Goal: Use online tool/utility: Utilize a website feature to perform a specific function

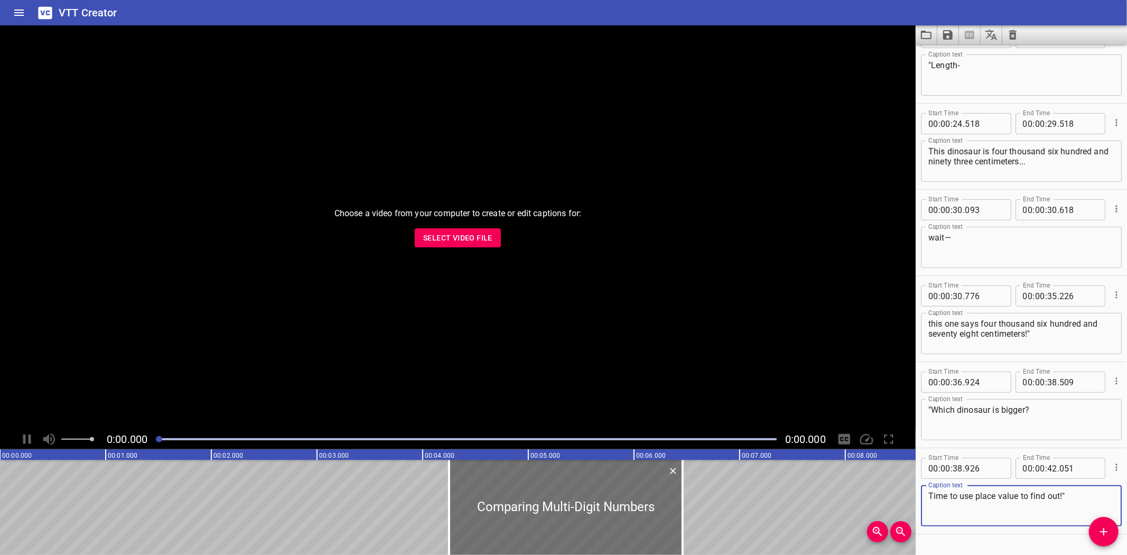
scroll to position [228, 0]
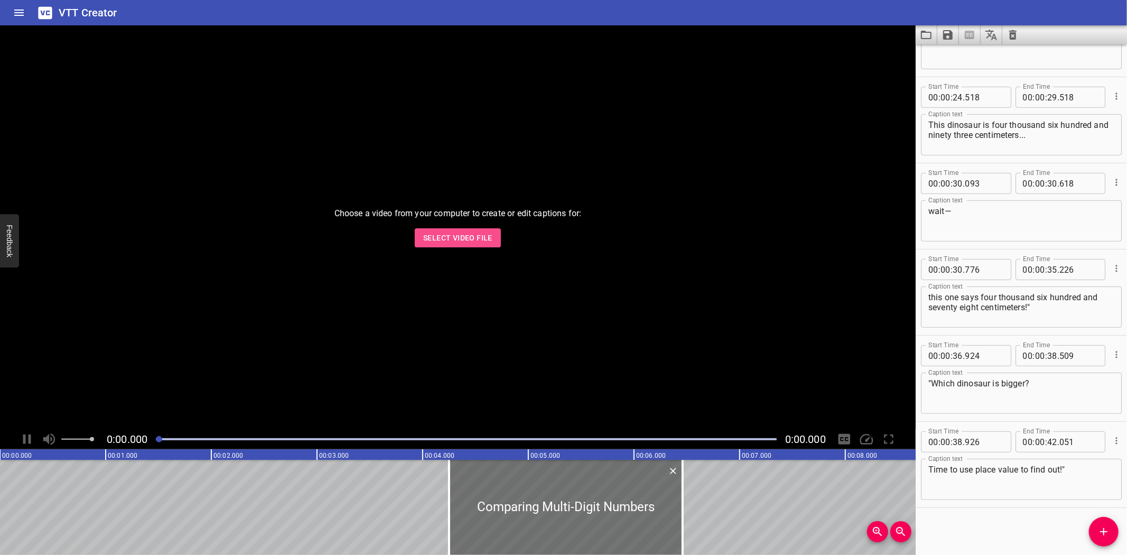
click at [455, 241] on span "Select Video File" at bounding box center [457, 237] width 69 height 13
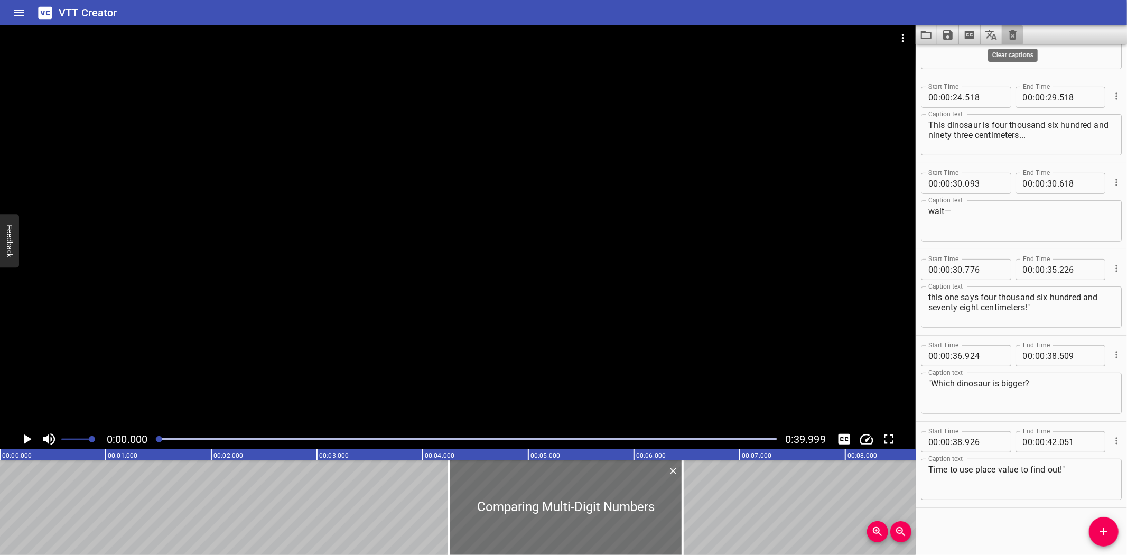
click at [1012, 33] on icon "Clear captions" at bounding box center [1012, 35] width 7 height 10
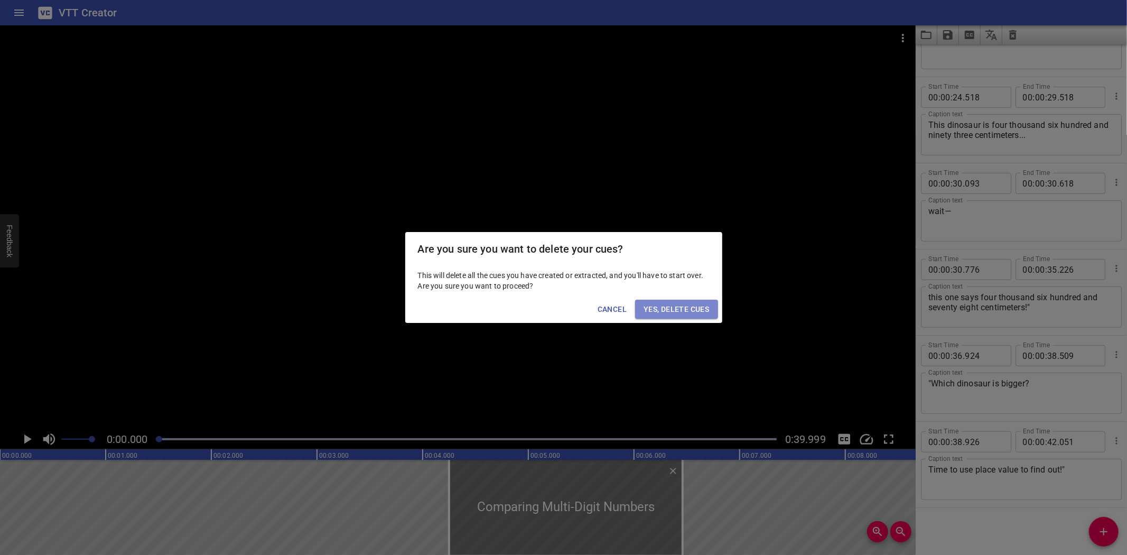
click at [671, 309] on span "Yes, Delete Cues" at bounding box center [676, 309] width 66 height 13
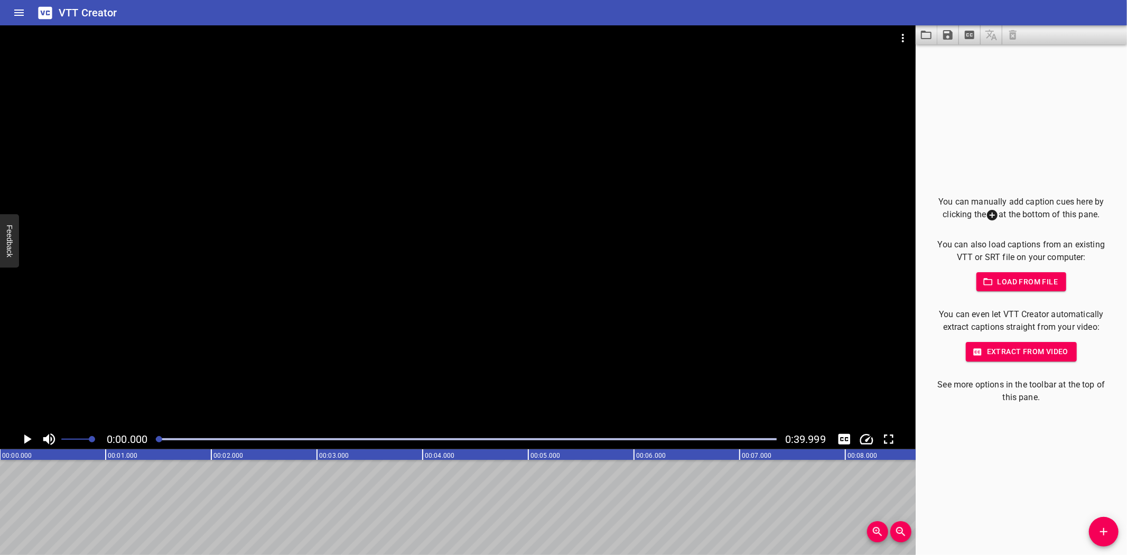
click at [1018, 277] on span "Load from file" at bounding box center [1021, 281] width 73 height 13
click at [925, 35] on icon "Load captions from file" at bounding box center [926, 35] width 13 height 13
click at [675, 243] on div at bounding box center [457, 227] width 915 height 404
click at [900, 33] on icon "Video Options" at bounding box center [902, 38] width 13 height 13
click at [938, 37] on li "Select New Video File..." at bounding box center [942, 39] width 105 height 19
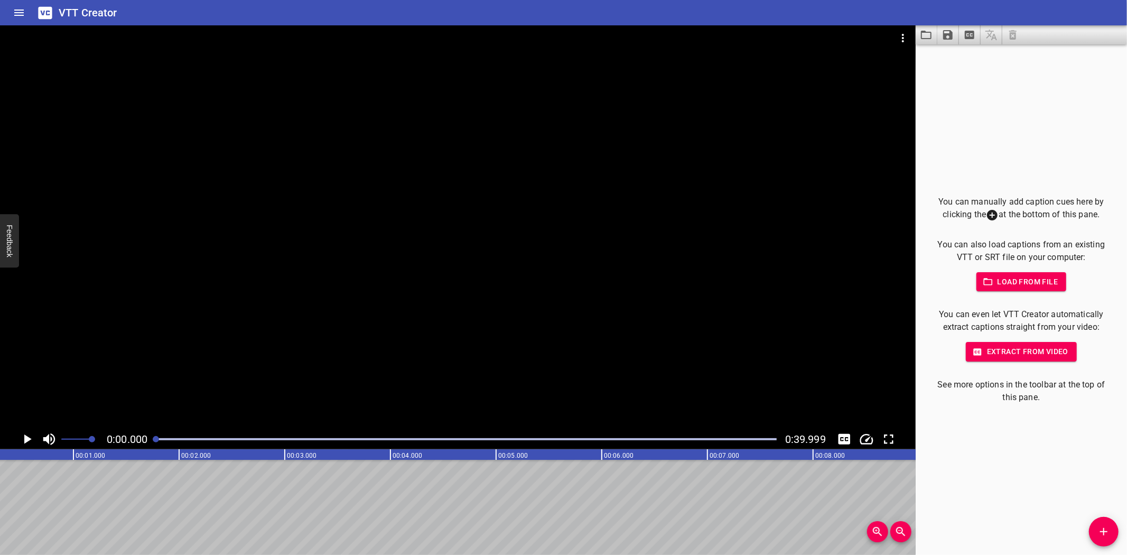
scroll to position [0, 0]
click at [26, 437] on icon "Play/Pause" at bounding box center [27, 439] width 7 height 10
click at [26, 437] on icon "Play/Pause" at bounding box center [27, 439] width 16 height 16
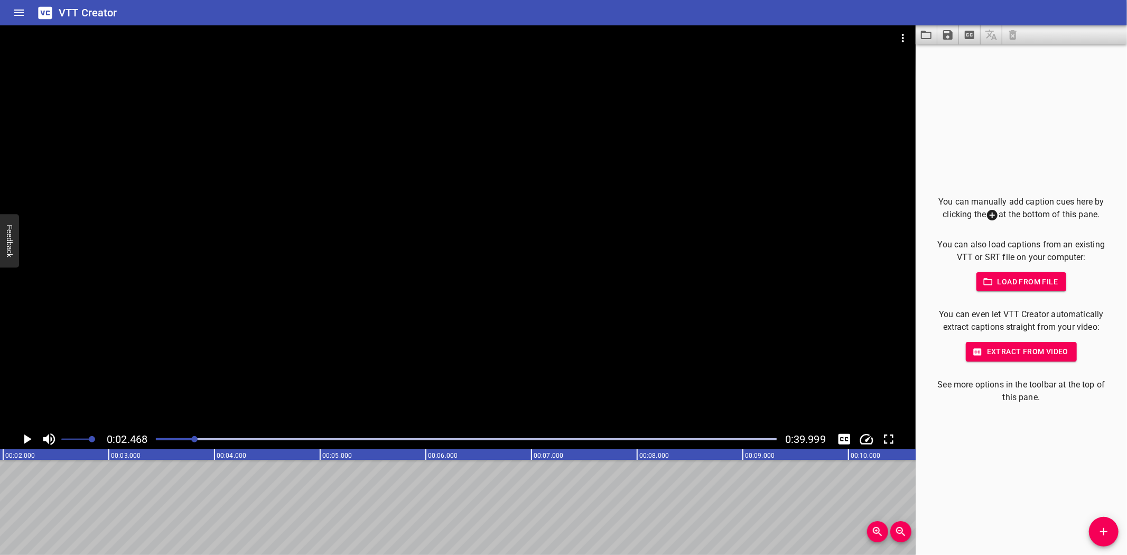
scroll to position [0, 260]
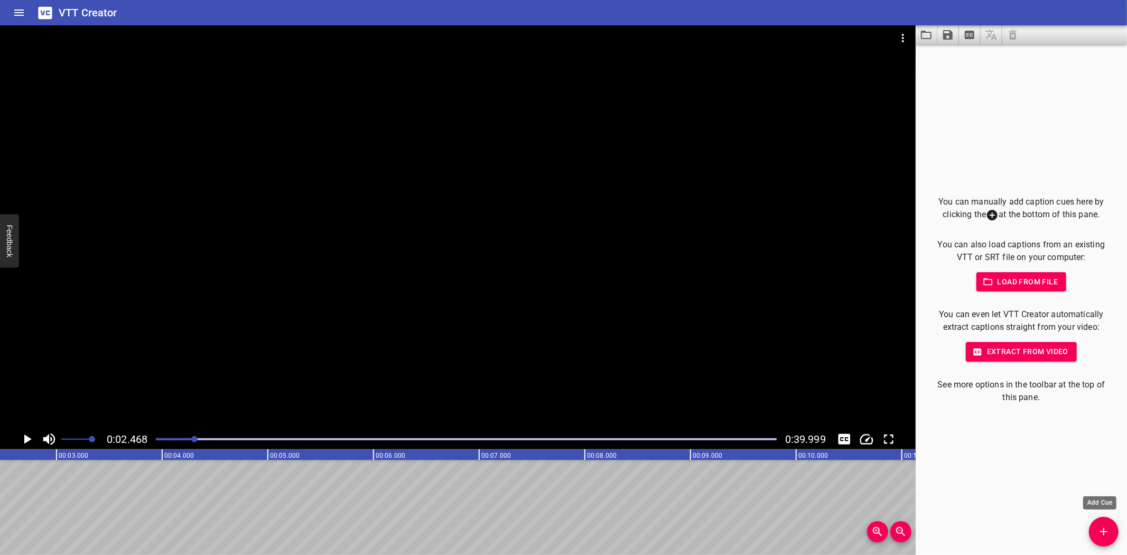
click at [1105, 535] on icon "Add Cue" at bounding box center [1103, 531] width 13 height 13
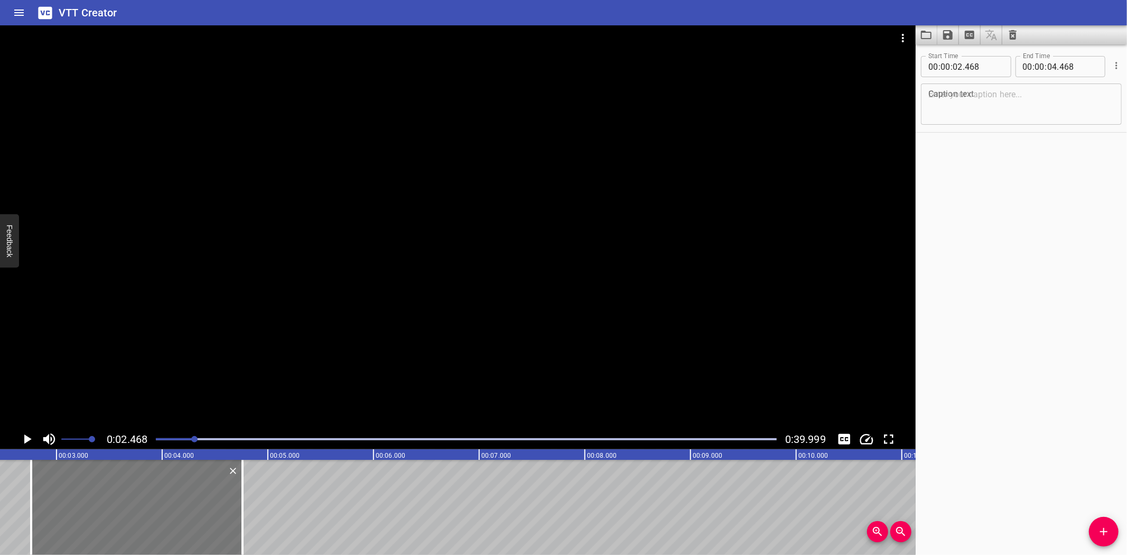
drag, startPoint x: 76, startPoint y: 491, endPoint x: 101, endPoint y: 489, distance: 26.0
click at [101, 489] on div at bounding box center [136, 507] width 211 height 95
type input "758"
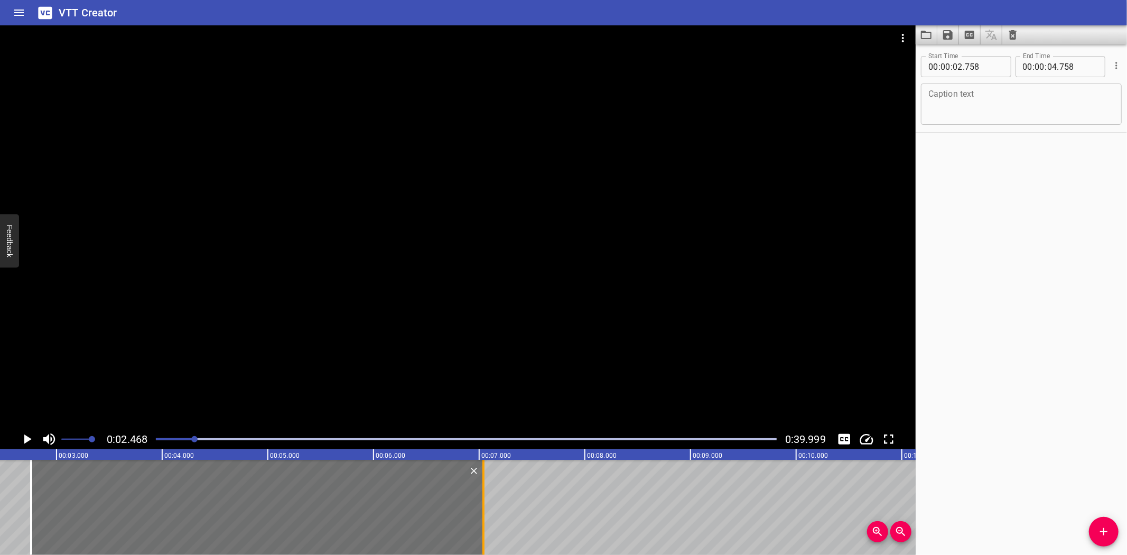
drag, startPoint x: 242, startPoint y: 490, endPoint x: 483, endPoint y: 487, distance: 240.9
click at [483, 487] on div at bounding box center [483, 507] width 2 height 95
type input "07"
type input "038"
click at [988, 99] on textarea at bounding box center [1021, 104] width 186 height 30
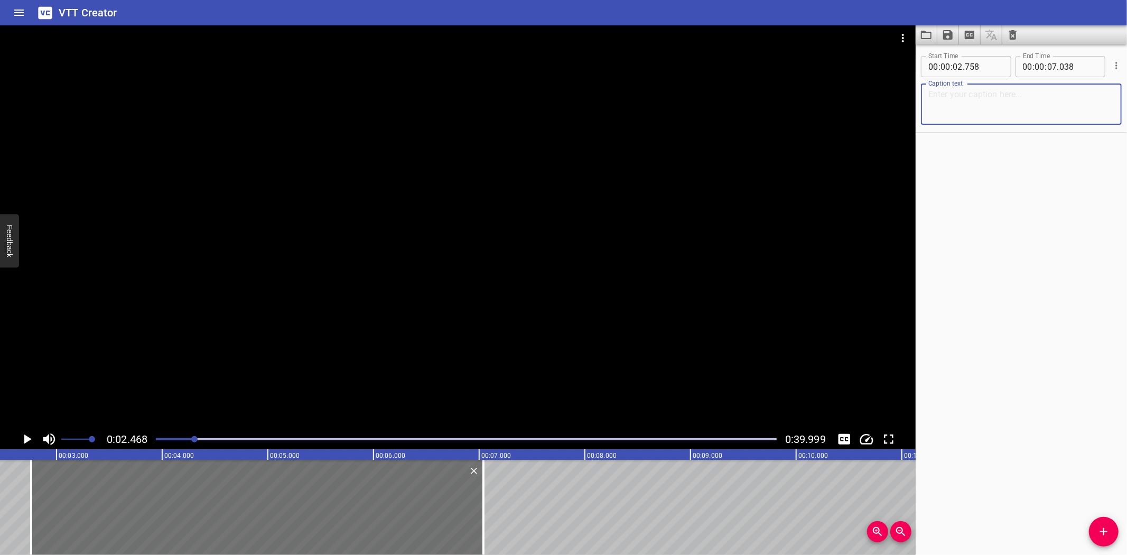
paste textarea "“There is a huge sand dune in [GEOGRAPHIC_DATA] that I want to find."
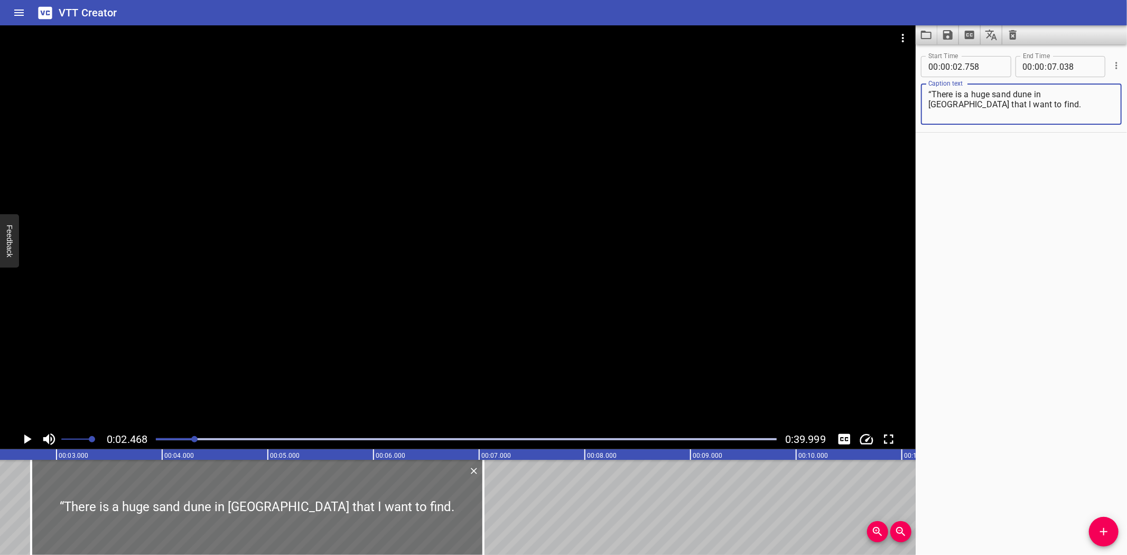
click at [932, 92] on textarea "“There is a huge sand dune in [GEOGRAPHIC_DATA] that I want to find." at bounding box center [1021, 104] width 186 height 30
type textarea "There is a huge sand dune in Al Dhafra that I want to find."
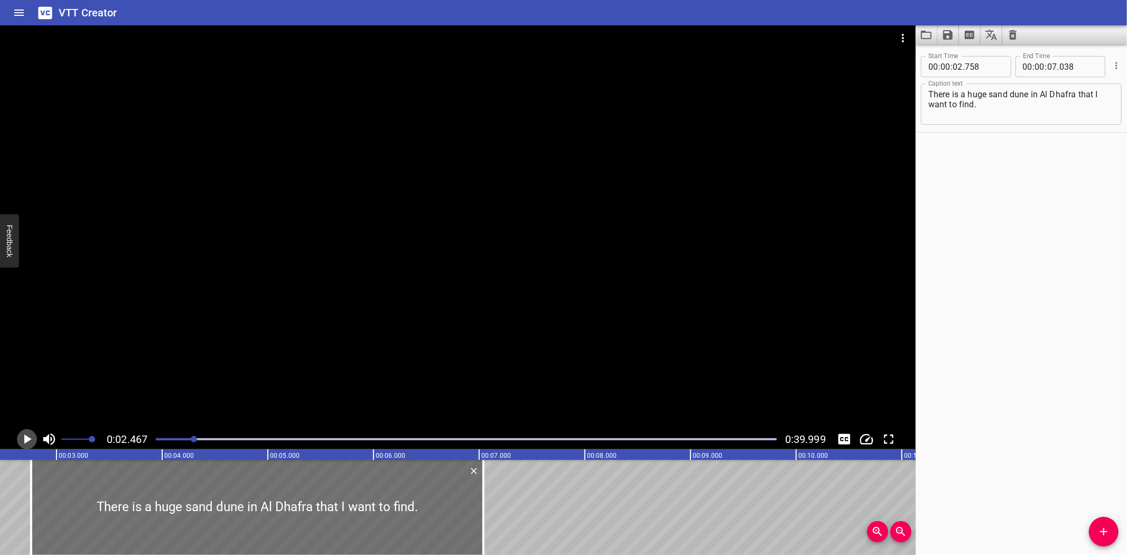
click at [25, 439] on icon "Play/Pause" at bounding box center [27, 439] width 7 height 10
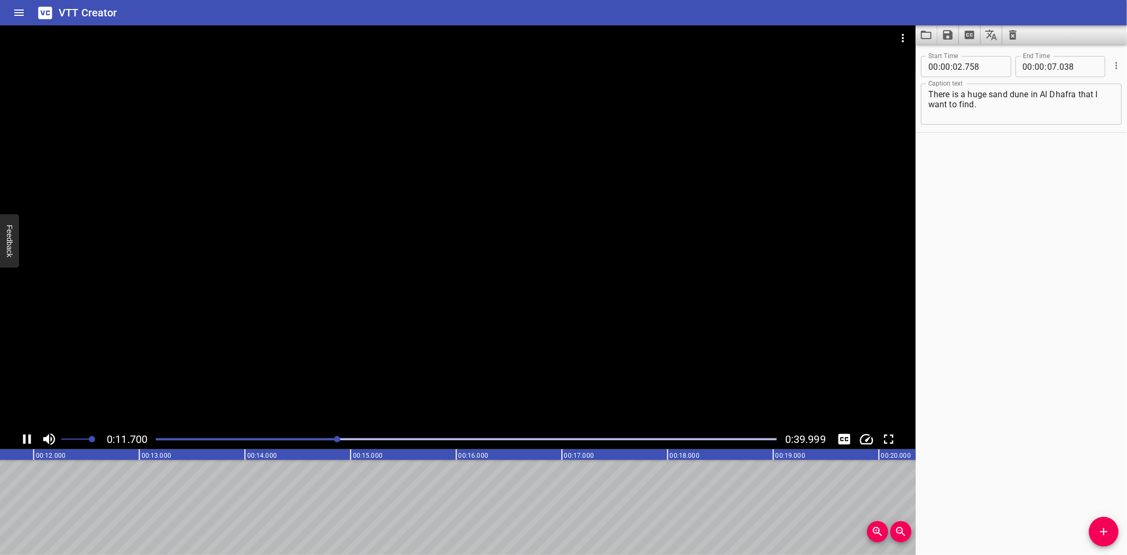
click at [24, 435] on icon "Play/Pause" at bounding box center [27, 439] width 8 height 10
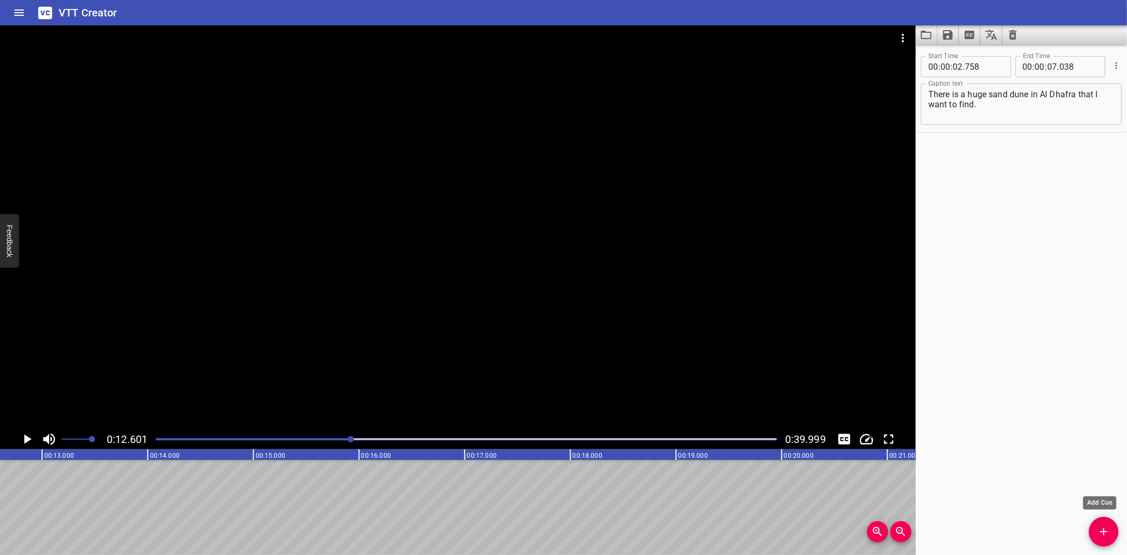
click at [1097, 525] on icon "Add Cue" at bounding box center [1103, 531] width 13 height 13
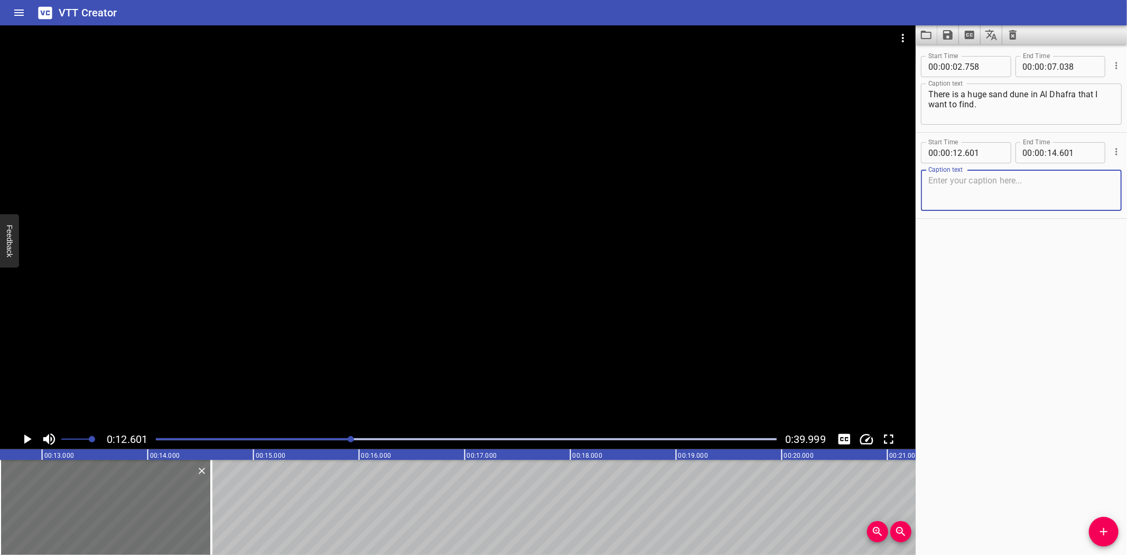
click at [986, 190] on textarea at bounding box center [1021, 190] width 186 height 30
paste textarea "“My cousin said, ‘drive 50 kilometers south of [GEOGRAPHIC_DATA], pass [GEOGRAP…"
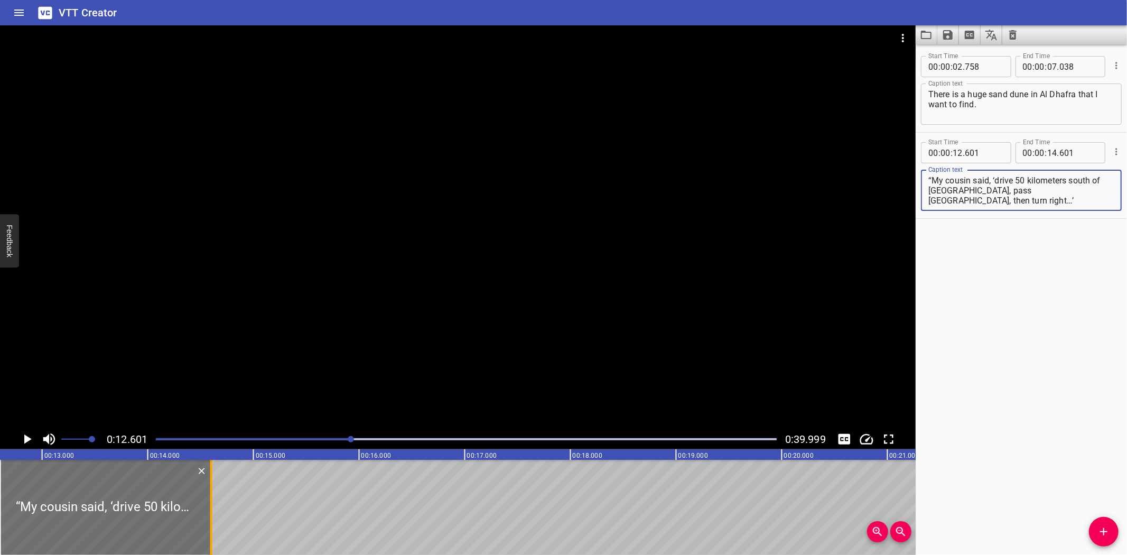
type textarea "“My cousin said, ‘drive 50 kilometers south of [GEOGRAPHIC_DATA], pass [GEOGRAP…"
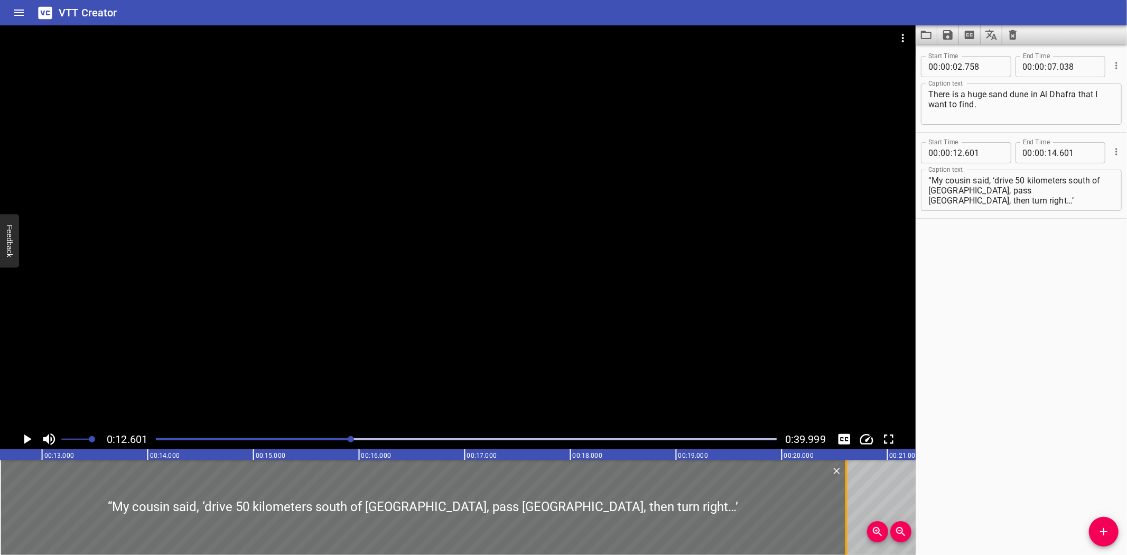
drag, startPoint x: 209, startPoint y: 494, endPoint x: 844, endPoint y: 506, distance: 635.1
click at [844, 506] on div at bounding box center [846, 507] width 11 height 95
type input "20"
type input "611"
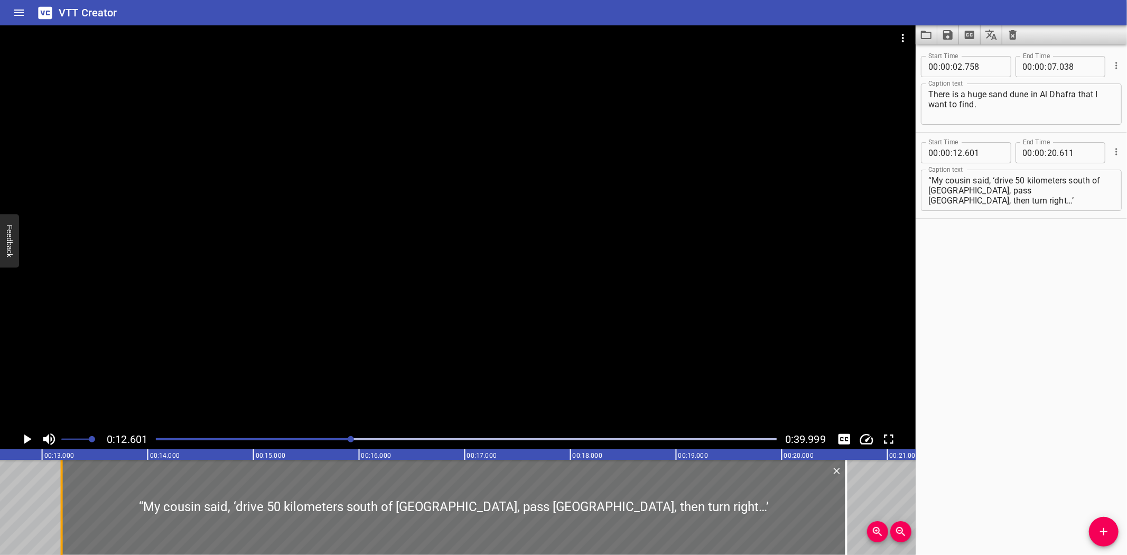
drag, startPoint x: 1, startPoint y: 480, endPoint x: 62, endPoint y: 474, distance: 62.0
click at [62, 474] on div at bounding box center [62, 507] width 2 height 95
type input "13"
type input "186"
click at [154, 508] on div at bounding box center [454, 507] width 784 height 95
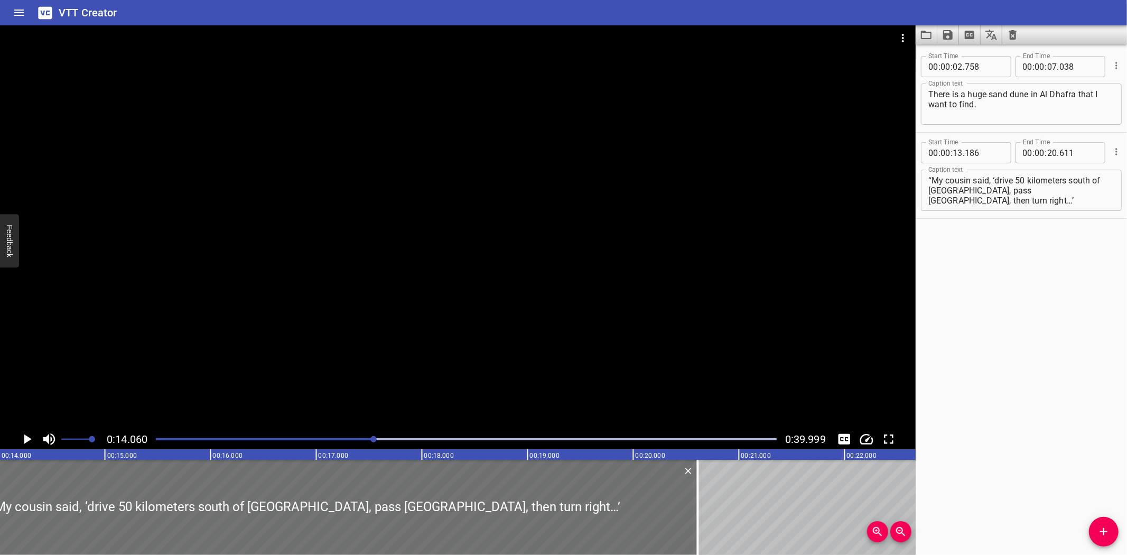
scroll to position [0, 1485]
drag, startPoint x: 957, startPoint y: 197, endPoint x: 973, endPoint y: 191, distance: 16.4
click at [973, 191] on textarea "“My cousin said, ‘drive 50 kilometers south of [GEOGRAPHIC_DATA], pass [GEOGRAP…" at bounding box center [1021, 190] width 186 height 30
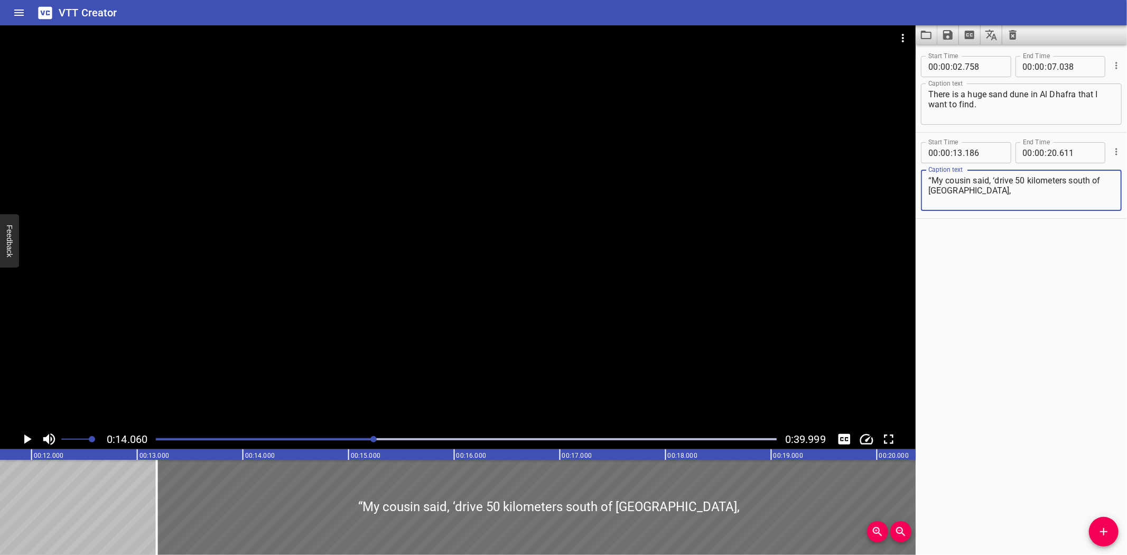
type textarea "“My cousin said, ‘drive 50 kilometers south of [GEOGRAPHIC_DATA],"
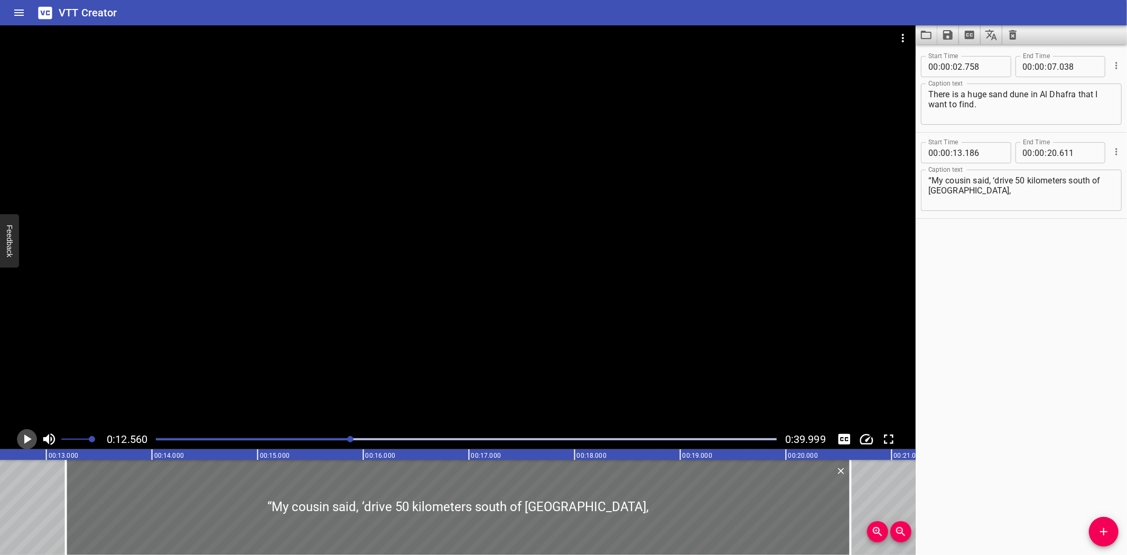
click at [24, 438] on icon "Play/Pause" at bounding box center [27, 439] width 16 height 16
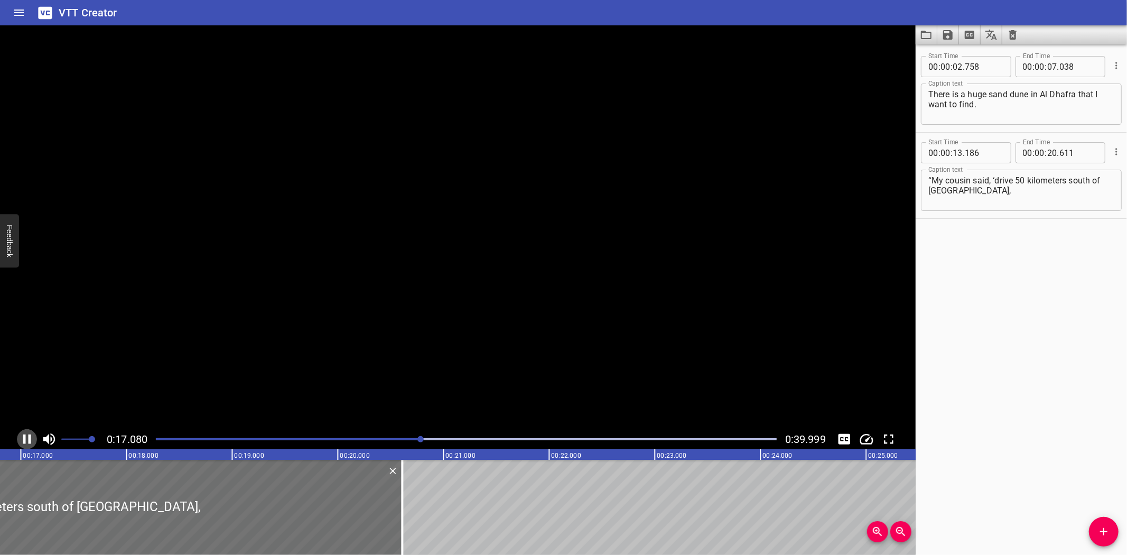
click at [24, 438] on icon "Play/Pause" at bounding box center [27, 439] width 8 height 10
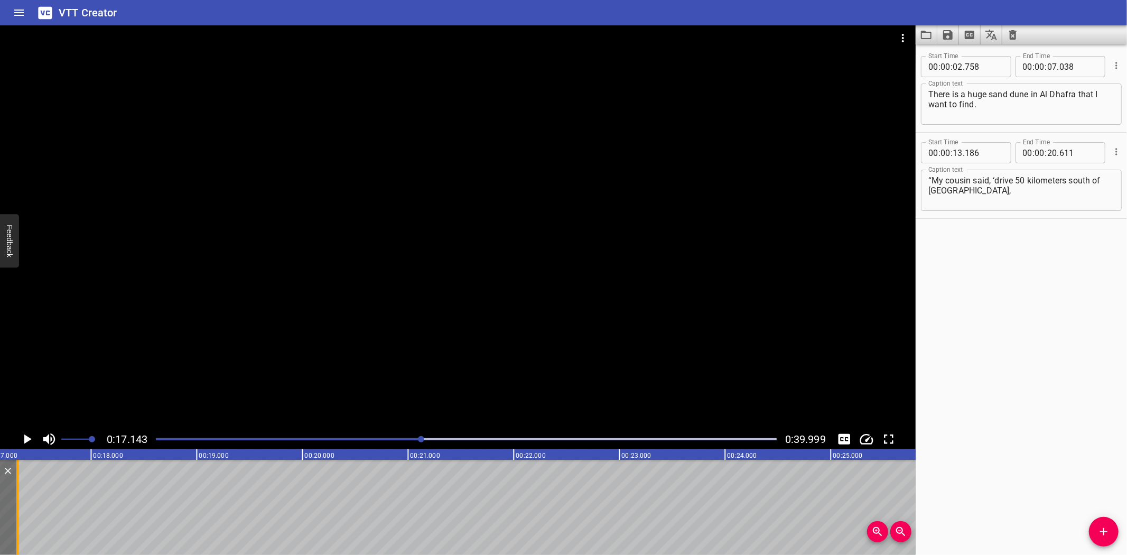
drag, startPoint x: 353, startPoint y: 507, endPoint x: 13, endPoint y: 530, distance: 340.5
click at [13, 530] on div at bounding box center [17, 507] width 11 height 95
type input "17"
type input "306"
click at [1101, 534] on icon "Add Cue" at bounding box center [1103, 531] width 13 height 13
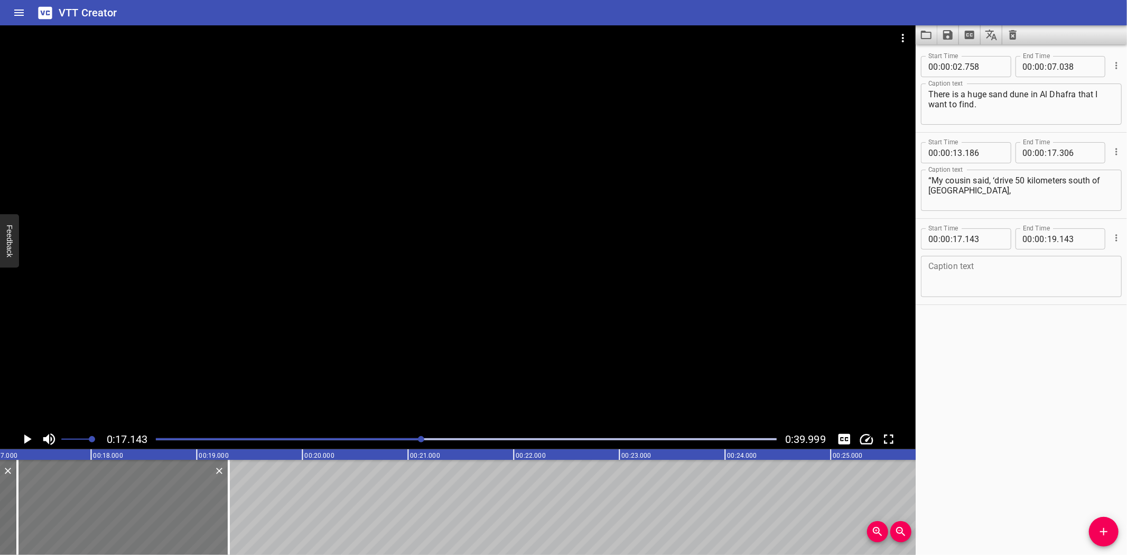
click at [106, 498] on div at bounding box center [122, 507] width 211 height 95
type input "303"
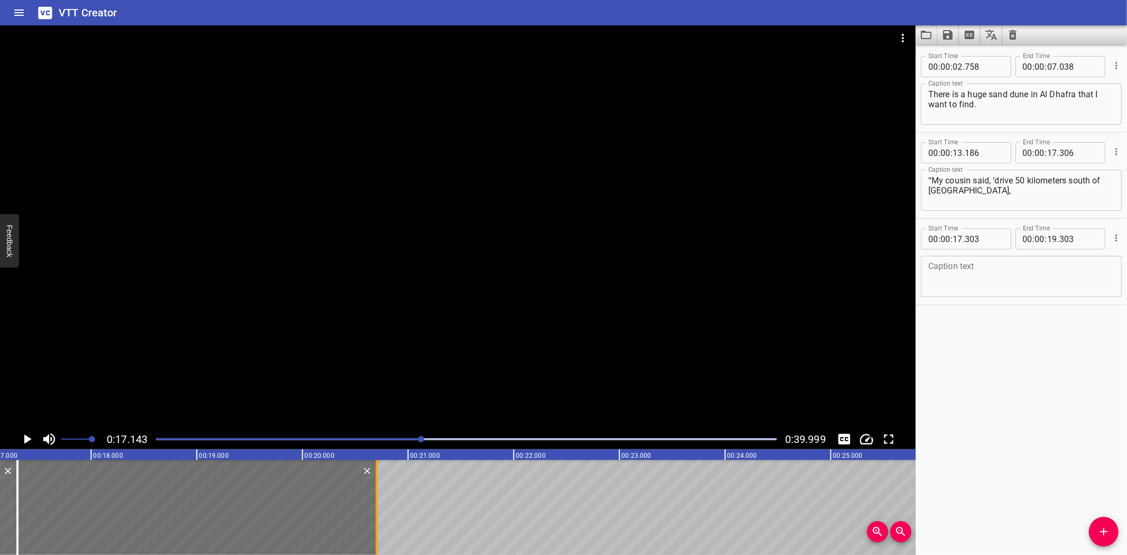
drag, startPoint x: 230, startPoint y: 488, endPoint x: 378, endPoint y: 478, distance: 148.3
click at [378, 478] on div at bounding box center [376, 507] width 11 height 95
type input "20"
type input "703"
click at [978, 272] on textarea at bounding box center [1021, 276] width 186 height 30
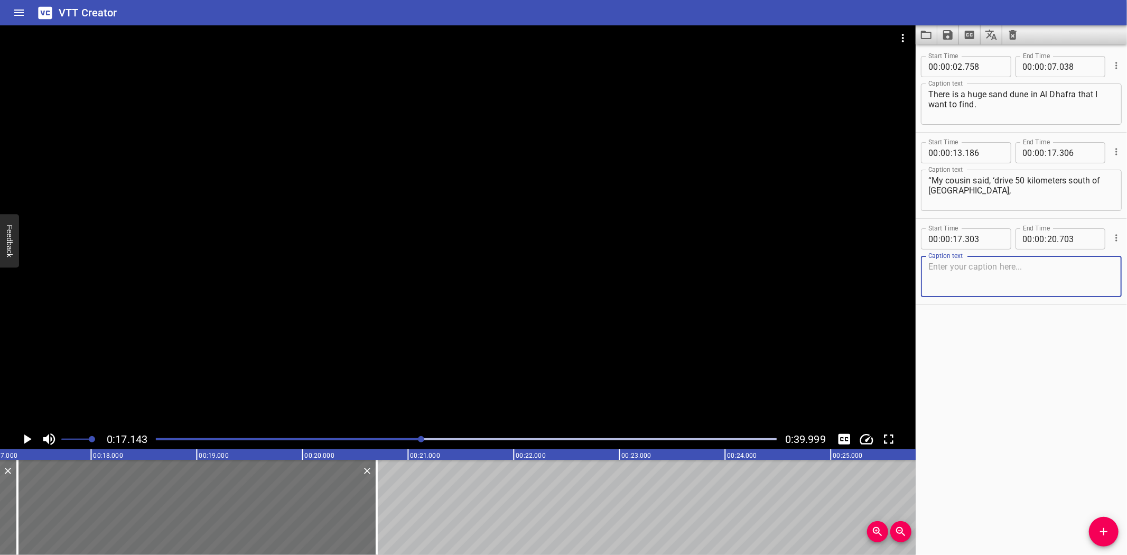
paste textarea "pass [GEOGRAPHIC_DATA], then turn right…’"
type textarea "pass [GEOGRAPHIC_DATA], then turn right…’"
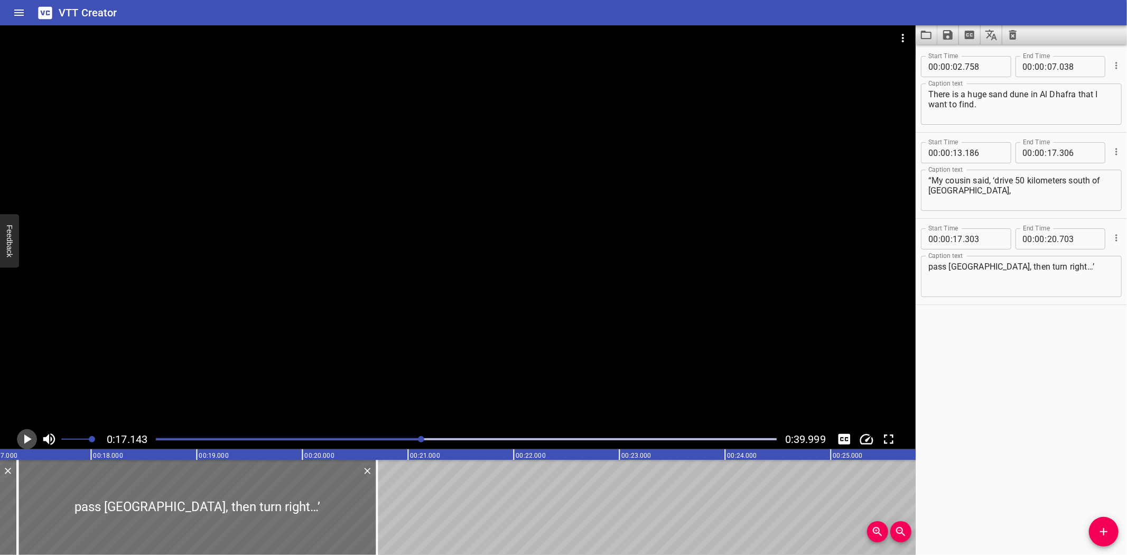
click at [24, 435] on icon "Play/Pause" at bounding box center [27, 439] width 7 height 10
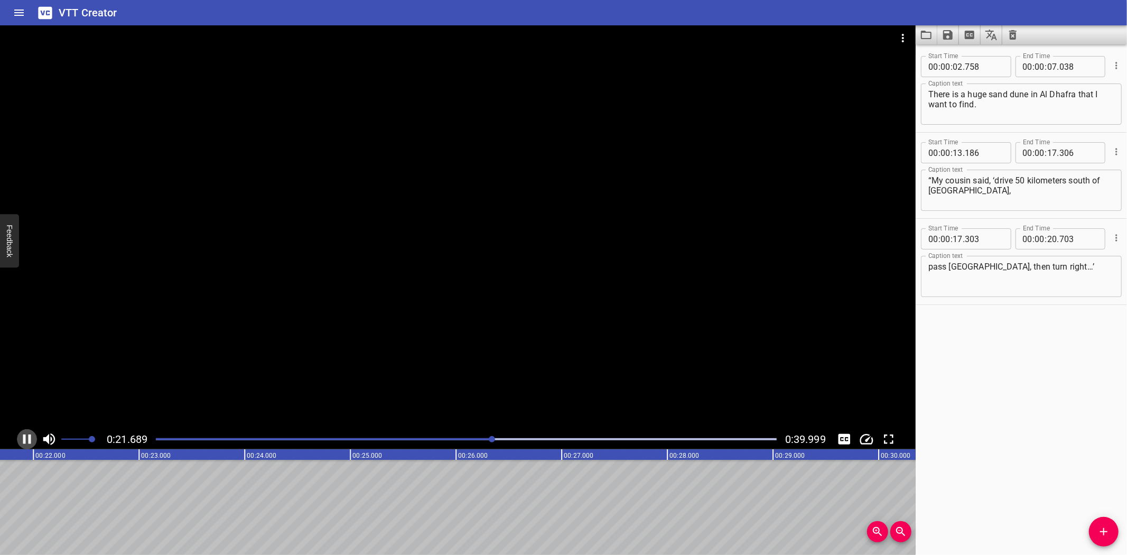
click at [24, 435] on icon "Play/Pause" at bounding box center [27, 439] width 8 height 10
click at [1102, 531] on icon "Add Cue" at bounding box center [1103, 531] width 7 height 7
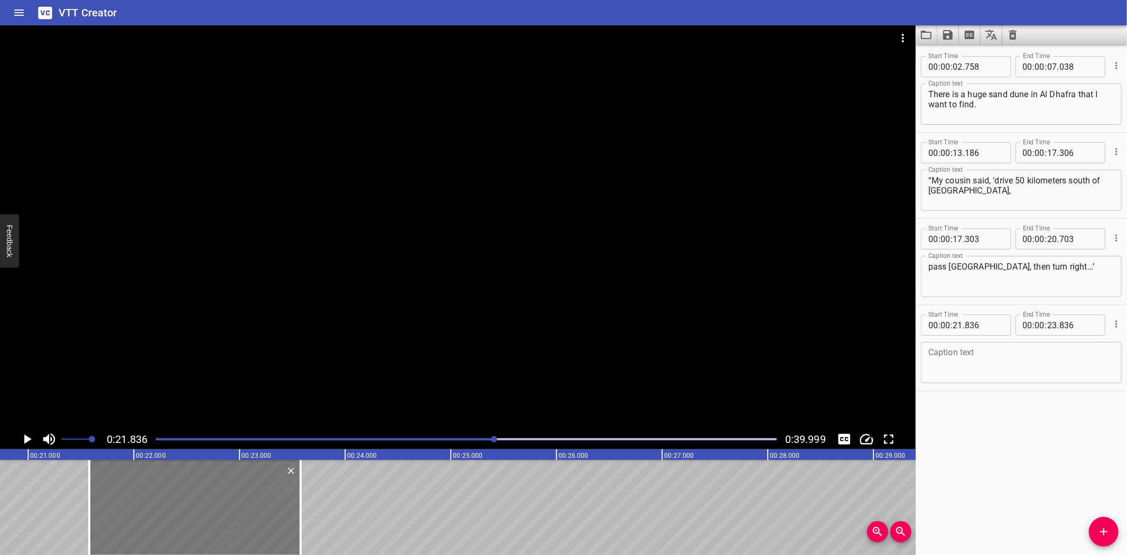
drag, startPoint x: 266, startPoint y: 504, endPoint x: 239, endPoint y: 502, distance: 26.5
click at [239, 502] on div at bounding box center [194, 507] width 211 height 95
type input "581"
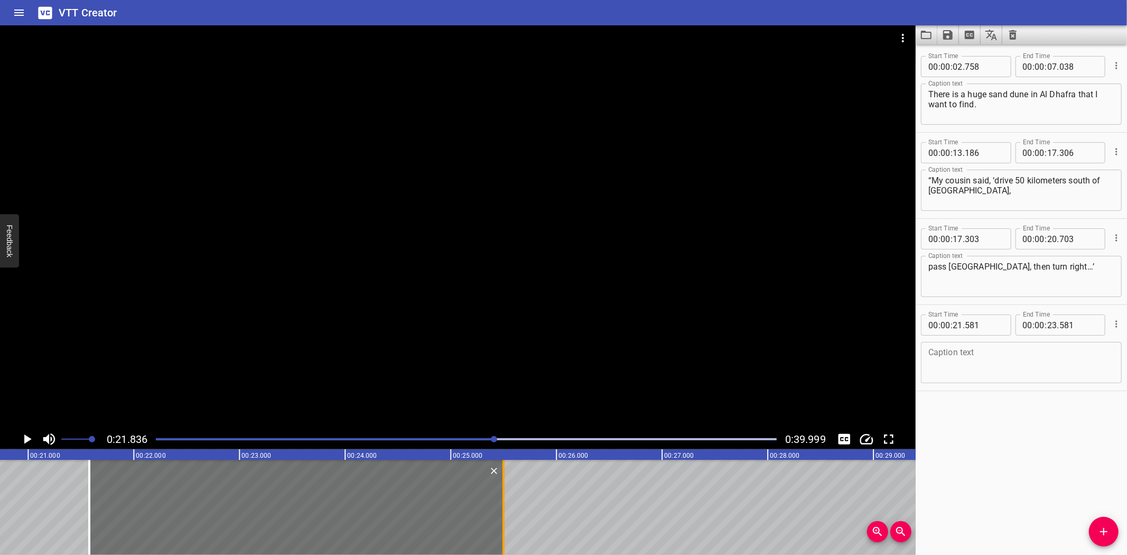
drag, startPoint x: 299, startPoint y: 499, endPoint x: 502, endPoint y: 497, distance: 202.9
click at [502, 497] on div at bounding box center [503, 507] width 2 height 95
type input "25"
type input "501"
click at [964, 373] on textarea at bounding box center [1021, 363] width 186 height 30
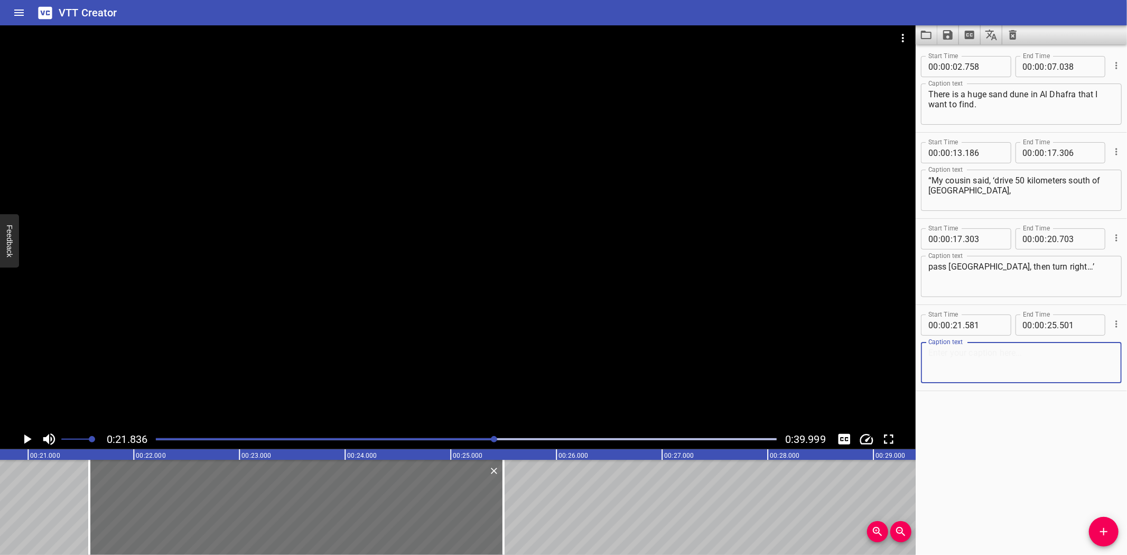
paste textarea "“It is dangerous in the desert to not follow directions correctly.”"
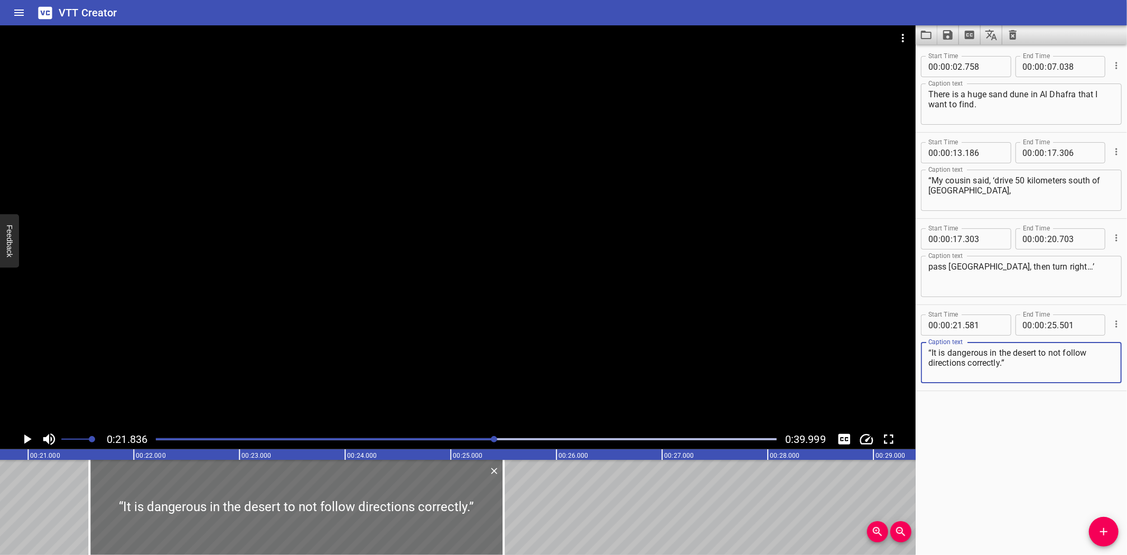
type textarea "“It is dangerous in the desert to not follow directions correctly.”"
click at [35, 481] on div "There is a huge sand dune in Al Dhafra that I want to find. “My cousin said, ‘d…" at bounding box center [978, 507] width 6339 height 95
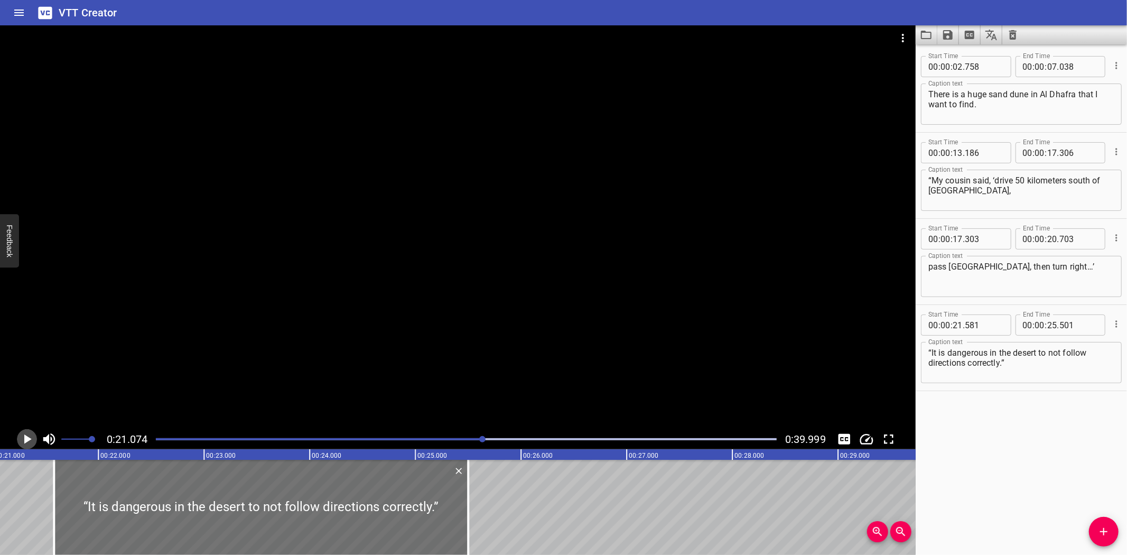
click at [24, 437] on icon "Play/Pause" at bounding box center [27, 439] width 16 height 16
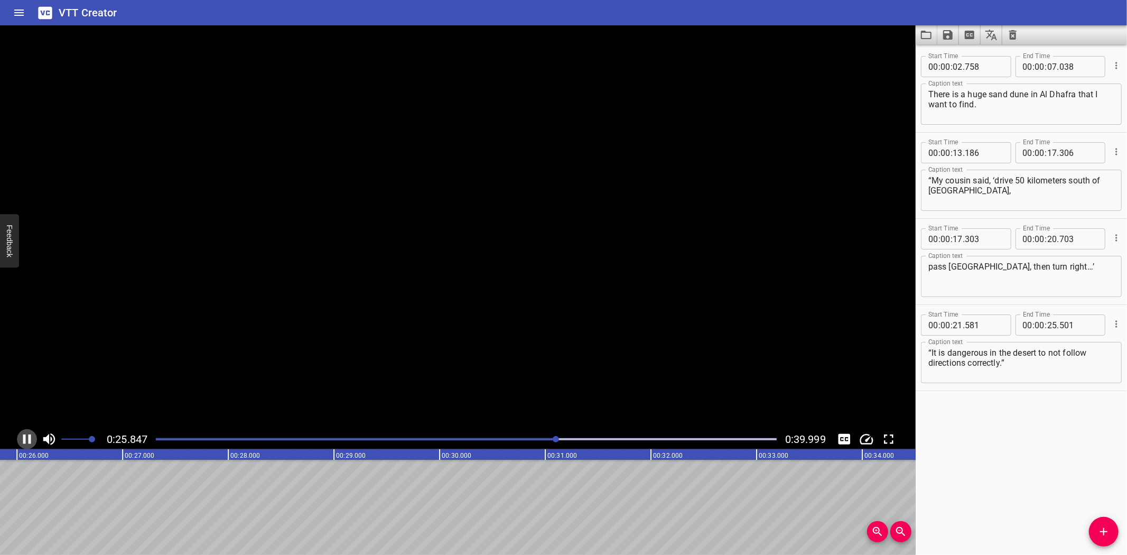
click at [24, 437] on icon "Play/Pause" at bounding box center [27, 439] width 8 height 10
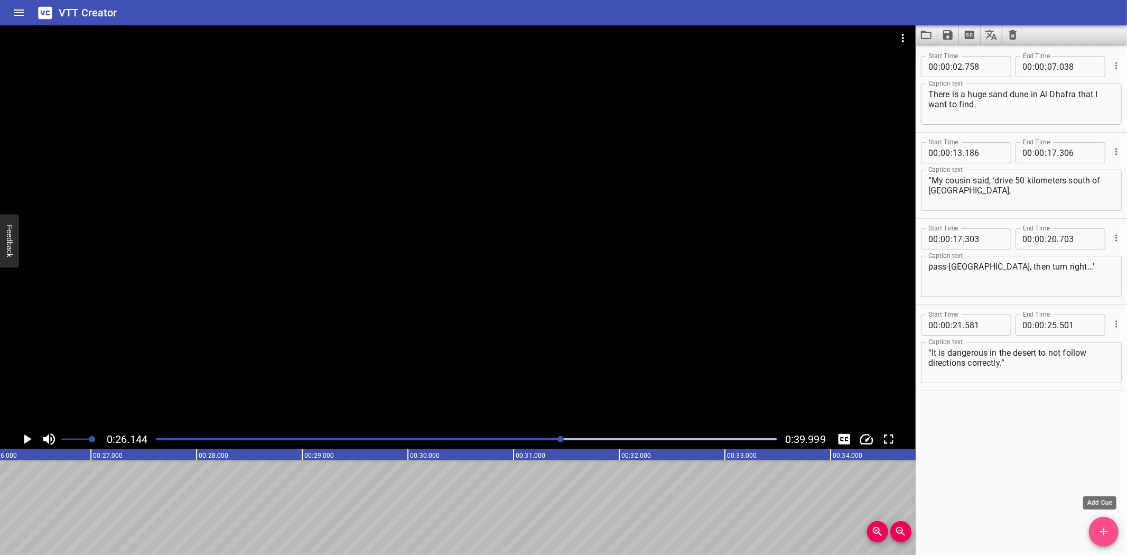
click at [1104, 529] on icon "Add Cue" at bounding box center [1103, 531] width 13 height 13
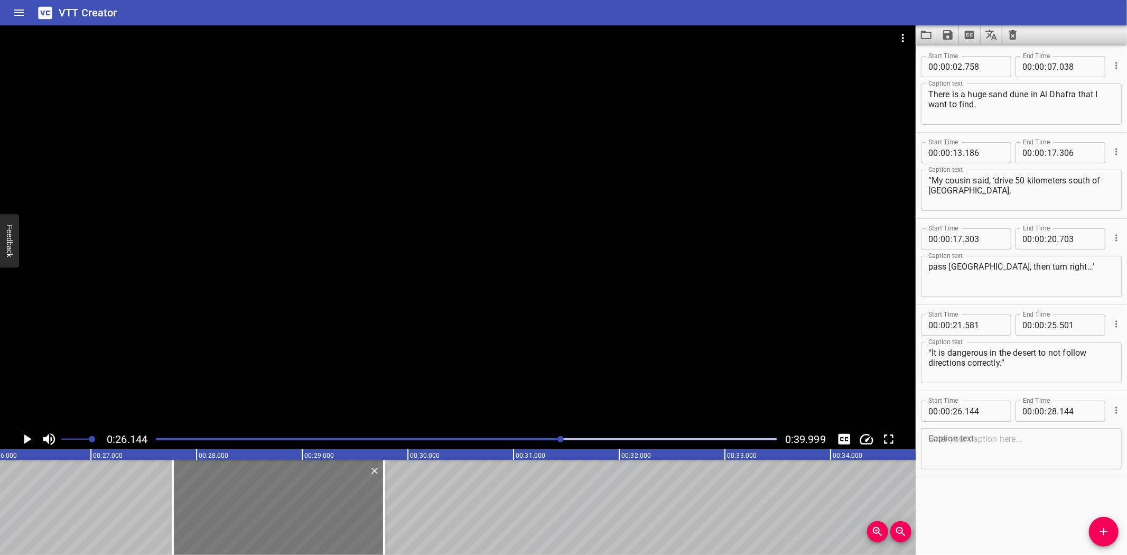
drag, startPoint x: 128, startPoint y: 506, endPoint x: 298, endPoint y: 507, distance: 170.1
click at [298, 507] on div at bounding box center [278, 507] width 211 height 95
type input "27"
type input "774"
type input "29"
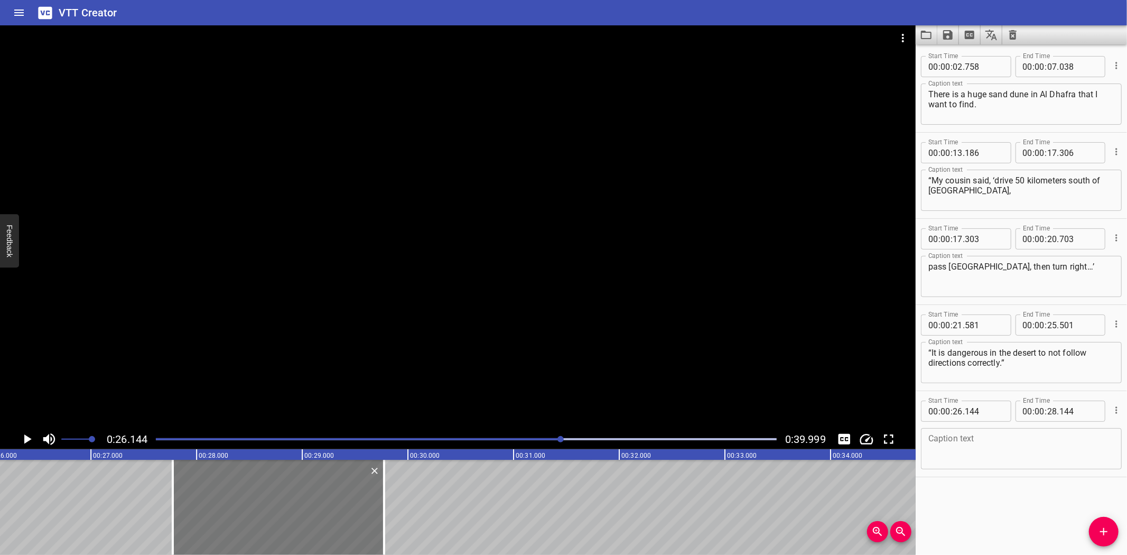
type input "774"
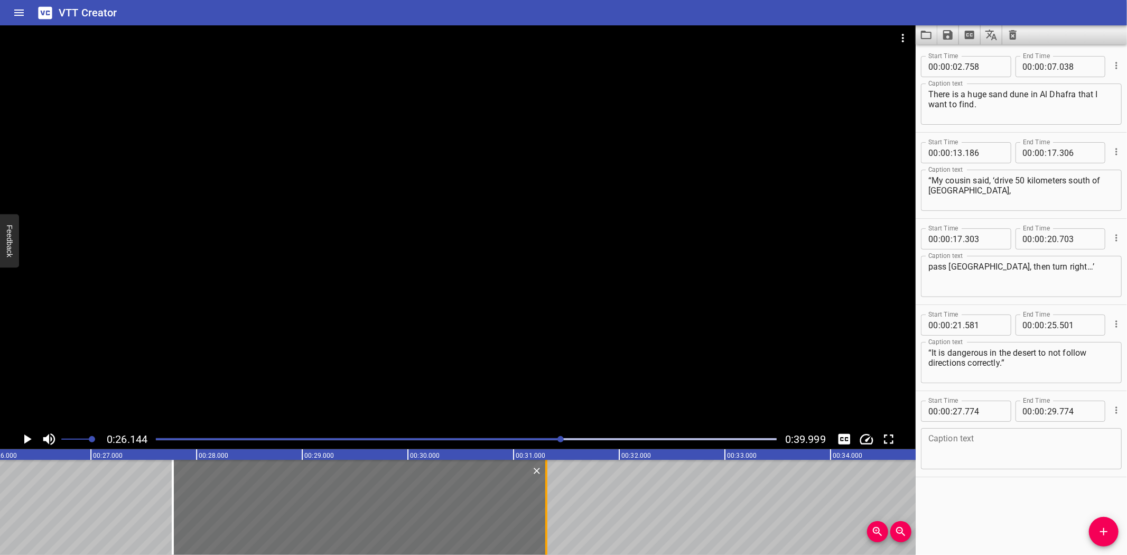
drag, startPoint x: 386, startPoint y: 496, endPoint x: 548, endPoint y: 507, distance: 162.6
click at [548, 507] on div at bounding box center [546, 507] width 11 height 95
type input "31"
type input "309"
click at [983, 446] on textarea at bounding box center [1021, 449] width 186 height 30
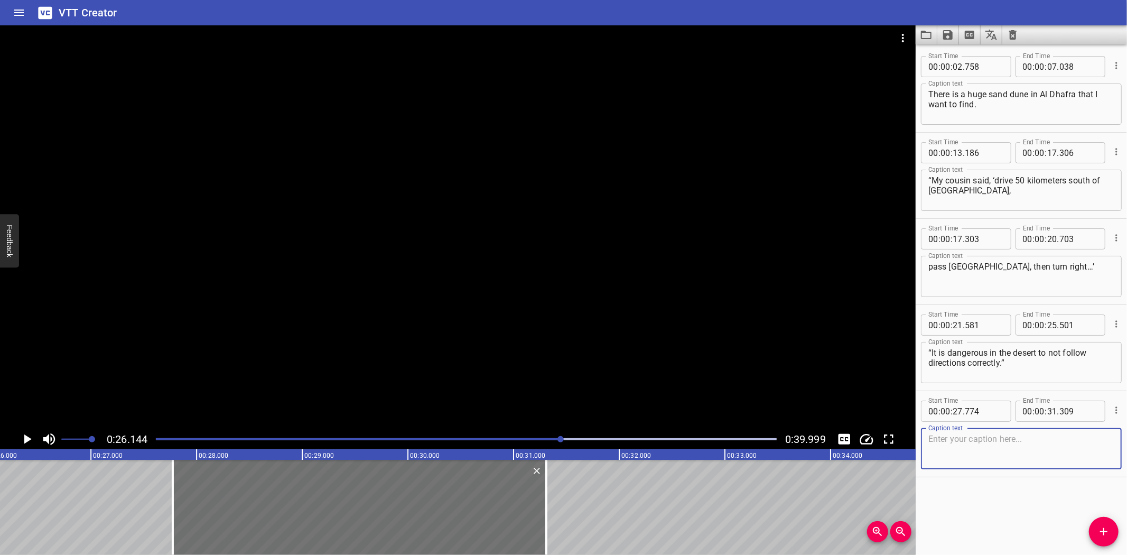
paste textarea "“I think I’m lost! I can’t find the Moreeb dune?”"
click at [81, 479] on div "There is a huge sand dune in Al Dhafra that I want to find. “My cousin said, ‘d…" at bounding box center [407, 507] width 6339 height 95
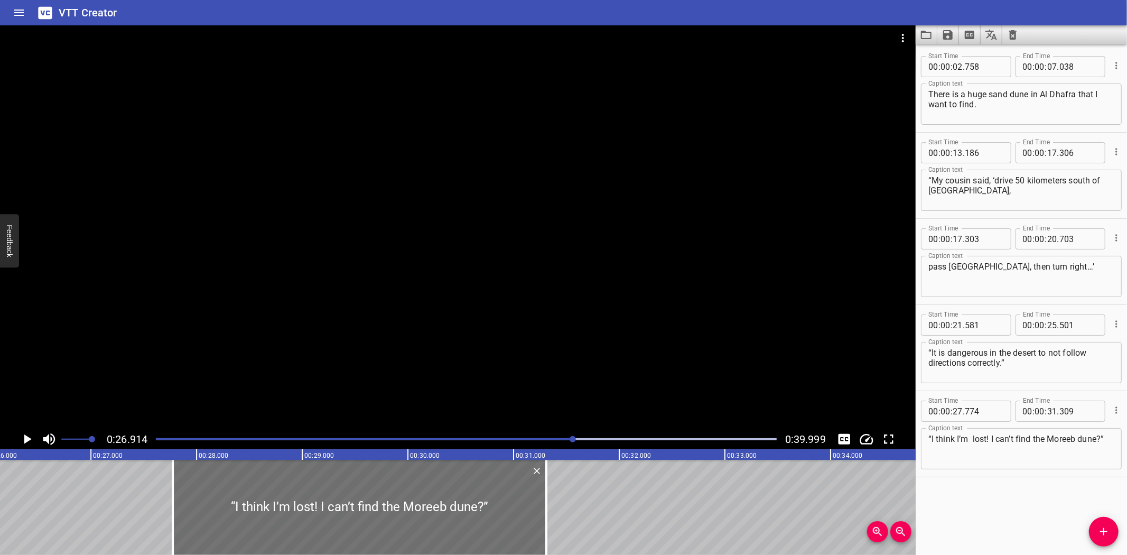
scroll to position [0, 2844]
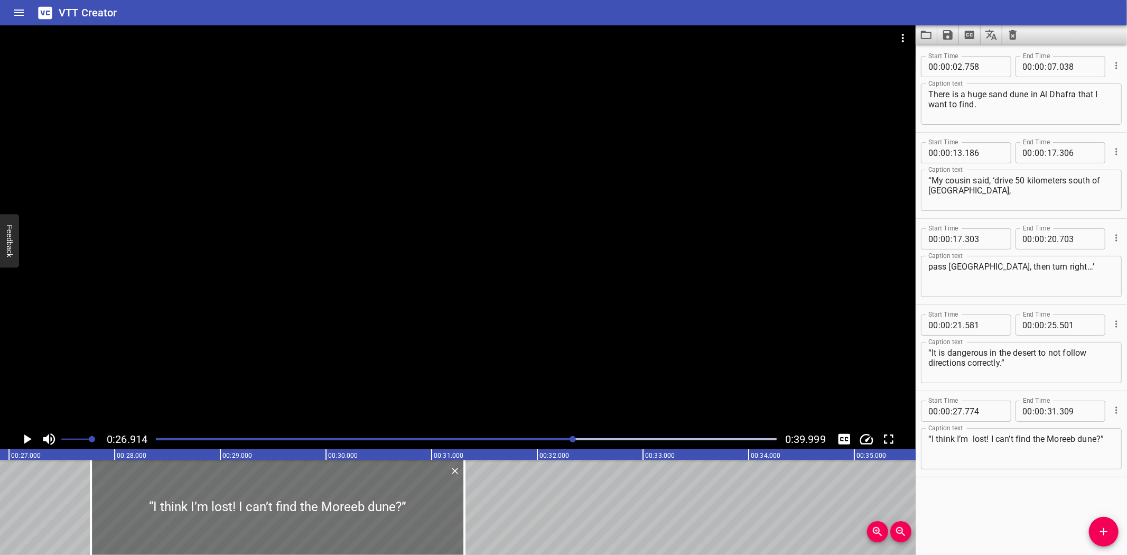
click at [27, 437] on icon "Play/Pause" at bounding box center [27, 439] width 7 height 10
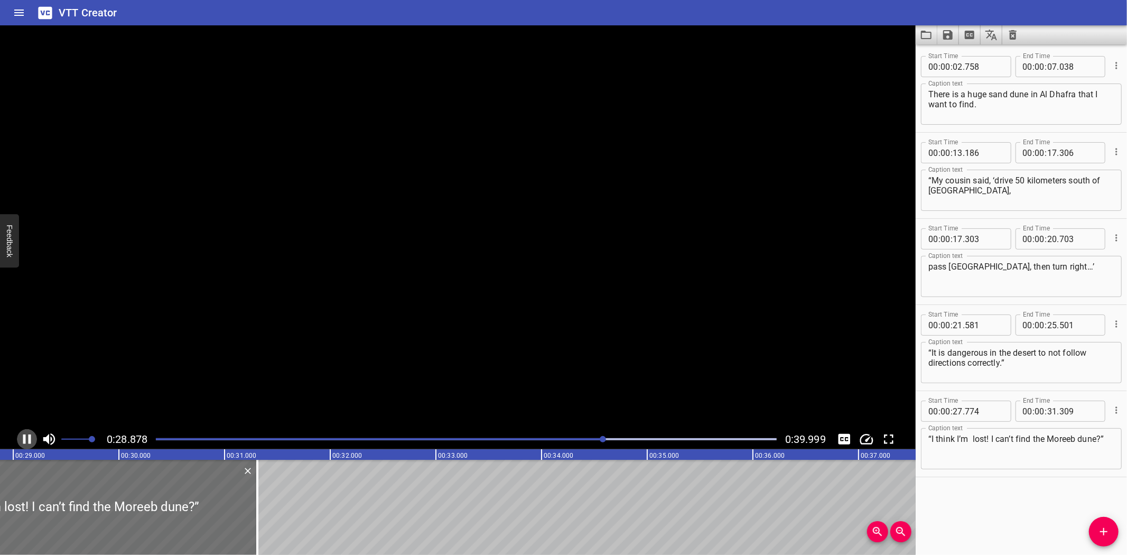
click at [27, 437] on icon "Play/Pause" at bounding box center [27, 439] width 16 height 16
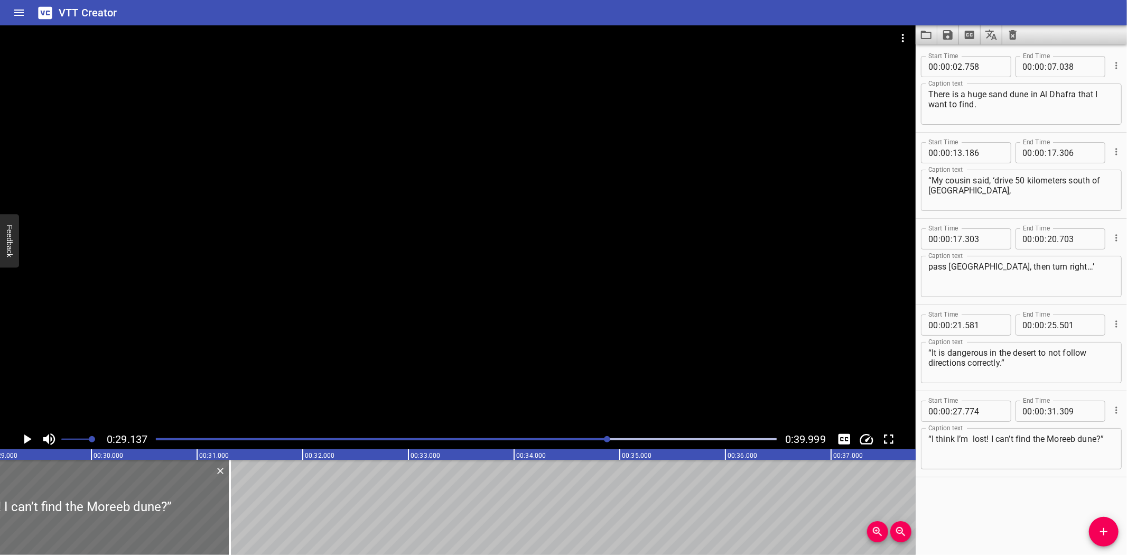
click at [974, 435] on textarea "“I think I’m lost! I can’t find the Moreeb dune?”" at bounding box center [1021, 449] width 186 height 30
type textarea "“I think I’m lost! I can’t find the Moreeb dune?”"
click at [25, 436] on icon "Play/Pause" at bounding box center [27, 439] width 7 height 10
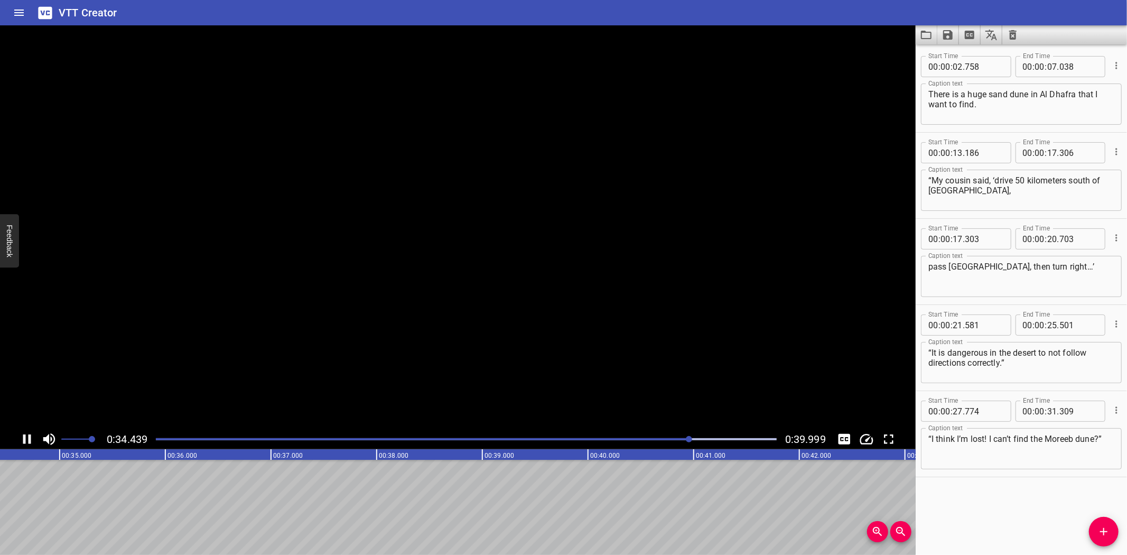
click at [25, 436] on icon "Play/Pause" at bounding box center [27, 439] width 8 height 10
click at [1105, 531] on icon "Add Cue" at bounding box center [1103, 531] width 7 height 7
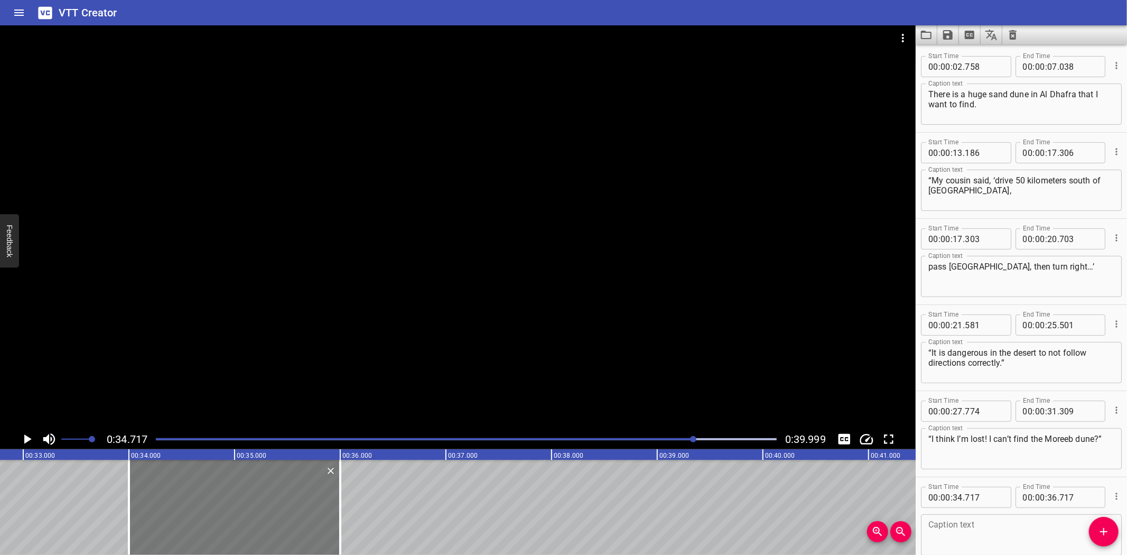
drag, startPoint x: 277, startPoint y: 509, endPoint x: 202, endPoint y: 509, distance: 75.5
click at [202, 509] on div at bounding box center [234, 507] width 211 height 95
type input "002"
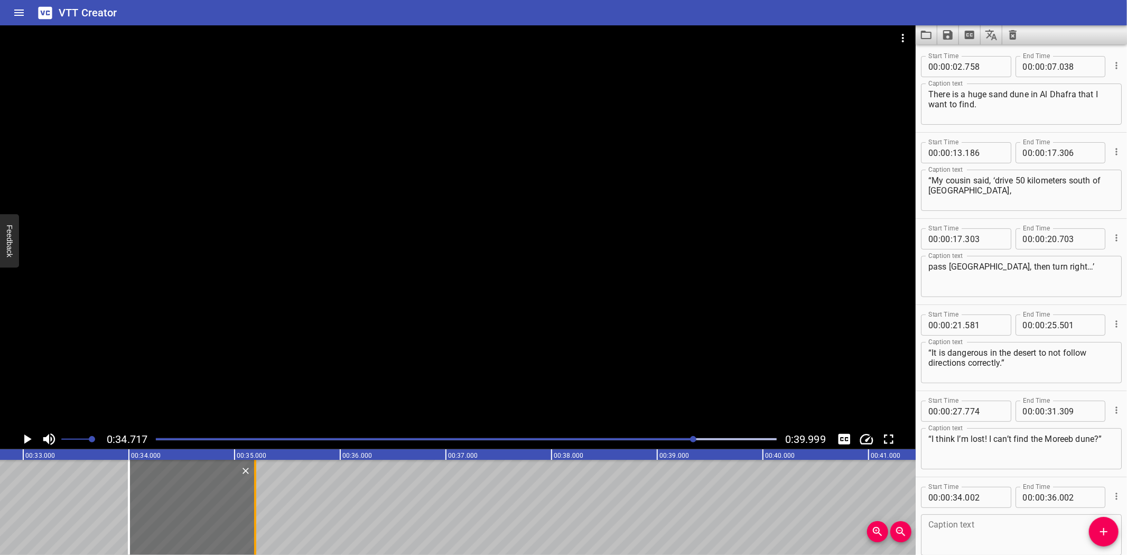
drag, startPoint x: 339, startPoint y: 504, endPoint x: 253, endPoint y: 518, distance: 87.2
click at [254, 518] on div at bounding box center [255, 507] width 2 height 95
type input "35"
type input "187"
click at [976, 525] on textarea at bounding box center [1021, 535] width 186 height 30
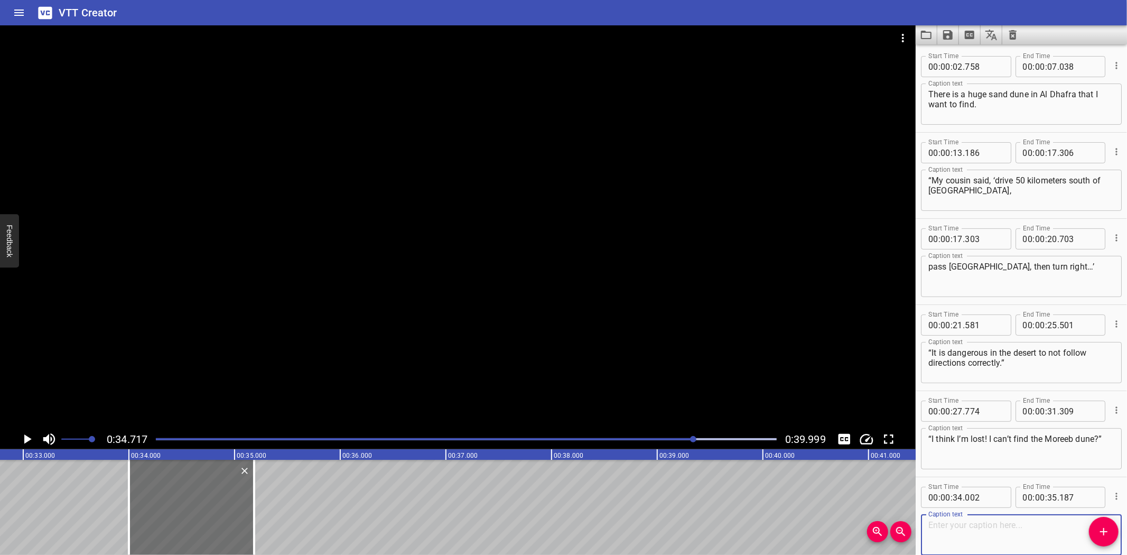
paste textarea "“Can you help me?”"
type textarea "“Can you help me?”"
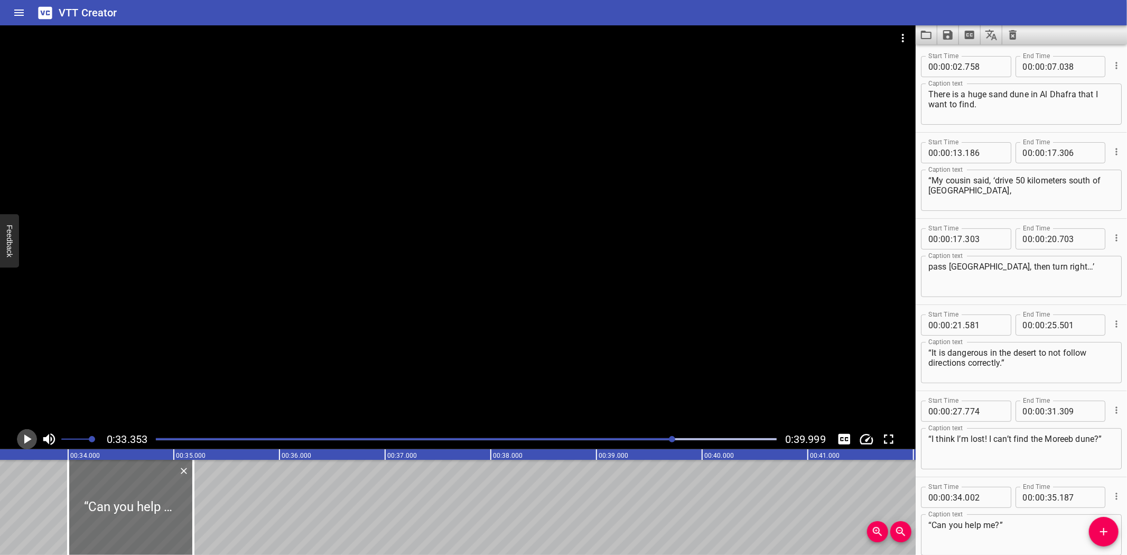
click at [26, 435] on icon "Play/Pause" at bounding box center [27, 439] width 16 height 16
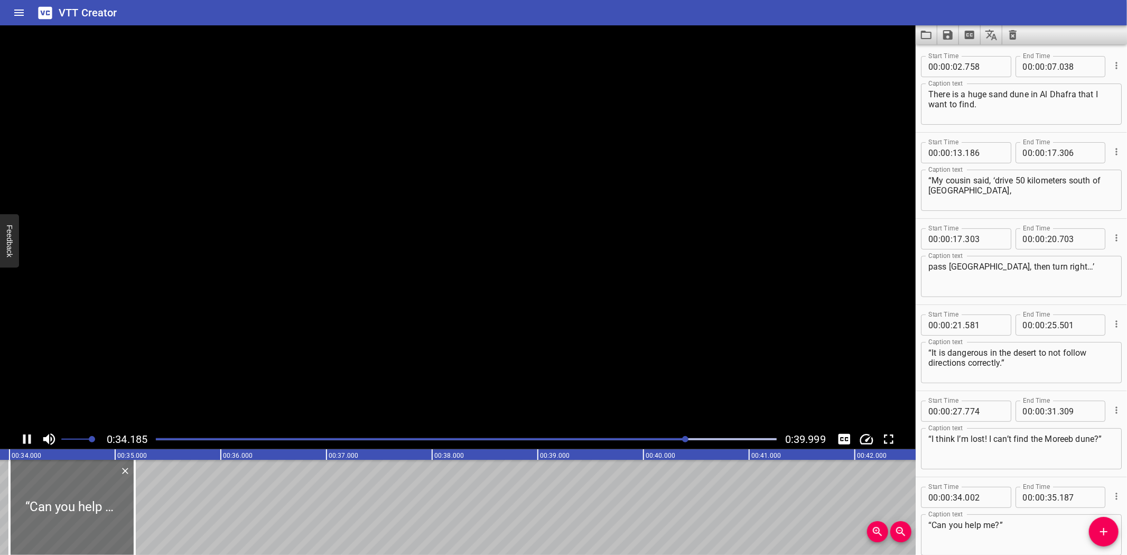
scroll to position [55, 0]
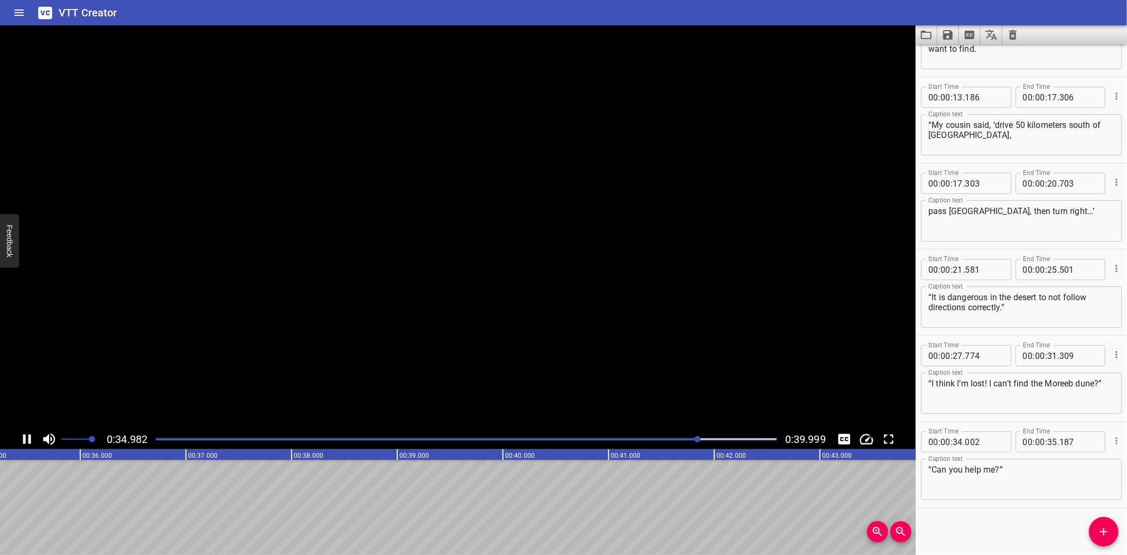
click at [26, 435] on icon "Play/Pause" at bounding box center [27, 439] width 16 height 16
click at [23, 439] on icon "Play/Pause" at bounding box center [27, 439] width 16 height 16
click at [23, 439] on icon "Play/Pause" at bounding box center [27, 439] width 8 height 10
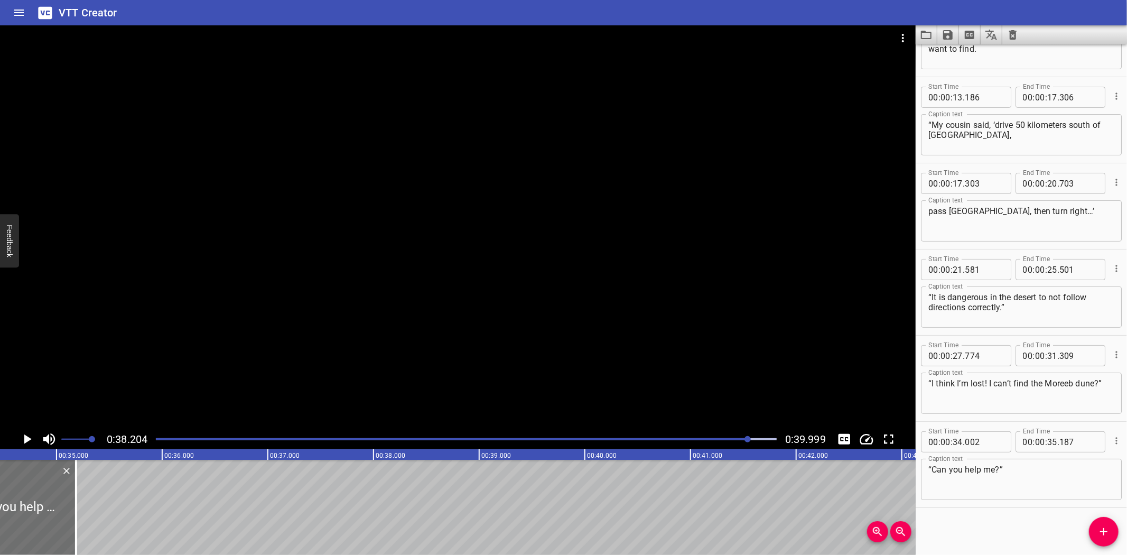
scroll to position [0, 3517]
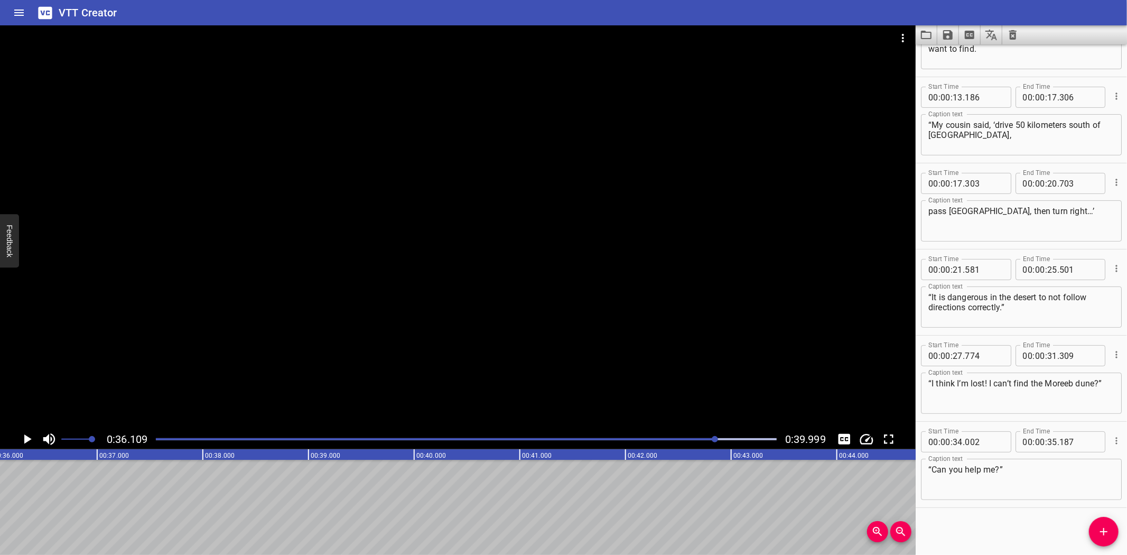
scroll to position [0, 3815]
drag, startPoint x: 1097, startPoint y: 527, endPoint x: 933, endPoint y: 537, distance: 164.1
click at [1091, 527] on span "Add Cue" at bounding box center [1104, 531] width 30 height 13
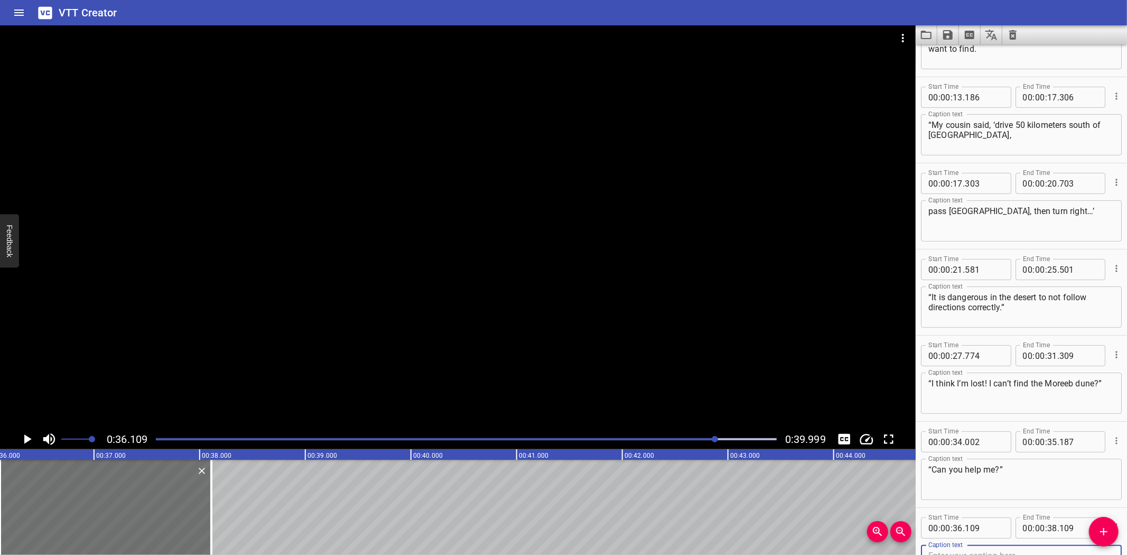
scroll to position [61, 0]
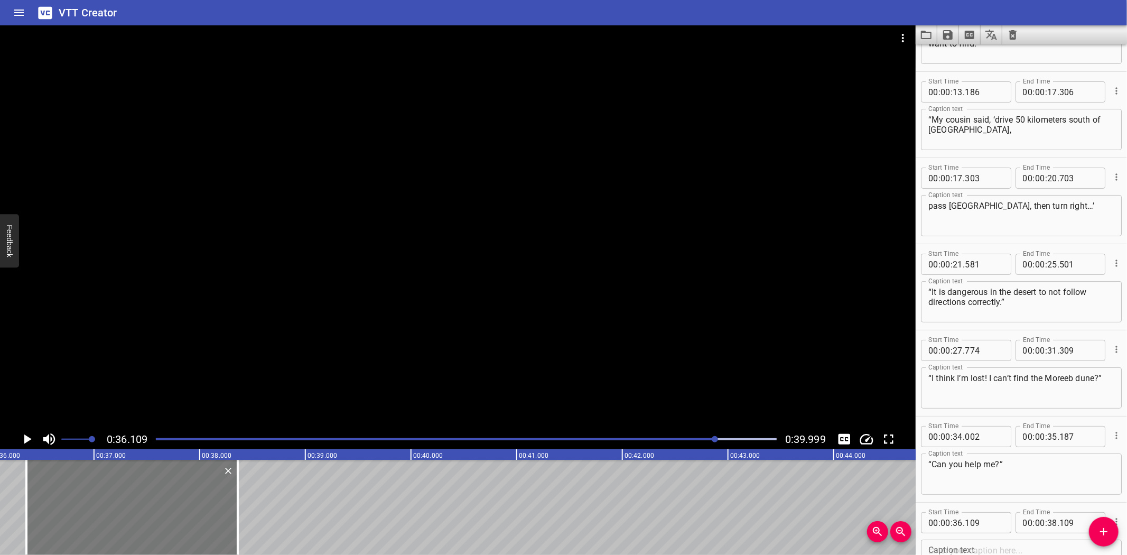
drag, startPoint x: 94, startPoint y: 503, endPoint x: 120, endPoint y: 504, distance: 26.4
click at [120, 504] on div at bounding box center [131, 507] width 211 height 95
type input "359"
drag, startPoint x: 236, startPoint y: 508, endPoint x: 226, endPoint y: 511, distance: 10.7
click at [226, 511] on div at bounding box center [227, 507] width 11 height 95
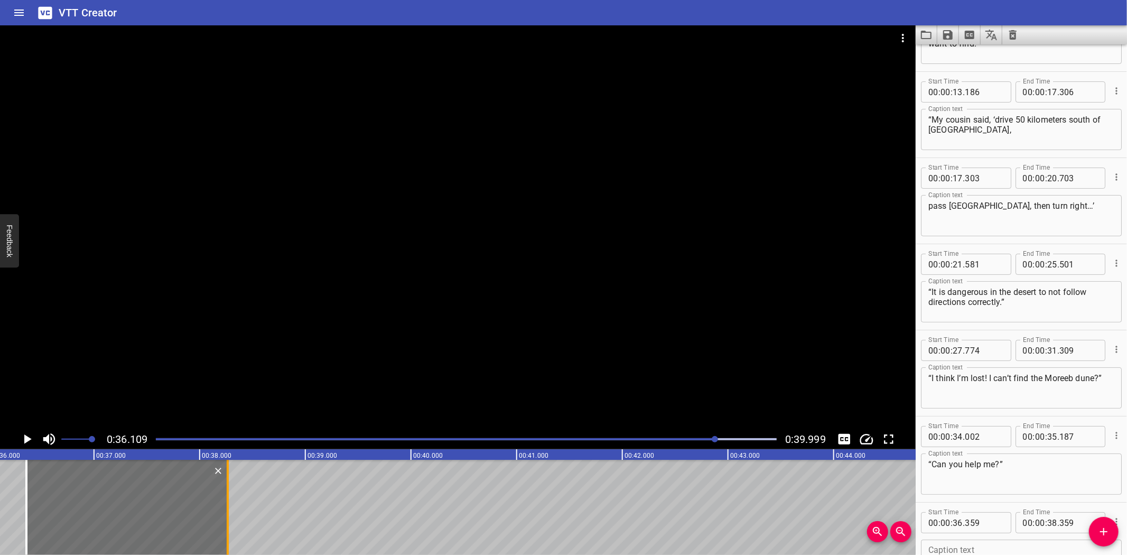
type input "264"
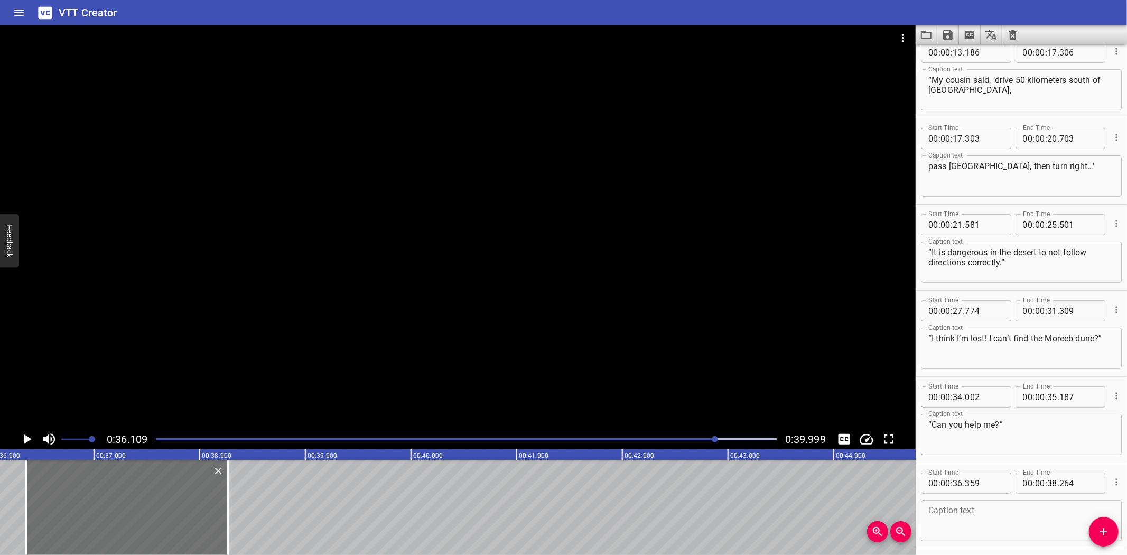
scroll to position [141, 0]
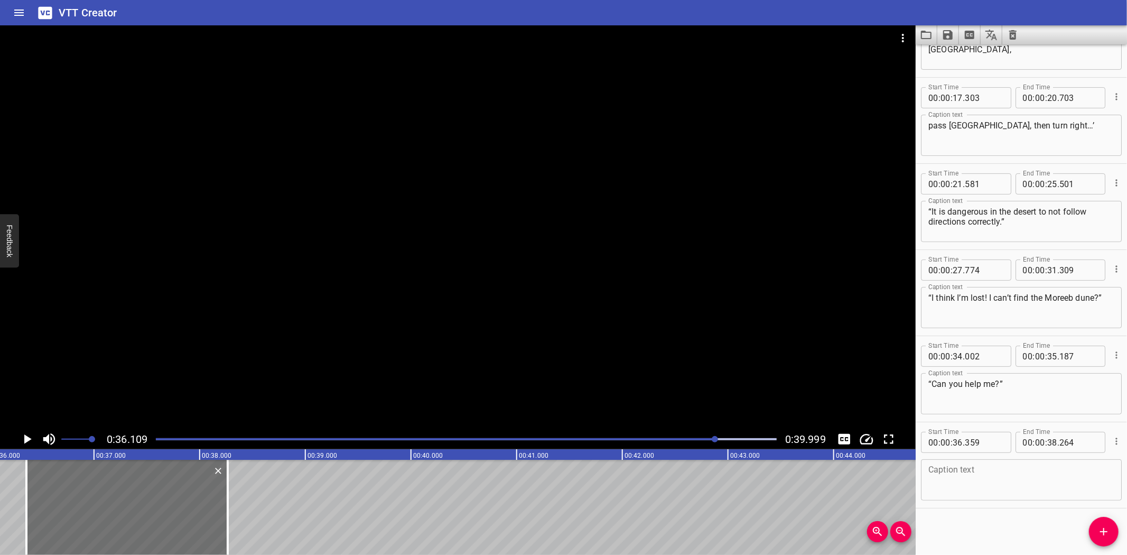
click at [995, 482] on textarea at bounding box center [1021, 480] width 186 height 30
paste textarea "Journey to the Empty Quarter"
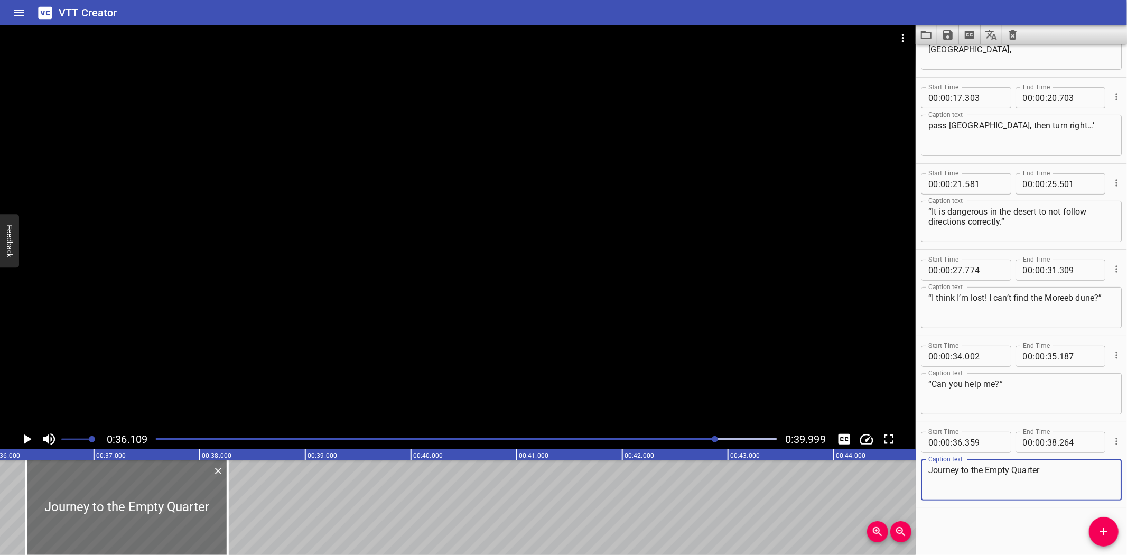
type textarea "Journey to the Empty Quarter"
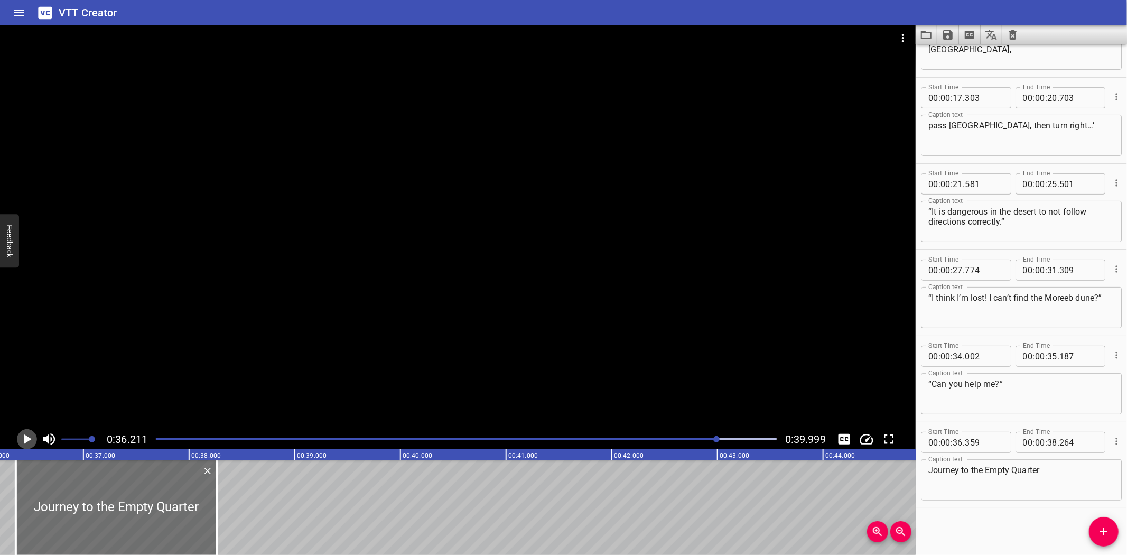
click at [26, 436] on icon "Play/Pause" at bounding box center [27, 439] width 7 height 10
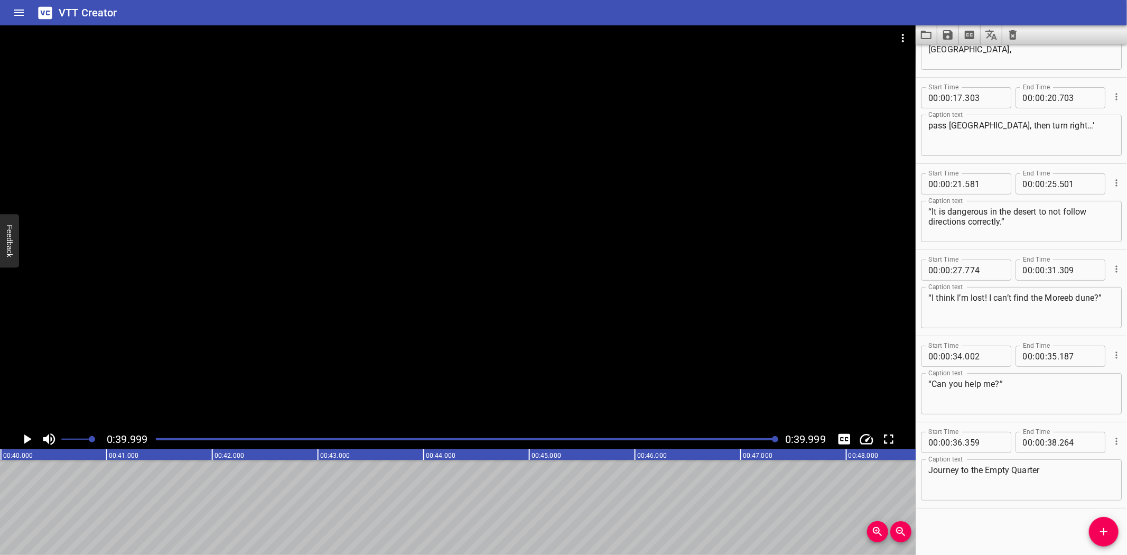
scroll to position [0, 4226]
click at [948, 33] on icon "Save captions to file" at bounding box center [948, 35] width 10 height 10
click at [976, 57] on li "Save to VTT file" at bounding box center [976, 58] width 78 height 19
click at [948, 32] on icon "Save captions to file" at bounding box center [947, 35] width 13 height 13
click at [953, 74] on li "Save to SRT file" at bounding box center [976, 77] width 78 height 19
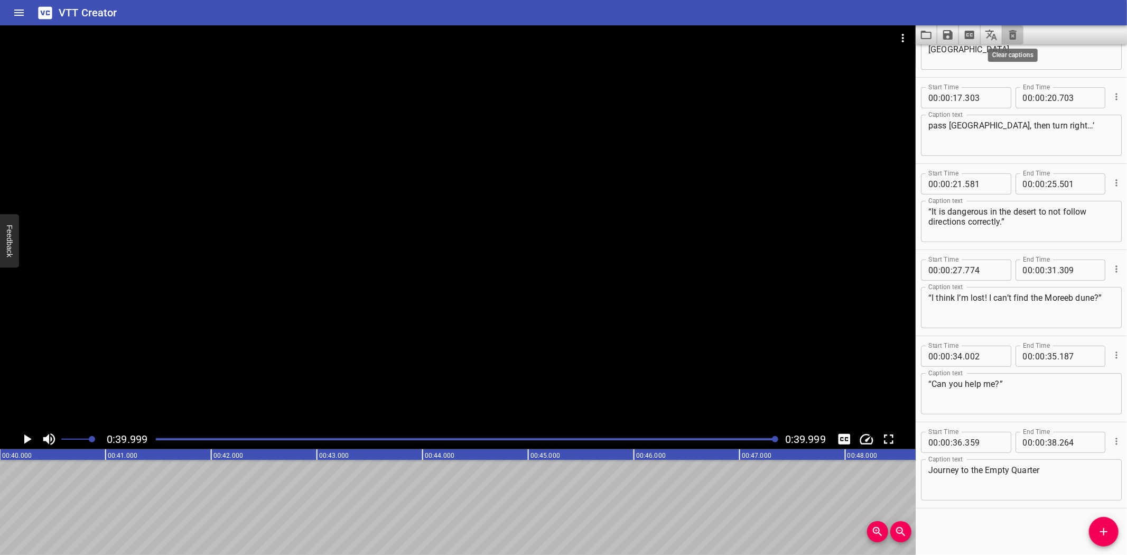
click at [1011, 35] on icon "Clear captions" at bounding box center [1012, 35] width 7 height 10
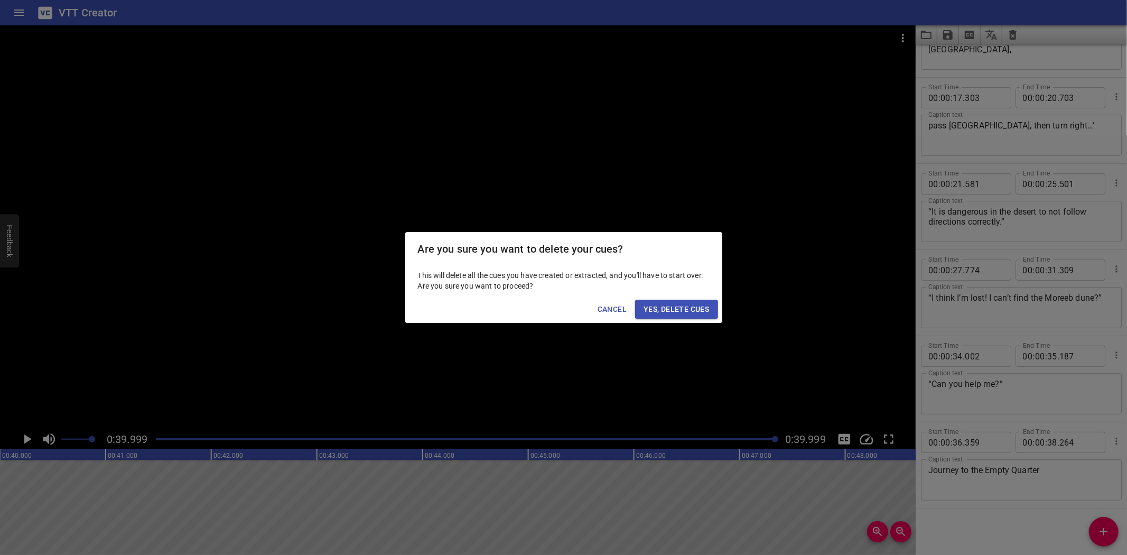
click at [658, 309] on span "Yes, Delete Cues" at bounding box center [676, 309] width 66 height 13
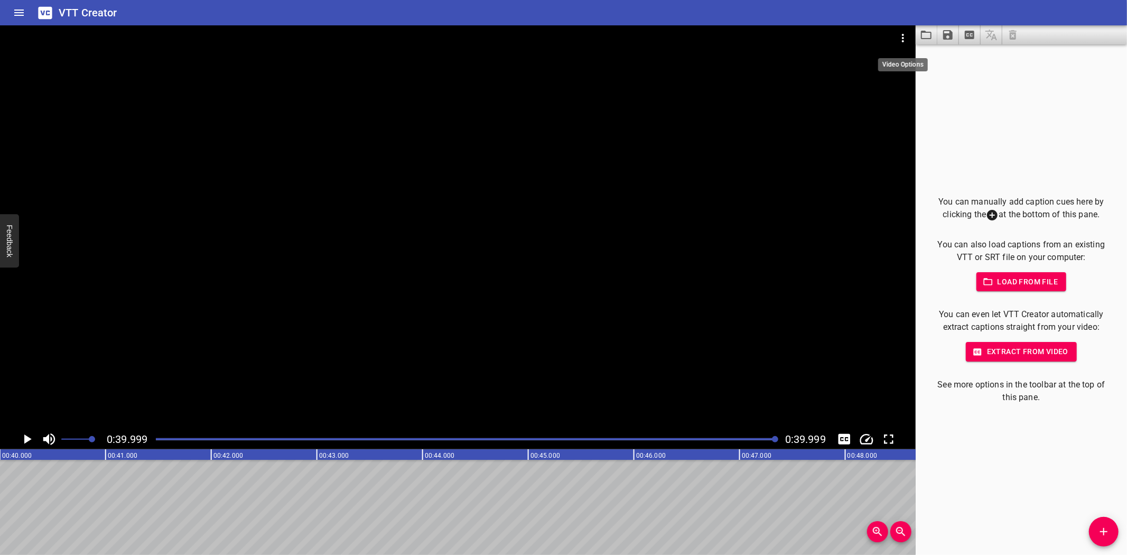
click at [902, 34] on icon "Video Options" at bounding box center [903, 38] width 2 height 8
click at [915, 38] on li "Select New Video File..." at bounding box center [942, 39] width 105 height 19
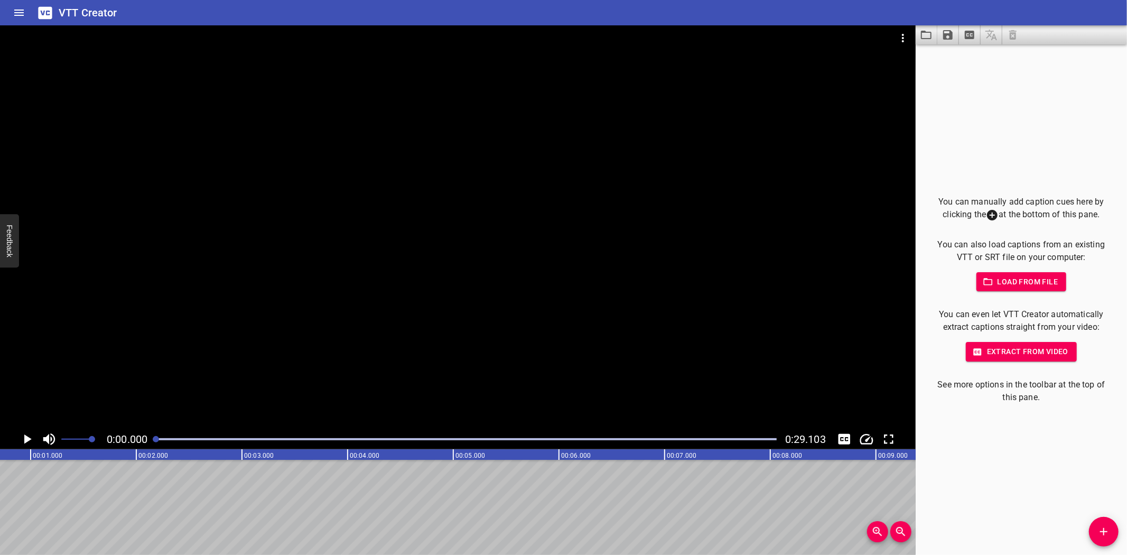
scroll to position [0, 0]
click at [1105, 535] on icon "Add Cue" at bounding box center [1103, 531] width 13 height 13
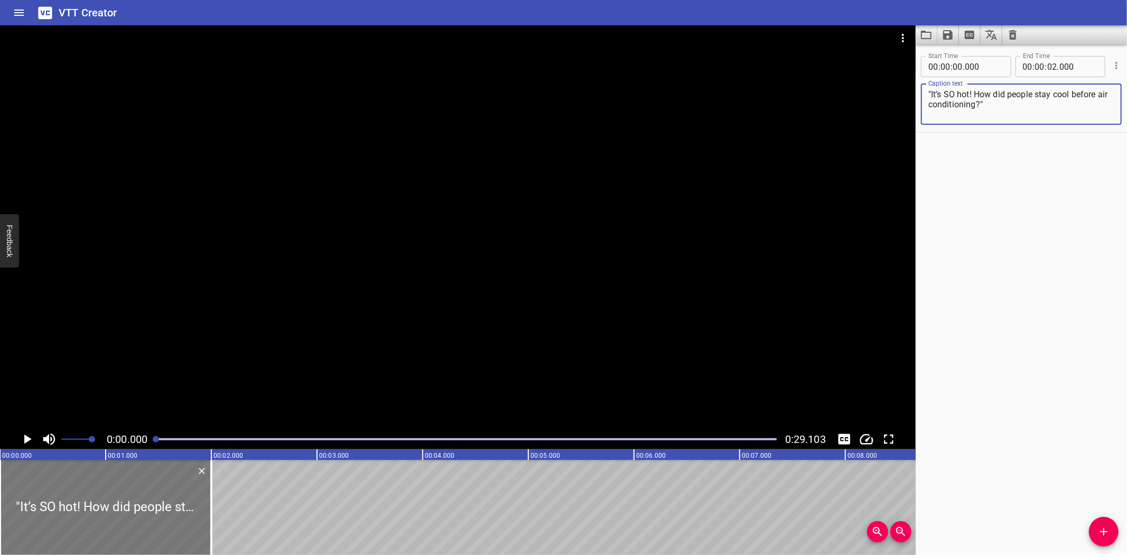
type textarea ""It’s SO hot! How did people stay cool before air conditioning?""
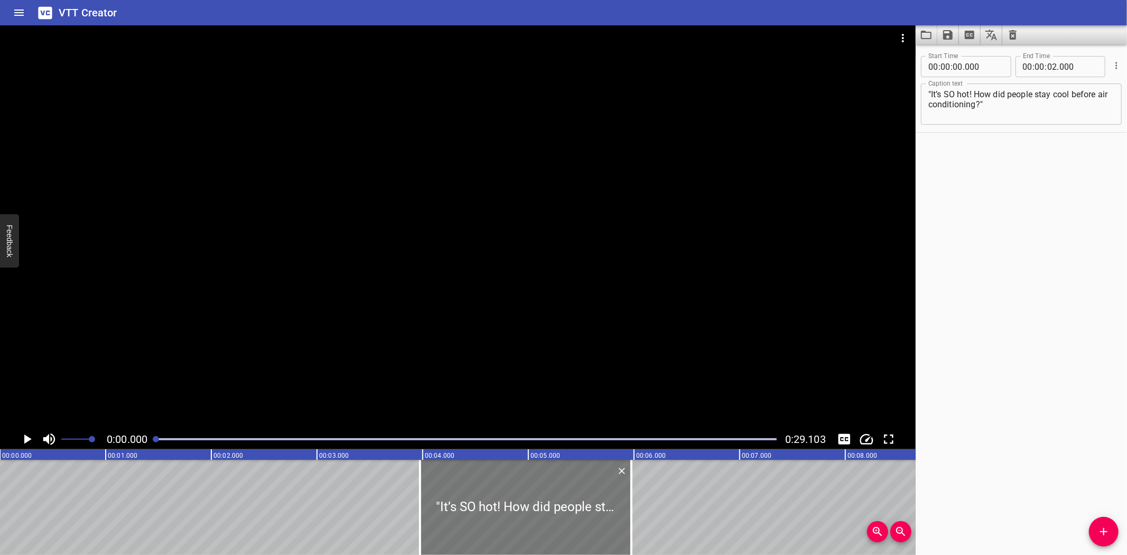
drag, startPoint x: 80, startPoint y: 503, endPoint x: 500, endPoint y: 502, distance: 420.0
click at [500, 502] on div at bounding box center [525, 507] width 211 height 95
type input "03"
type input "975"
type input "05"
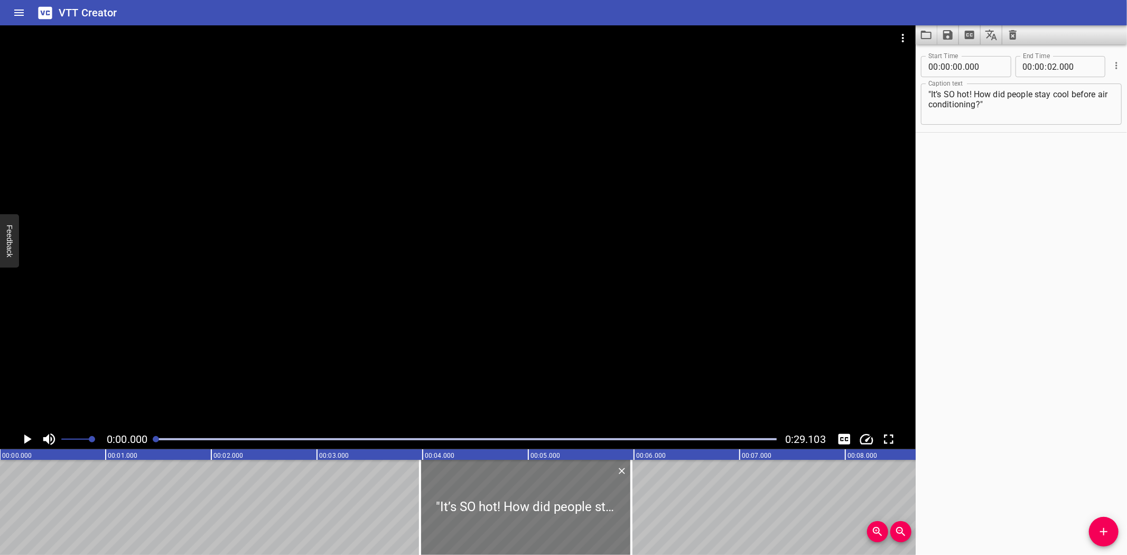
type input "975"
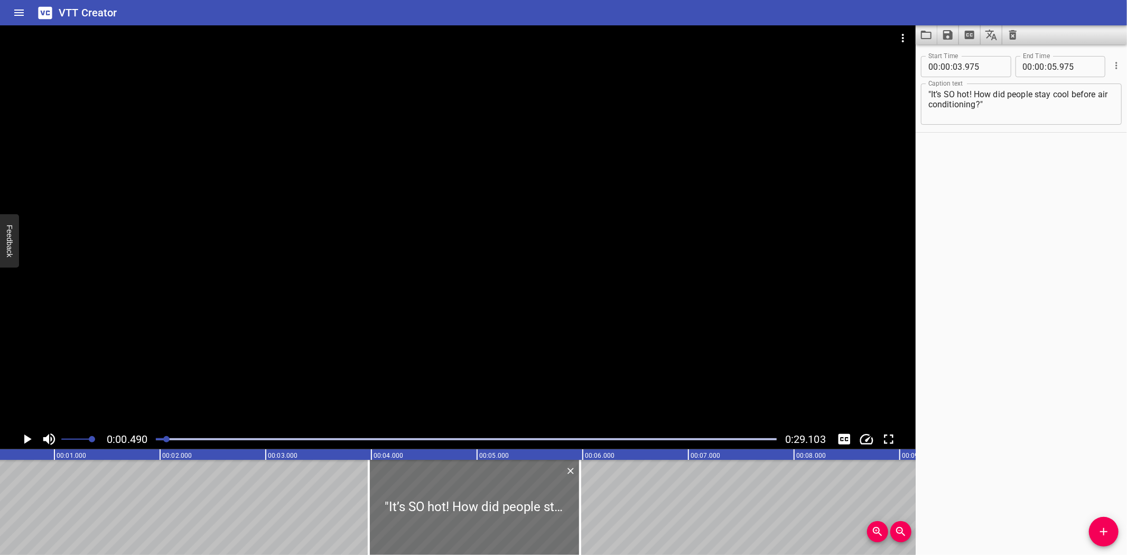
click at [26, 436] on icon "Play/Pause" at bounding box center [27, 439] width 7 height 10
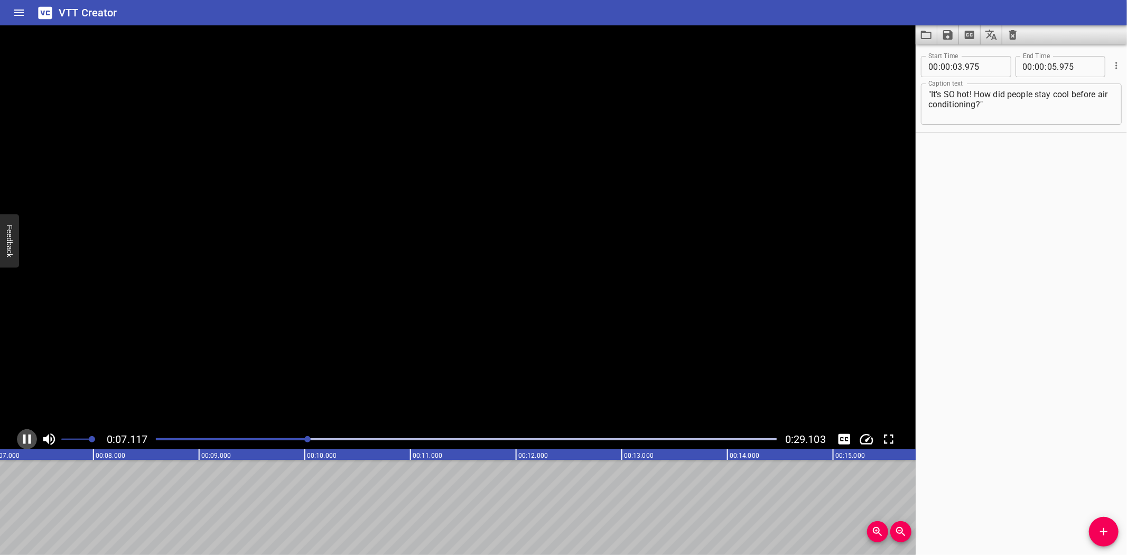
click at [29, 436] on icon "Play/Pause" at bounding box center [27, 439] width 8 height 10
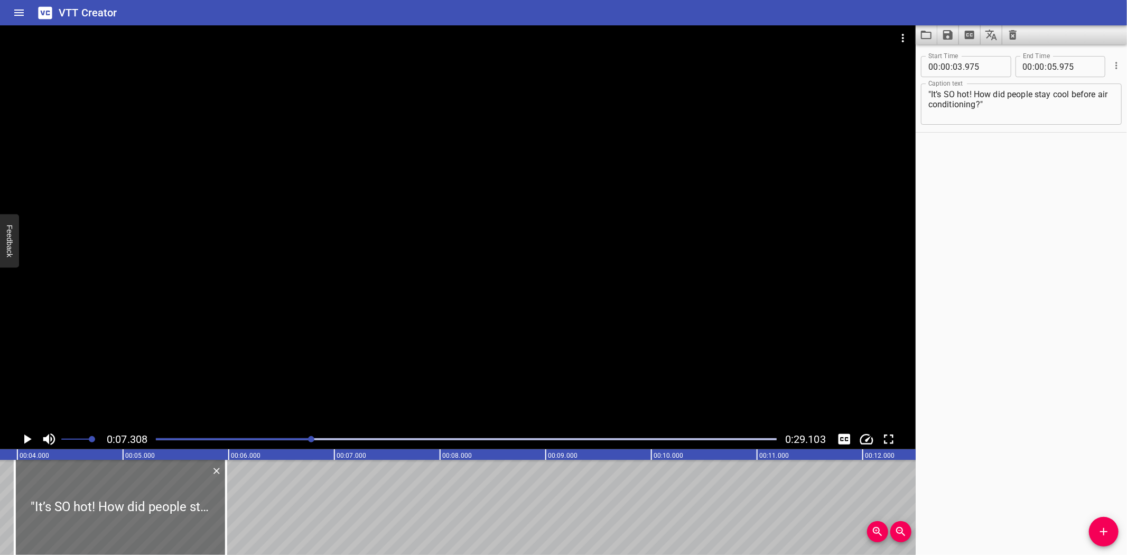
scroll to position [0, 393]
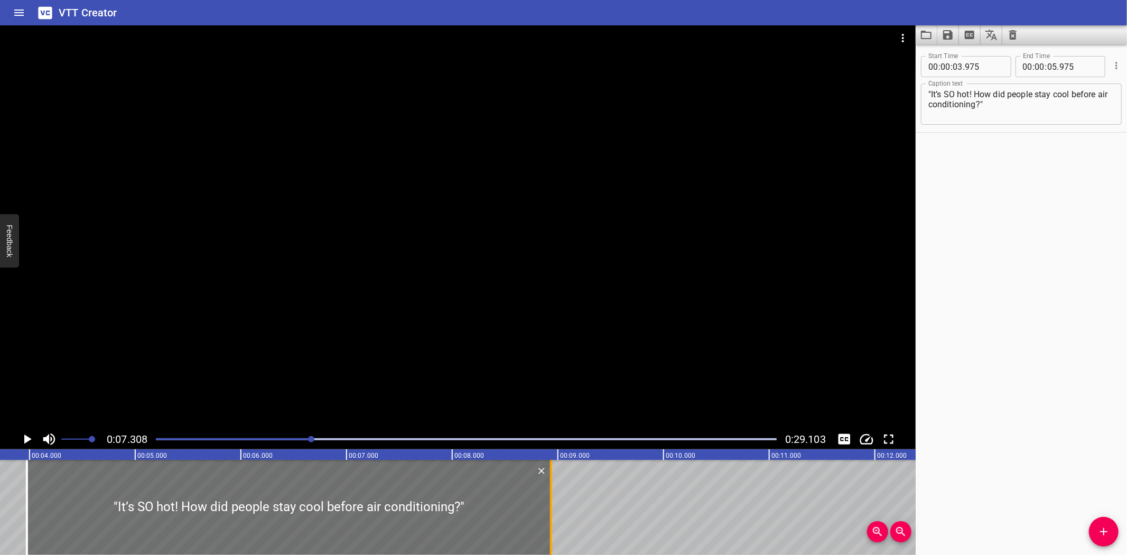
drag, startPoint x: 234, startPoint y: 517, endPoint x: 547, endPoint y: 520, distance: 312.7
click at [547, 520] on div at bounding box center [551, 507] width 11 height 95
type input "08"
type input "935"
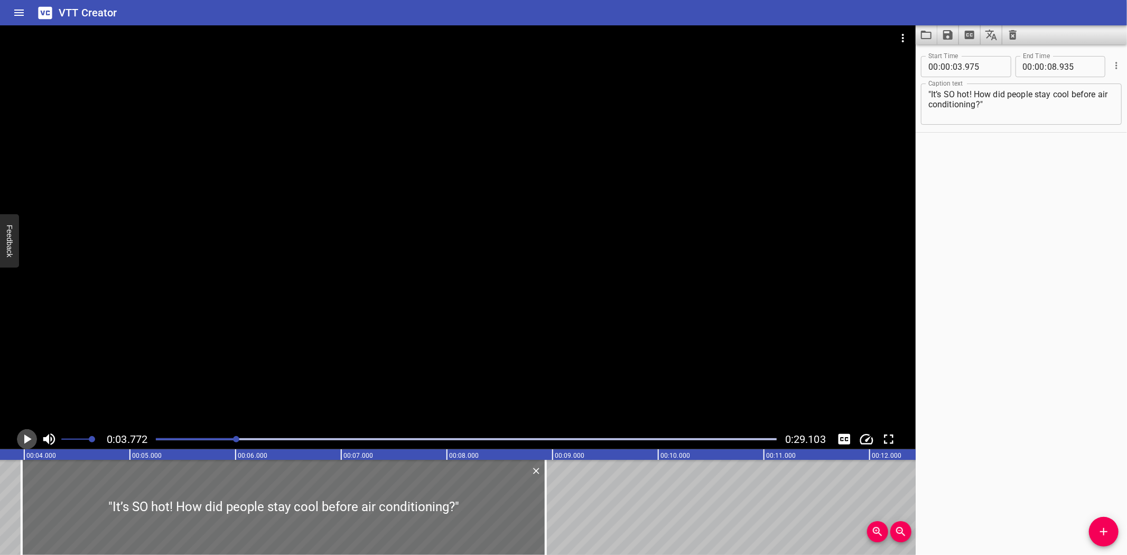
click at [25, 436] on icon "Play/Pause" at bounding box center [27, 439] width 7 height 10
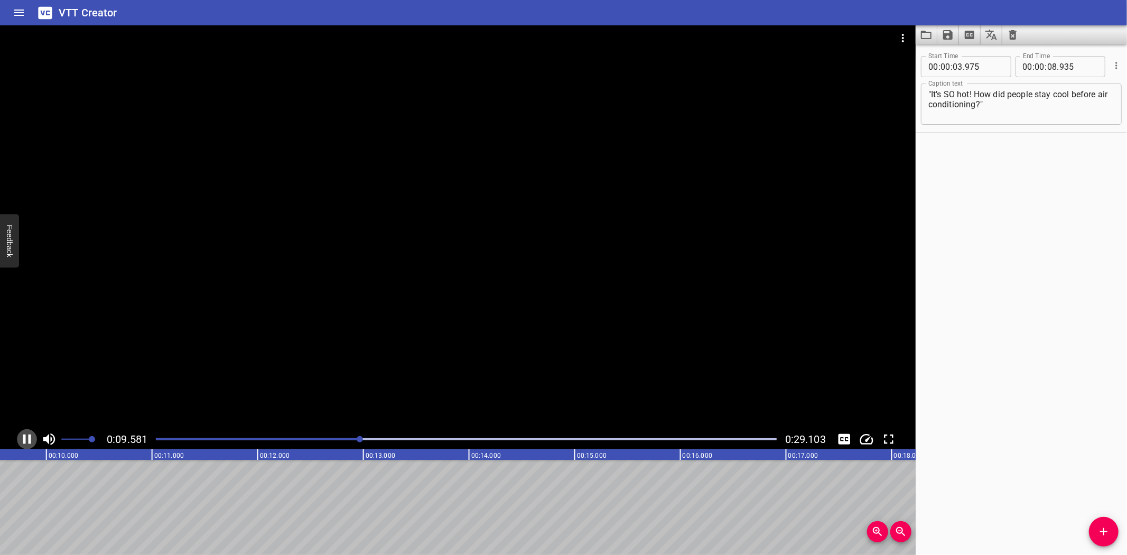
click at [22, 437] on icon "Play/Pause" at bounding box center [27, 439] width 16 height 16
click at [25, 439] on icon "Play/Pause" at bounding box center [27, 439] width 7 height 10
click at [125, 485] on div ""It’s SO hot! How did people stay cool before air conditioning?"" at bounding box center [1130, 507] width 6339 height 95
click at [27, 435] on icon "Play/Pause" at bounding box center [27, 439] width 16 height 16
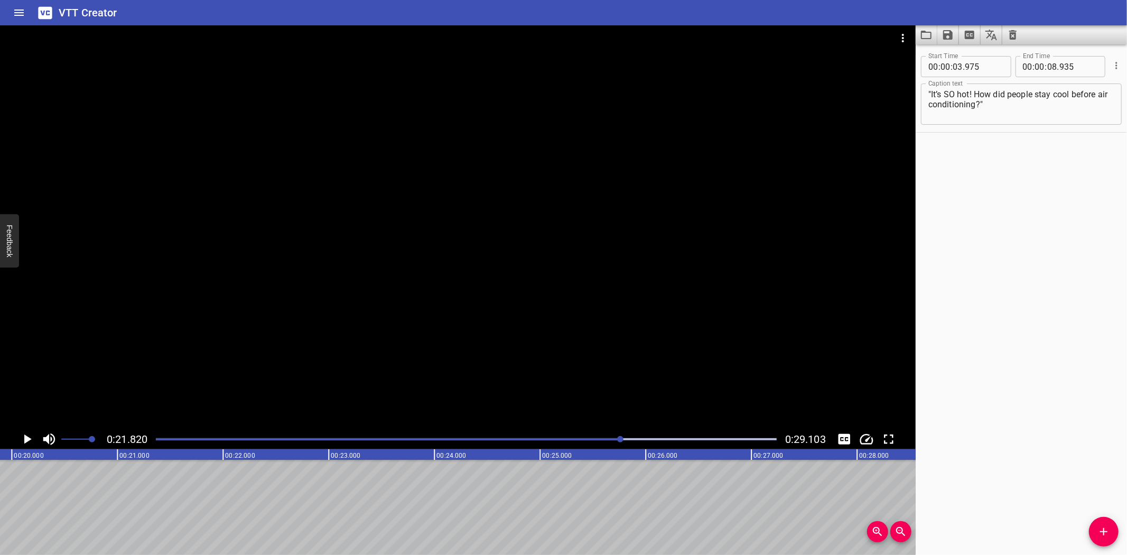
scroll to position [0, 2010]
click at [1099, 529] on icon "Add Cue" at bounding box center [1103, 531] width 13 height 13
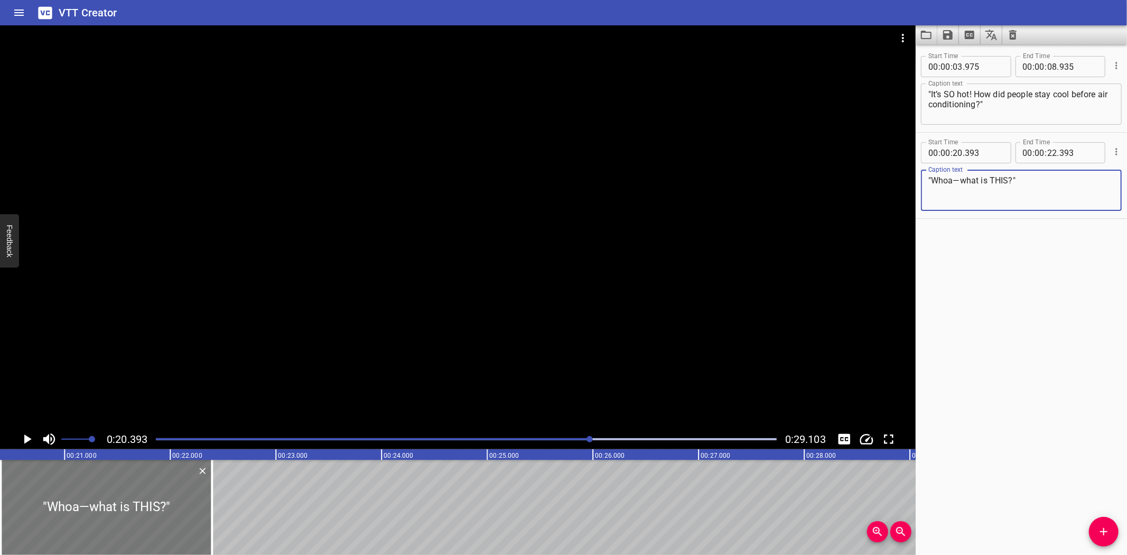
type textarea ""Whoa—what is THIS?""
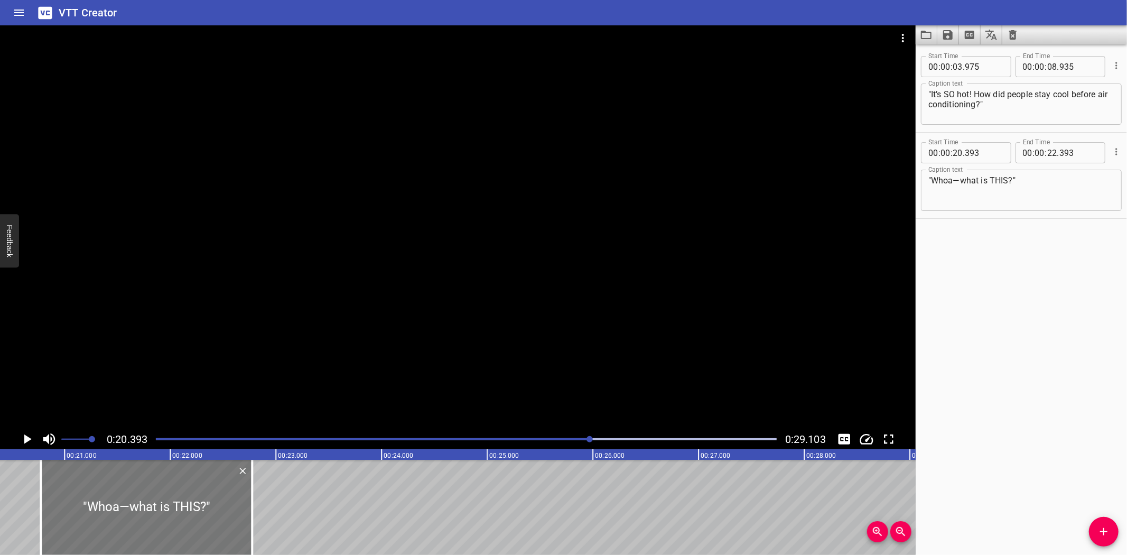
drag, startPoint x: 45, startPoint y: 476, endPoint x: 77, endPoint y: 481, distance: 32.6
click at [77, 481] on div at bounding box center [146, 507] width 211 height 95
type input "773"
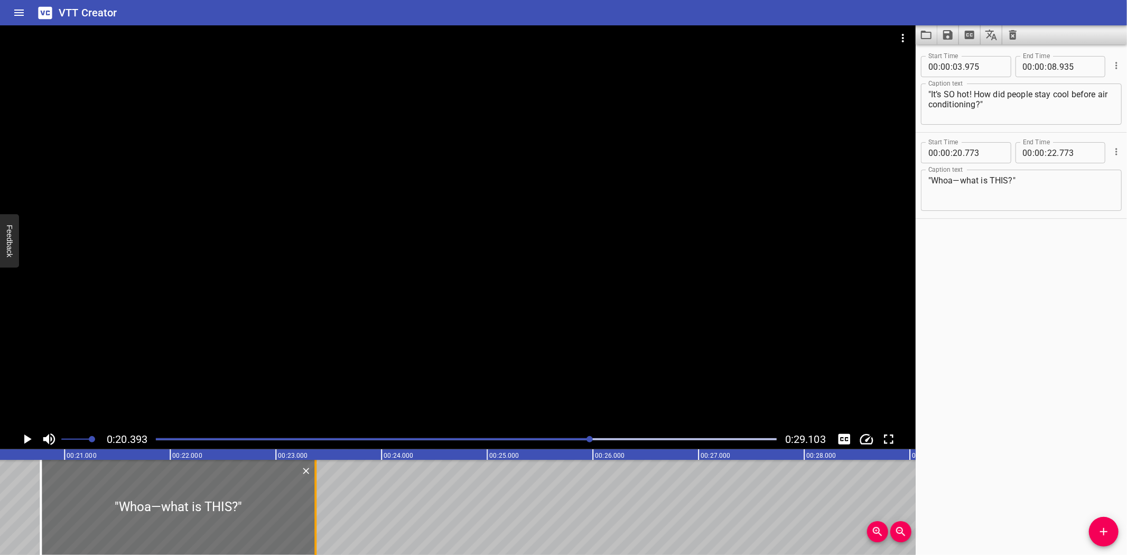
drag, startPoint x: 251, startPoint y: 492, endPoint x: 315, endPoint y: 504, distance: 64.4
click at [315, 504] on div at bounding box center [315, 507] width 2 height 95
type input "23"
type input "373"
click at [23, 437] on icon "Play/Pause" at bounding box center [27, 439] width 16 height 16
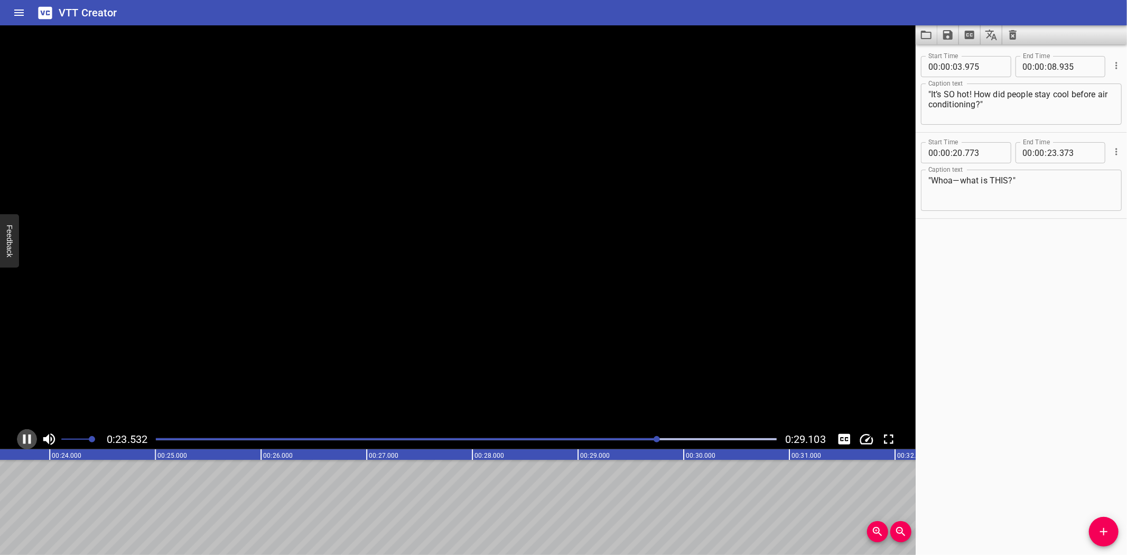
click at [23, 437] on icon "Play/Pause" at bounding box center [27, 439] width 8 height 10
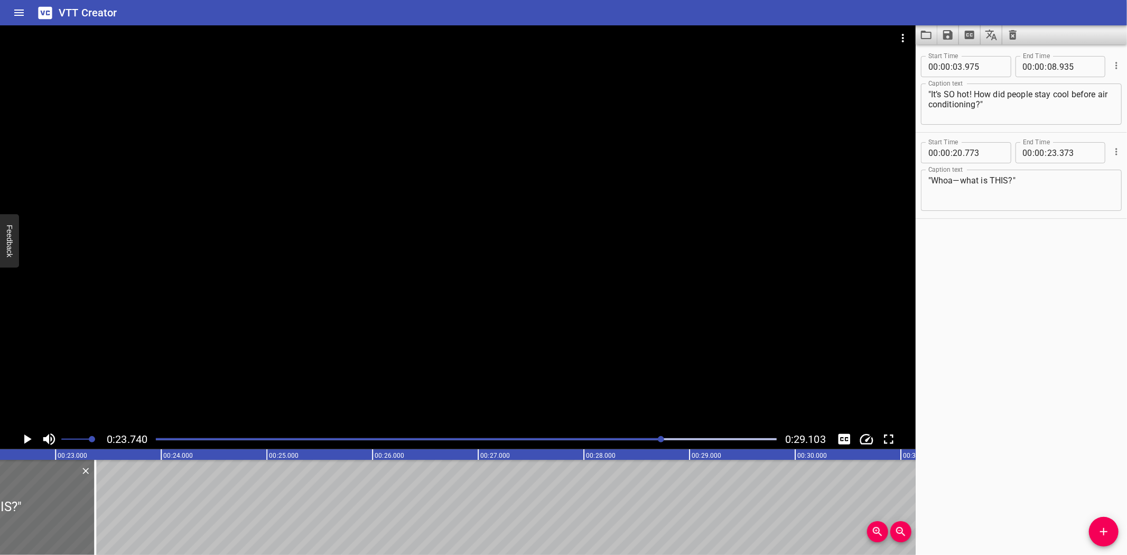
scroll to position [0, 2350]
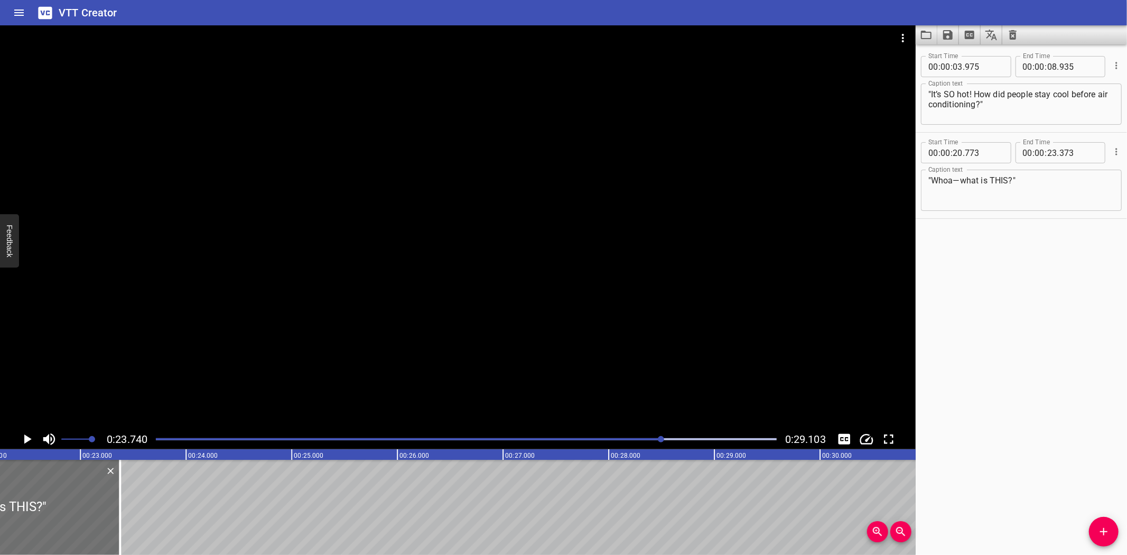
click at [158, 488] on div ""It’s SO hot! How did people stay cool before air conditioning?" "Whoa—what is …" at bounding box center [819, 507] width 6339 height 95
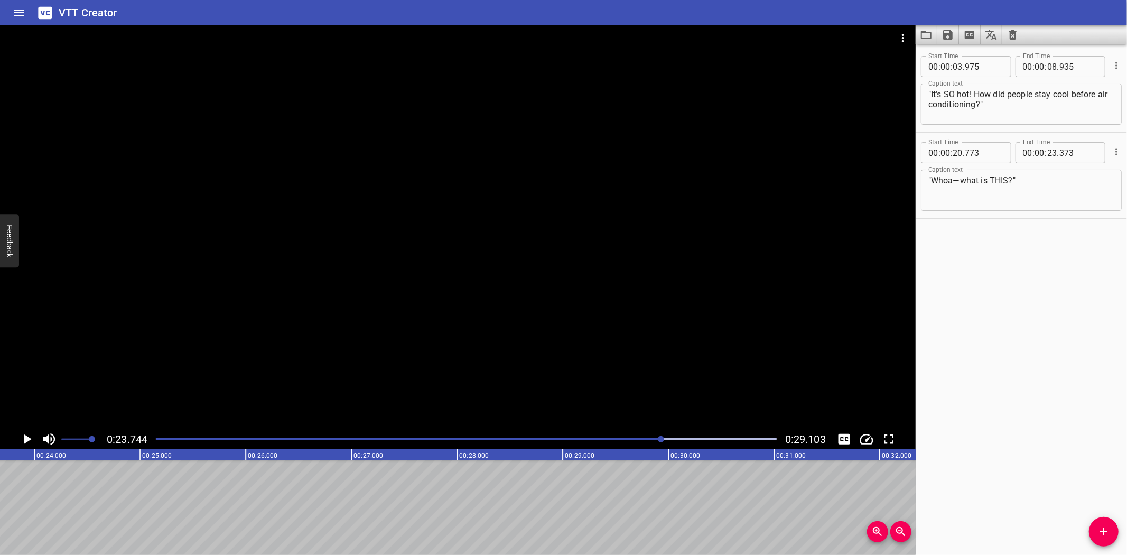
scroll to position [0, 2508]
click at [1097, 525] on icon "Add Cue" at bounding box center [1103, 531] width 13 height 13
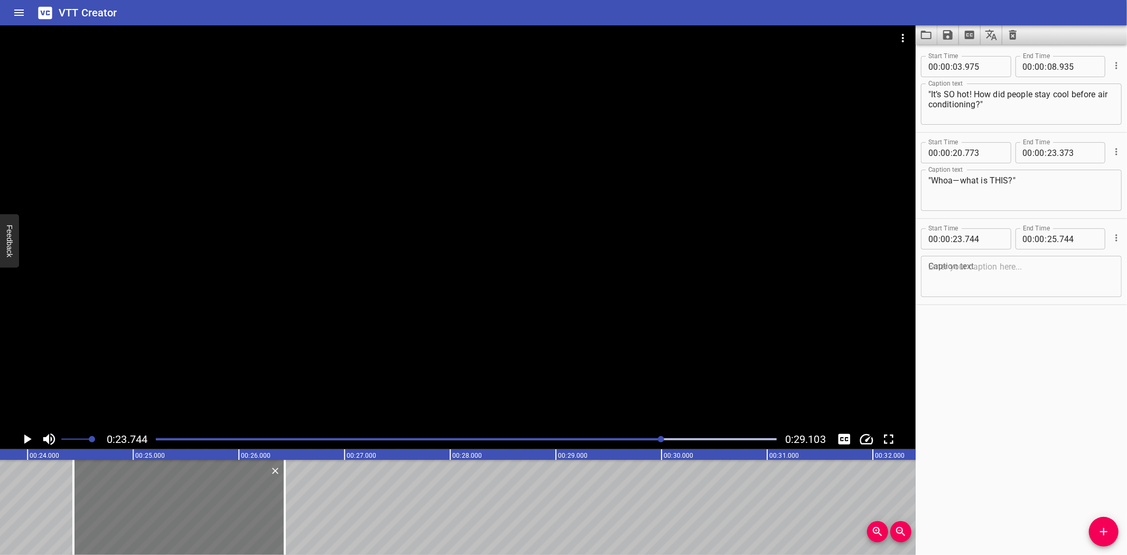
drag, startPoint x: 94, startPoint y: 493, endPoint x: 183, endPoint y: 484, distance: 90.3
click at [166, 488] on div at bounding box center [178, 507] width 211 height 95
type input "24"
type input "429"
type input "26"
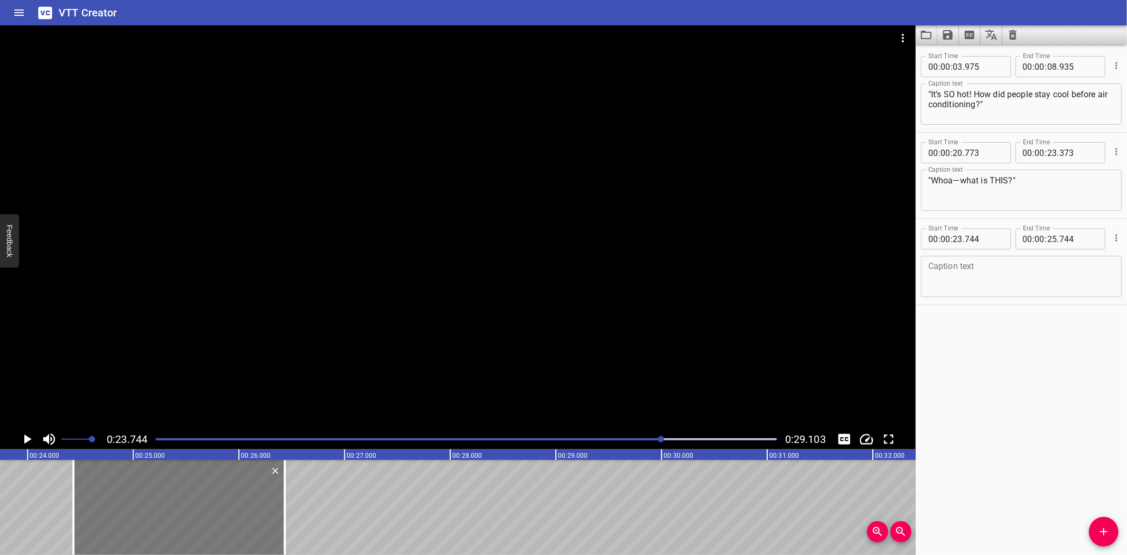
type input "429"
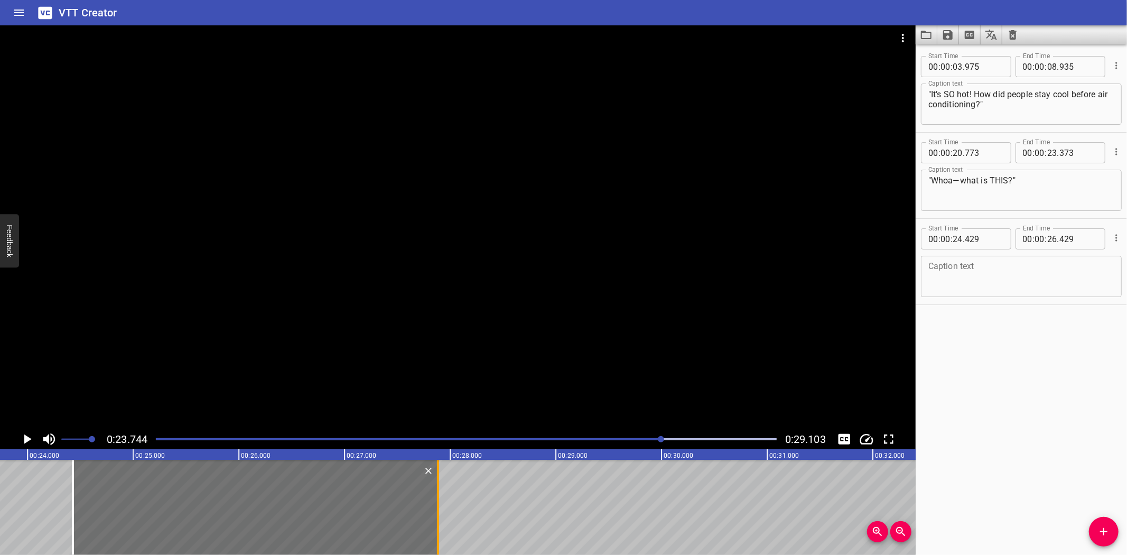
drag, startPoint x: 284, startPoint y: 486, endPoint x: 437, endPoint y: 492, distance: 153.8
click at [437, 492] on div at bounding box center [438, 507] width 2 height 95
type input "27"
type input "884"
click at [999, 276] on textarea at bounding box center [1021, 276] width 186 height 30
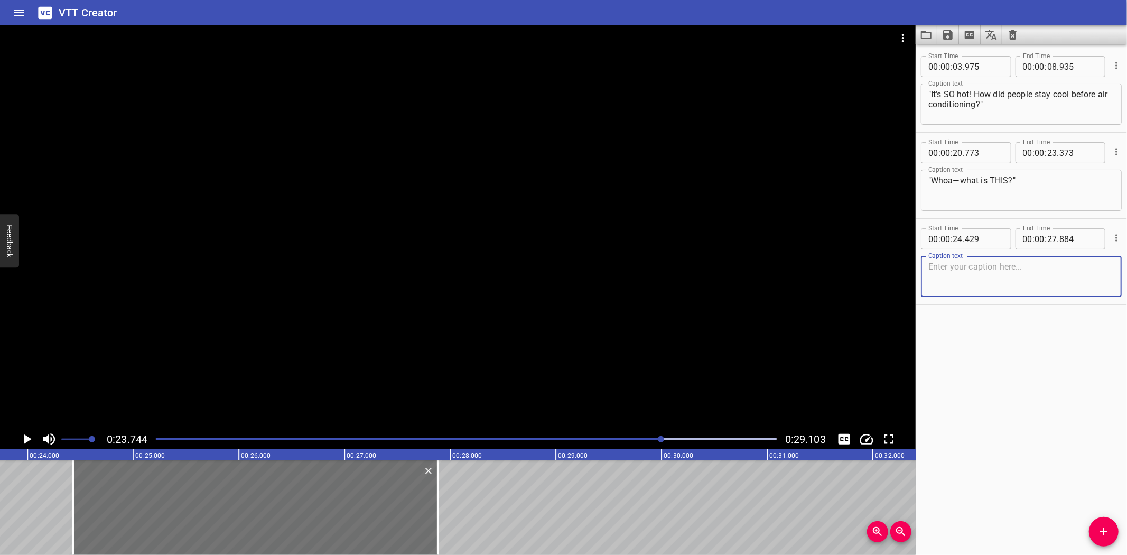
paste textarea "Wind Tower: Nature’s Air Conditioner"
type textarea "Wind Tower: Nature’s Air Conditioner"
click at [0, 481] on div ""It’s SO hot! How did people stay cool before air conditioning?" "Whoa—what is …" at bounding box center [661, 507] width 6339 height 95
click at [27, 435] on icon "Play/Pause" at bounding box center [27, 439] width 16 height 16
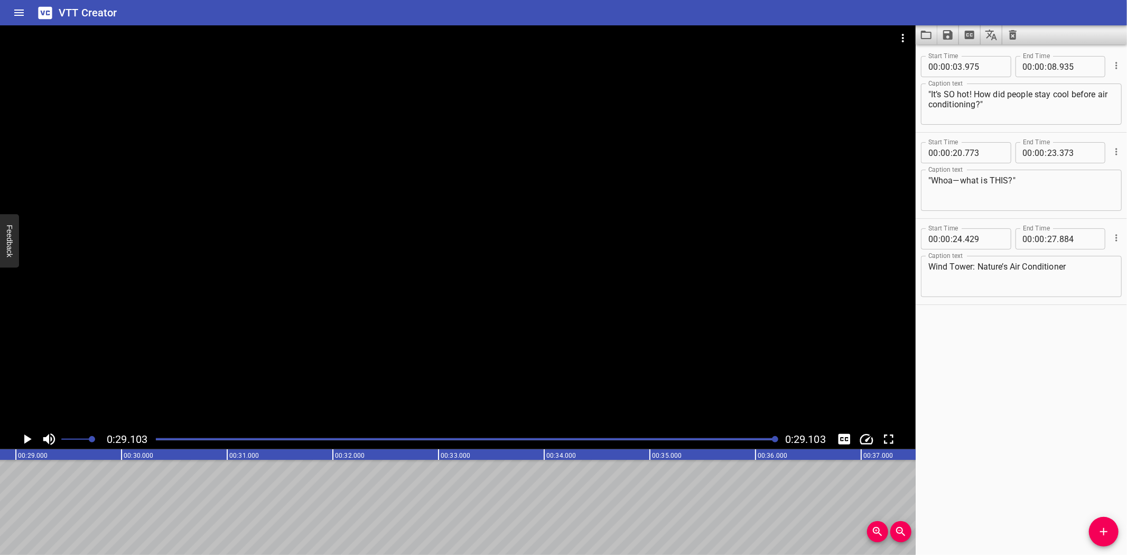
scroll to position [0, 3075]
click at [948, 35] on icon "Save captions to file" at bounding box center [947, 35] width 13 height 13
click at [964, 57] on li "Save to VTT file" at bounding box center [976, 58] width 78 height 19
click at [944, 34] on icon "Save captions to file" at bounding box center [948, 35] width 10 height 10
click at [854, 4] on div at bounding box center [563, 277] width 1127 height 555
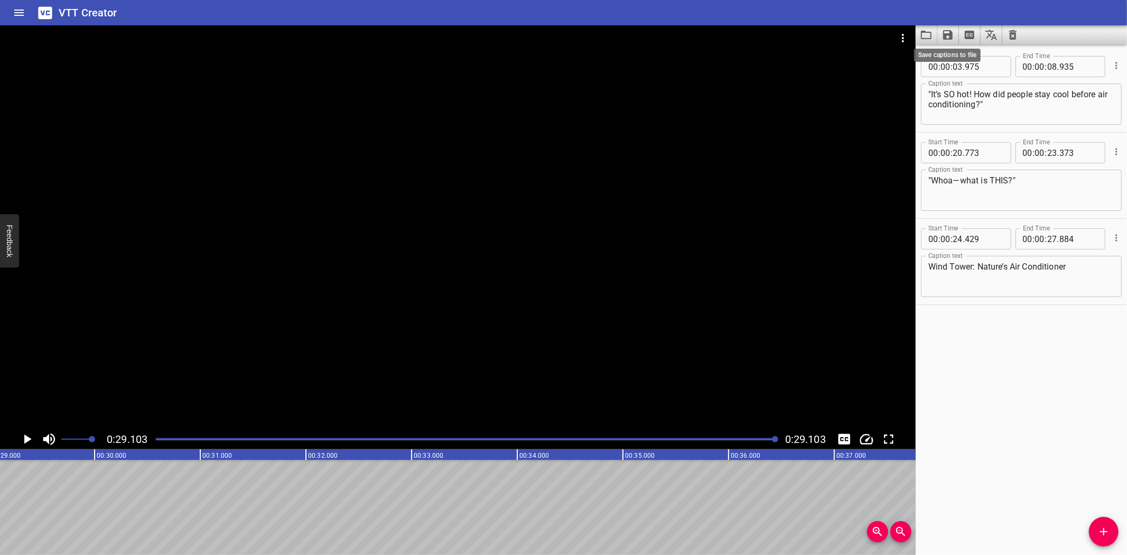
click at [948, 35] on icon "Save captions to file" at bounding box center [948, 35] width 10 height 10
click at [955, 79] on li "Save to SRT file" at bounding box center [976, 77] width 78 height 19
click at [902, 35] on icon "Video Options" at bounding box center [902, 38] width 13 height 13
click at [907, 38] on li "Select New Video File..." at bounding box center [942, 39] width 105 height 19
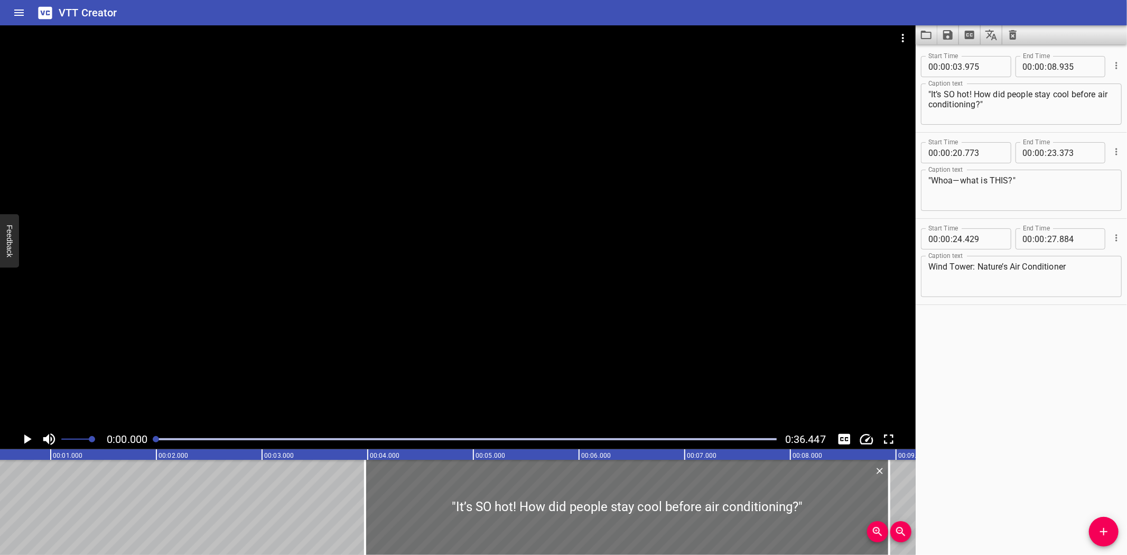
scroll to position [0, 0]
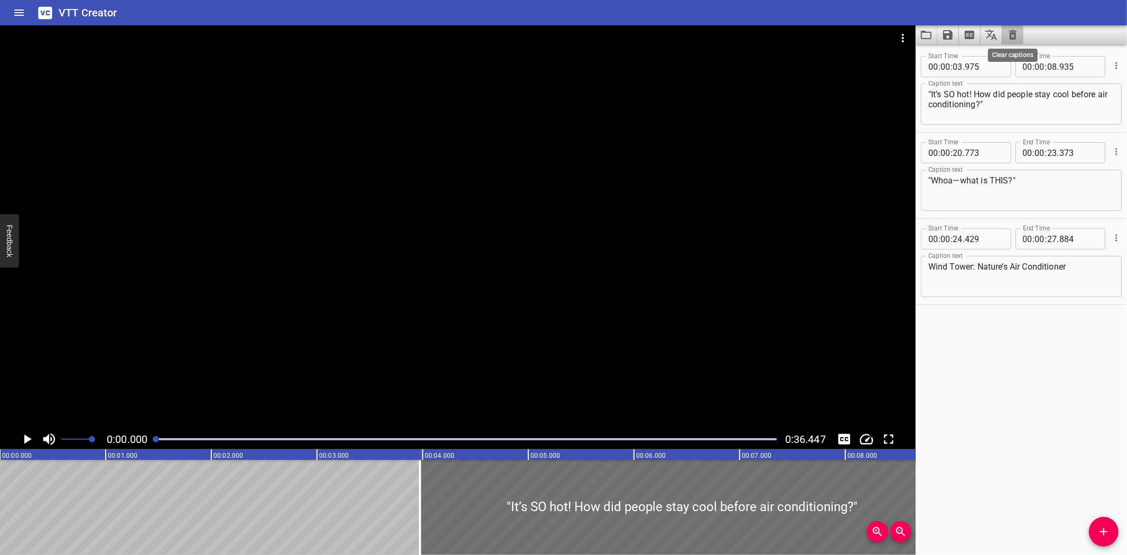
click at [1014, 32] on icon "Clear captions" at bounding box center [1012, 35] width 7 height 10
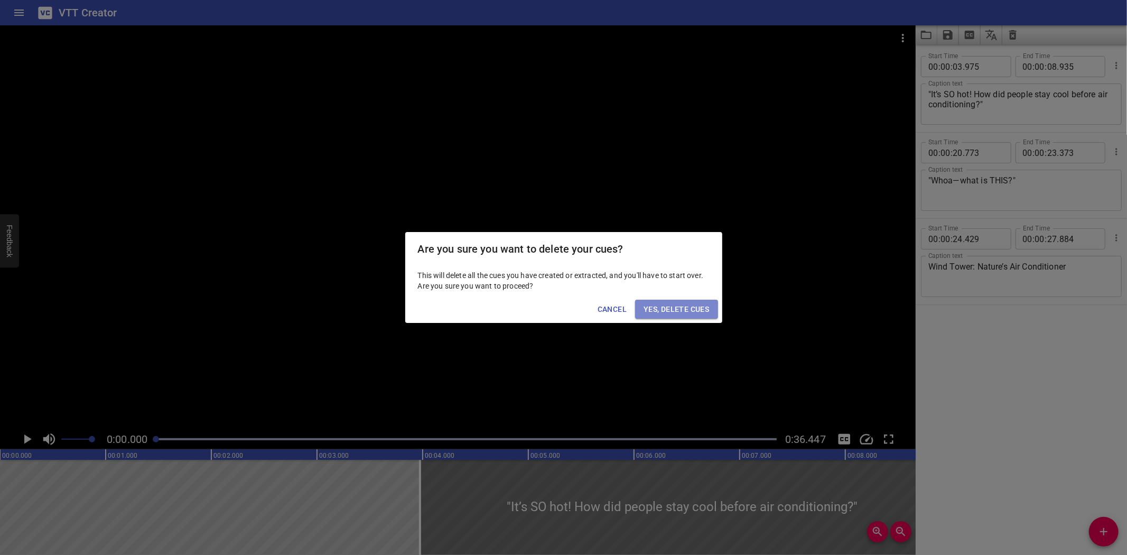
click at [688, 305] on span "Yes, Delete Cues" at bounding box center [676, 309] width 66 height 13
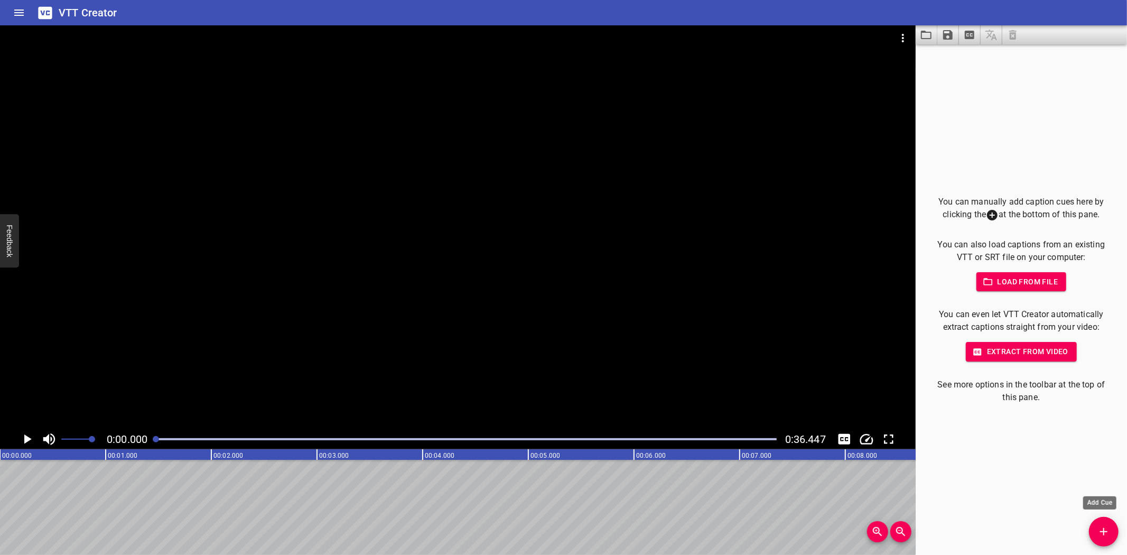
click at [1106, 530] on icon "Add Cue" at bounding box center [1103, 531] width 13 height 13
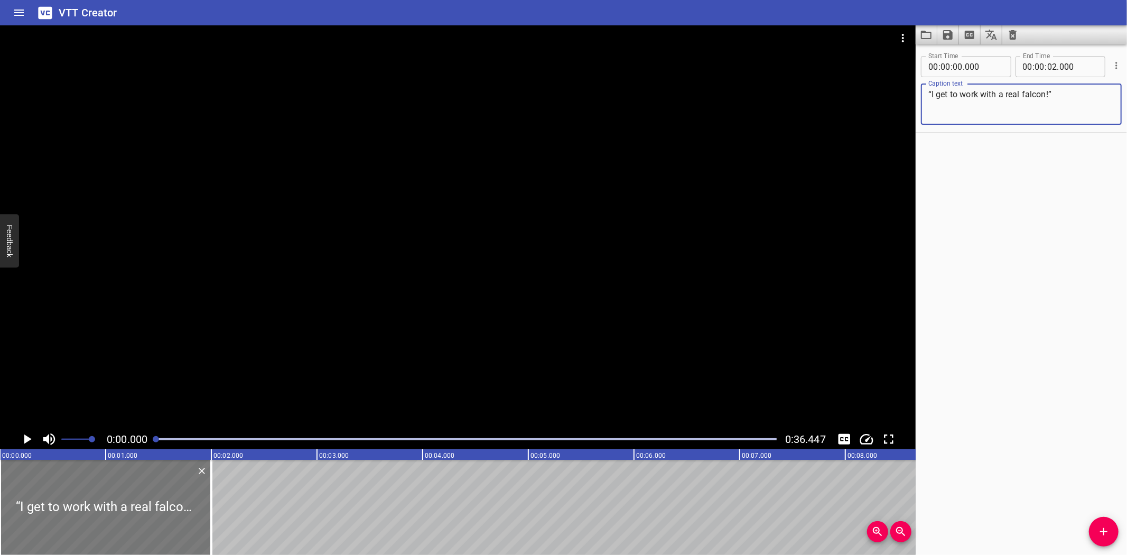
type textarea "“I get to work with a real falcon!”"
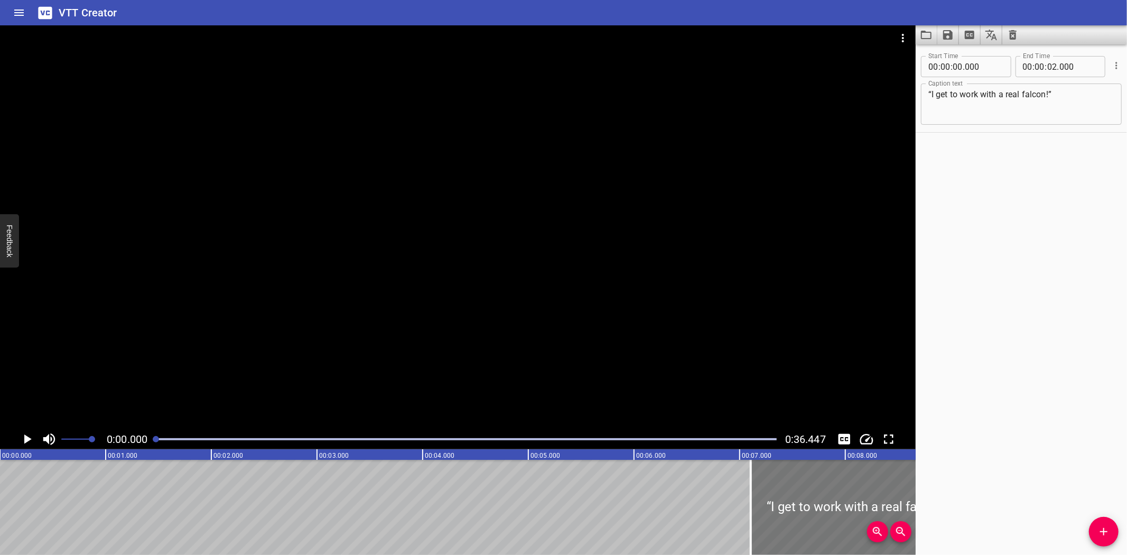
drag, startPoint x: 91, startPoint y: 491, endPoint x: 842, endPoint y: 495, distance: 750.1
click at [842, 495] on div at bounding box center [856, 507] width 211 height 95
type input "07"
type input "100"
type input "09"
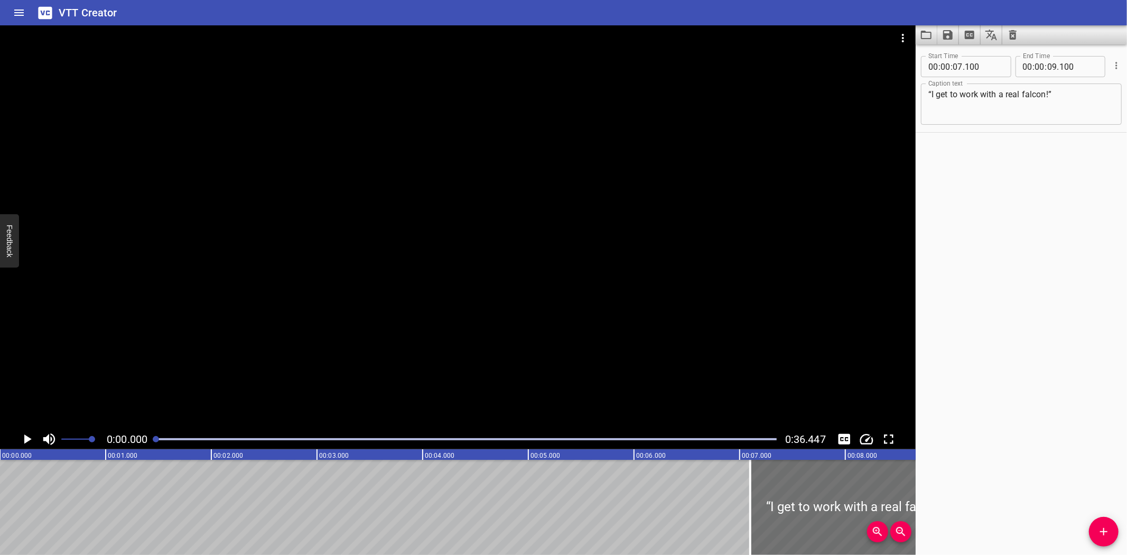
click at [24, 435] on icon "Play/Pause" at bounding box center [27, 439] width 7 height 10
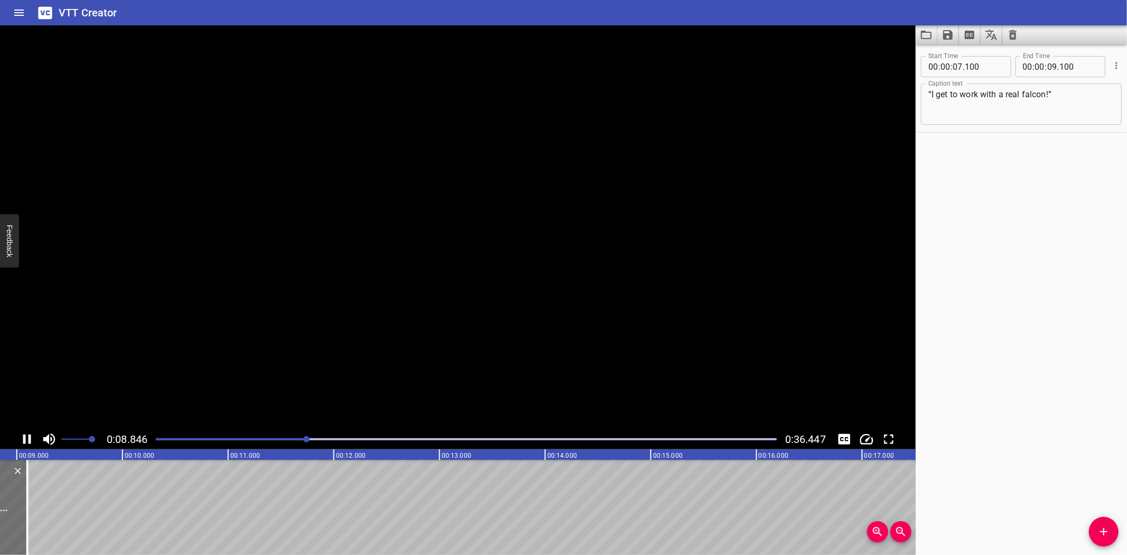
click at [25, 434] on icon "Play/Pause" at bounding box center [27, 439] width 16 height 16
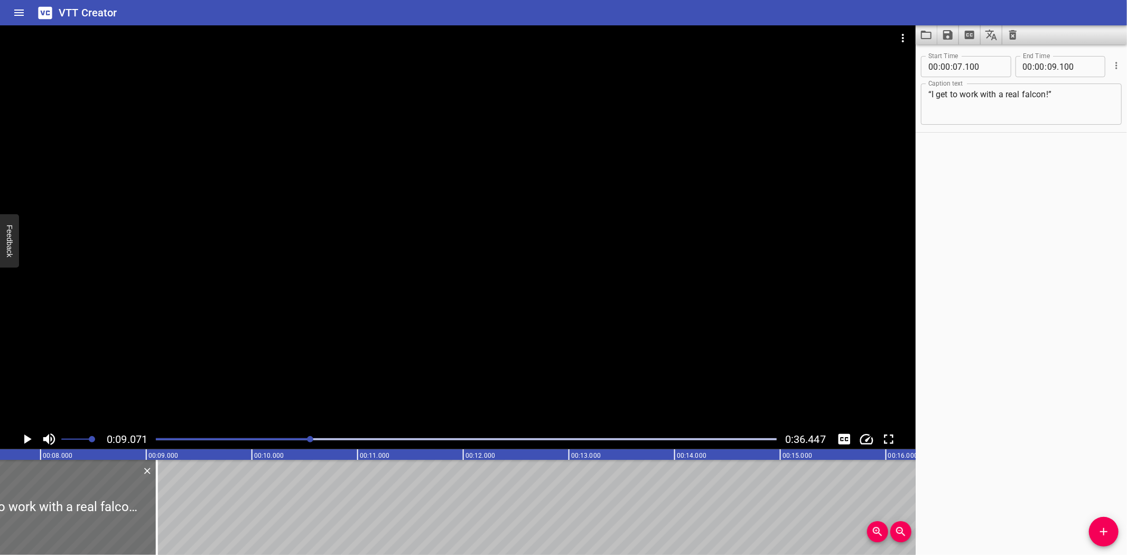
scroll to position [0, 800]
drag, startPoint x: 160, startPoint y: 505, endPoint x: 210, endPoint y: 512, distance: 50.7
click at [210, 512] on div at bounding box center [211, 507] width 2 height 95
type input "575"
click at [6, 471] on div at bounding box center [80, 507] width 261 height 95
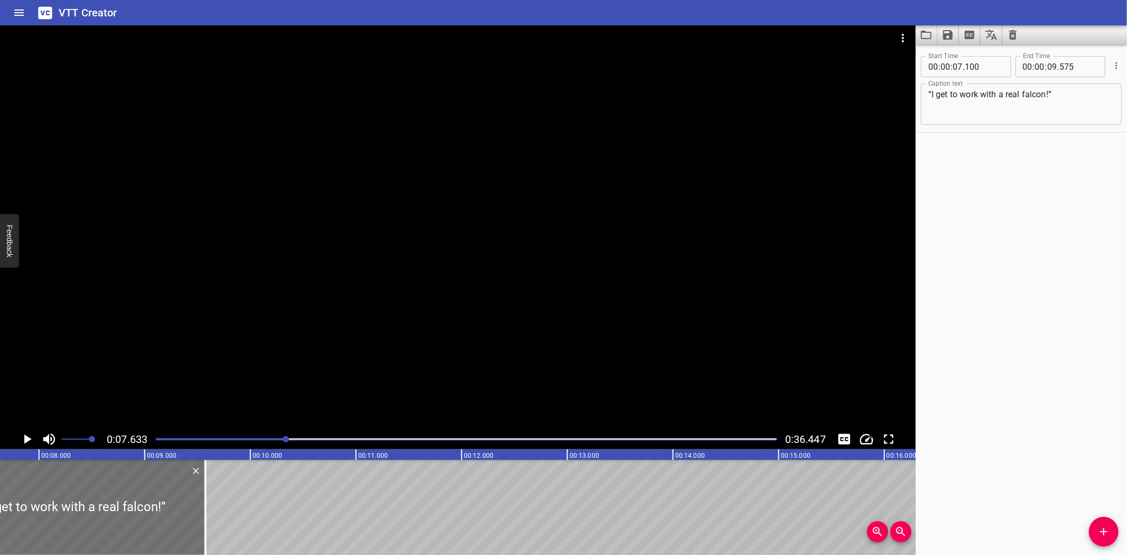
click at [22, 435] on icon "Play/Pause" at bounding box center [27, 439] width 16 height 16
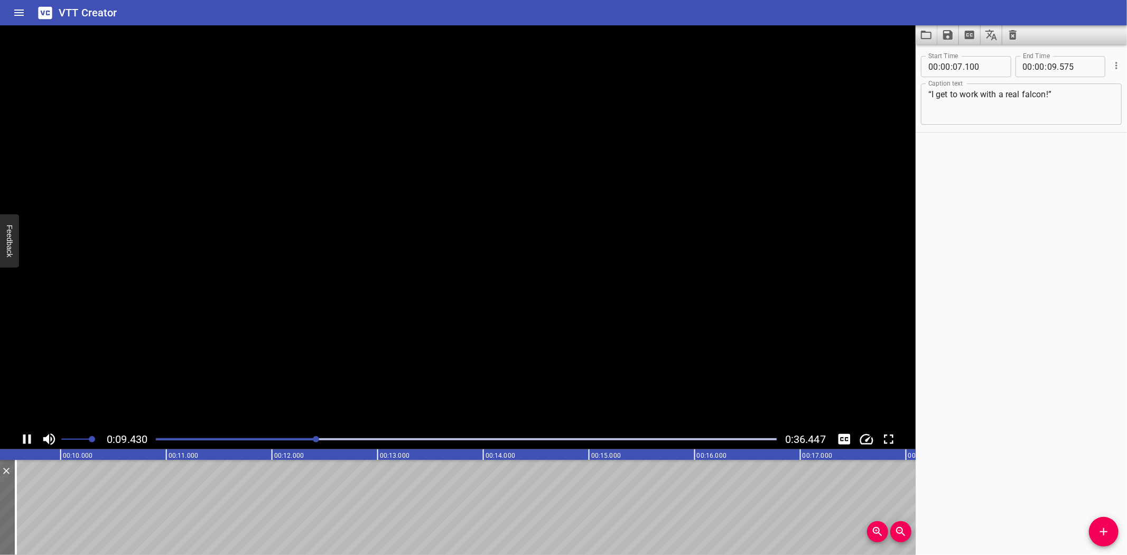
click at [22, 435] on icon "Play/Pause" at bounding box center [27, 439] width 16 height 16
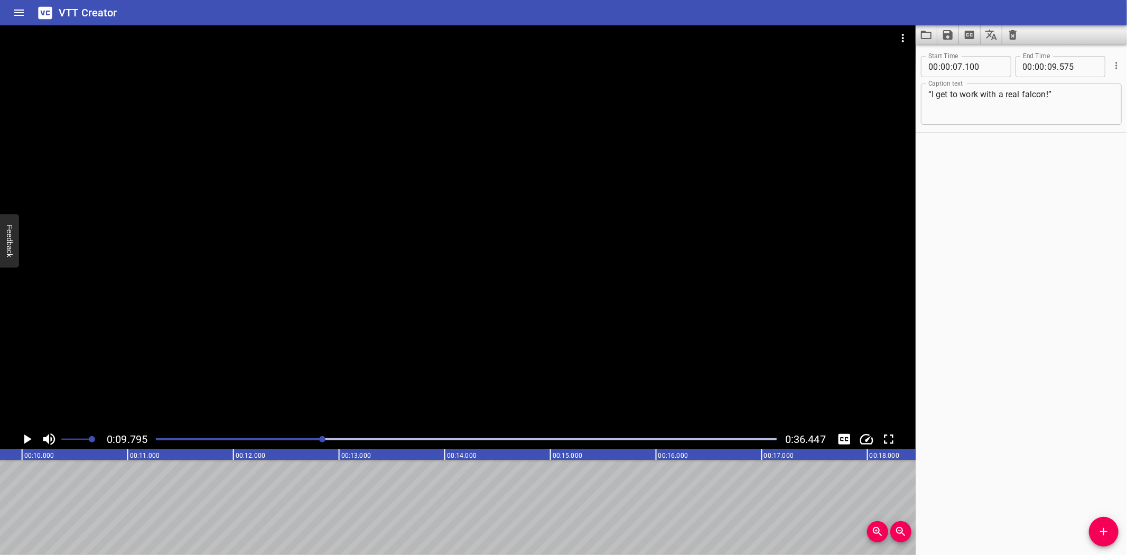
click at [1077, 102] on textarea "“I get to work with a real falcon!”" at bounding box center [1021, 104] width 186 height 30
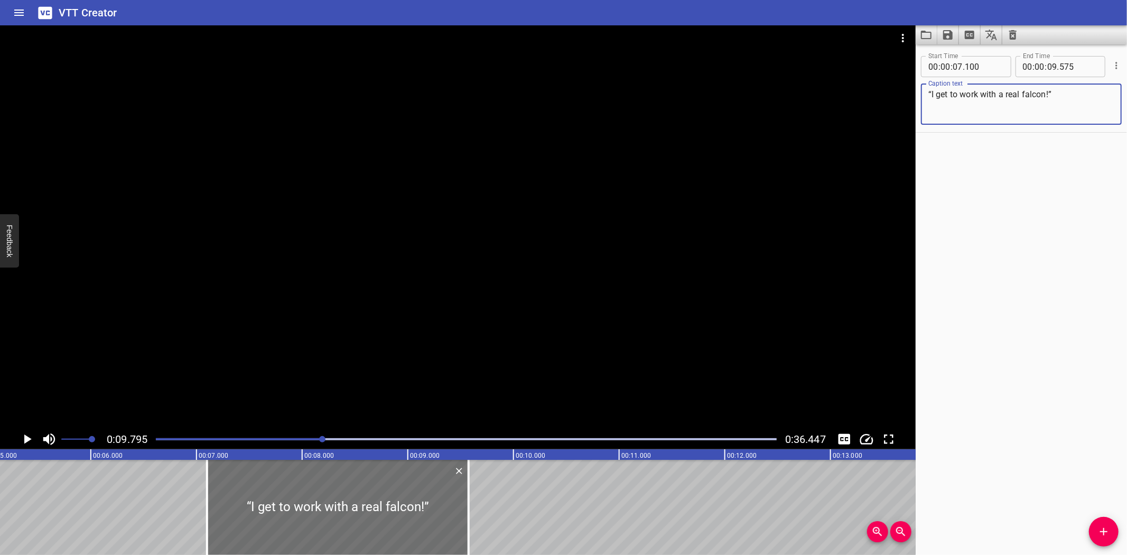
type textarea "“I get to work with a real falcon!”"
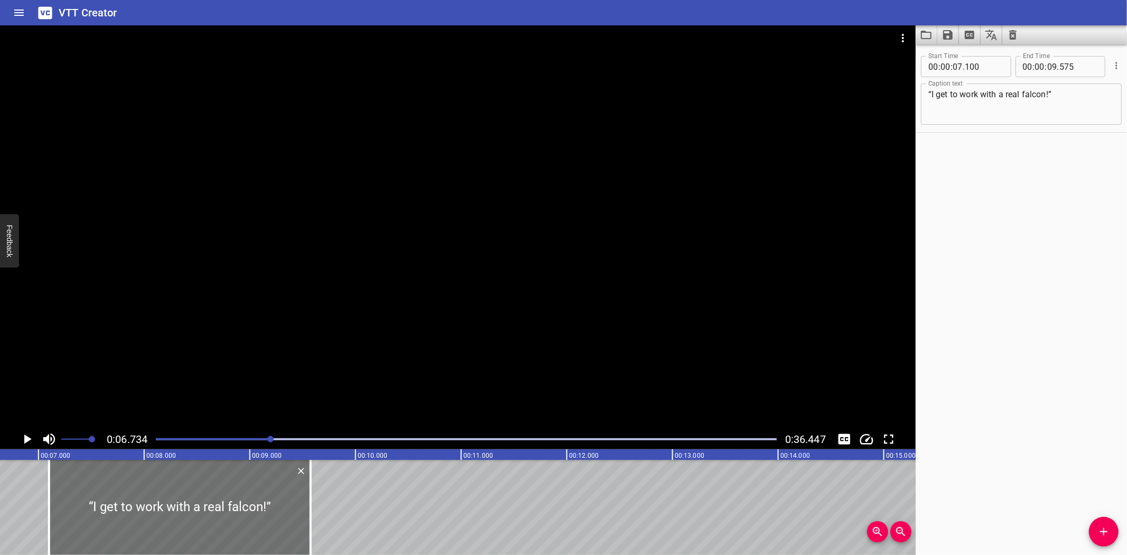
scroll to position [0, 711]
click at [25, 438] on icon "Play/Pause" at bounding box center [27, 439] width 7 height 10
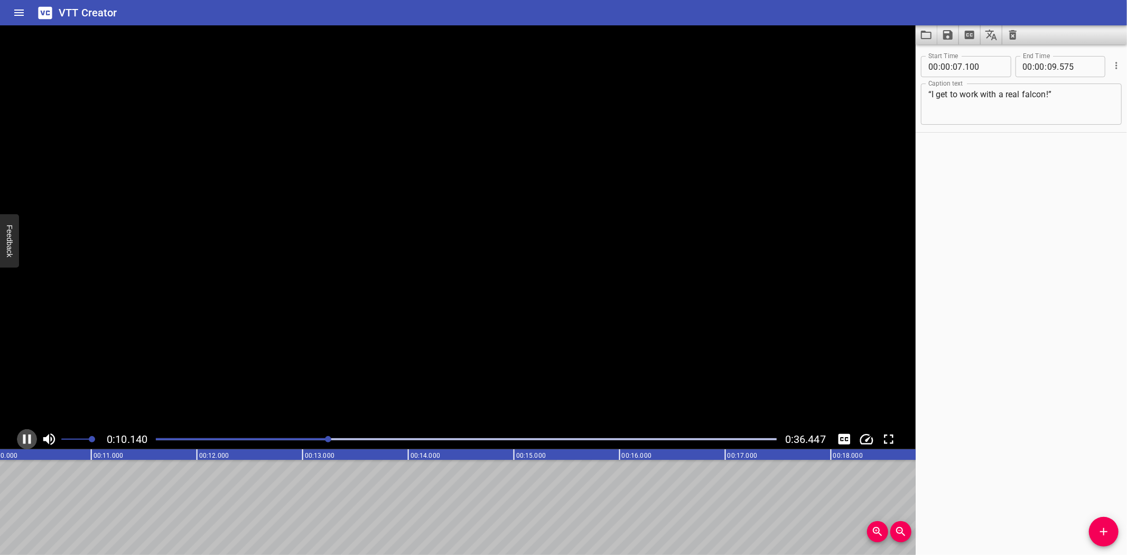
click at [25, 438] on icon "Play/Pause" at bounding box center [27, 439] width 16 height 16
click at [1105, 532] on icon "Add Cue" at bounding box center [1103, 531] width 13 height 13
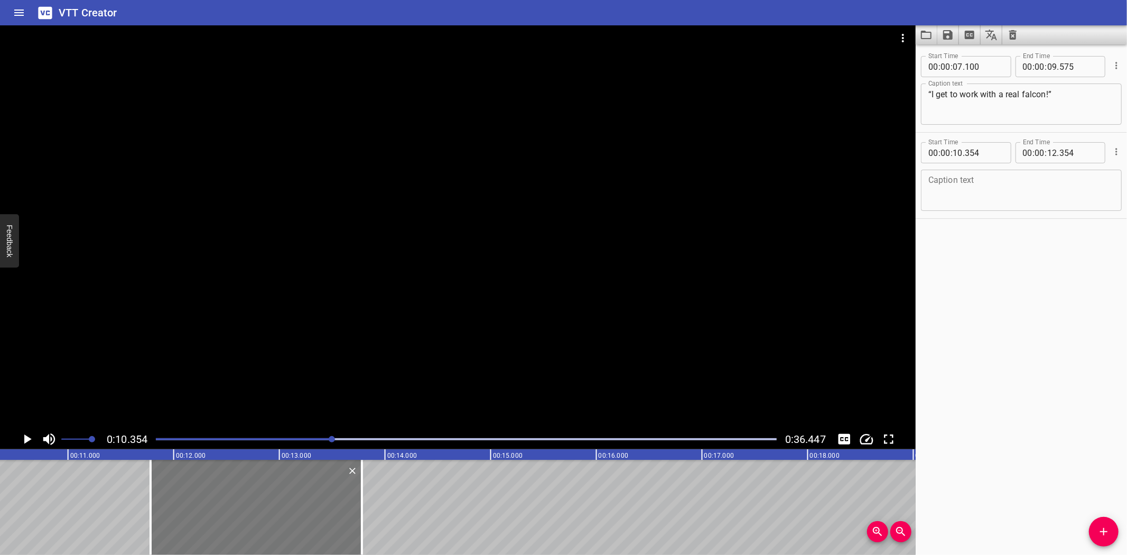
drag, startPoint x: 202, startPoint y: 491, endPoint x: 257, endPoint y: 489, distance: 55.5
click at [257, 489] on div at bounding box center [256, 507] width 211 height 95
type input "11"
type input "779"
type input "13"
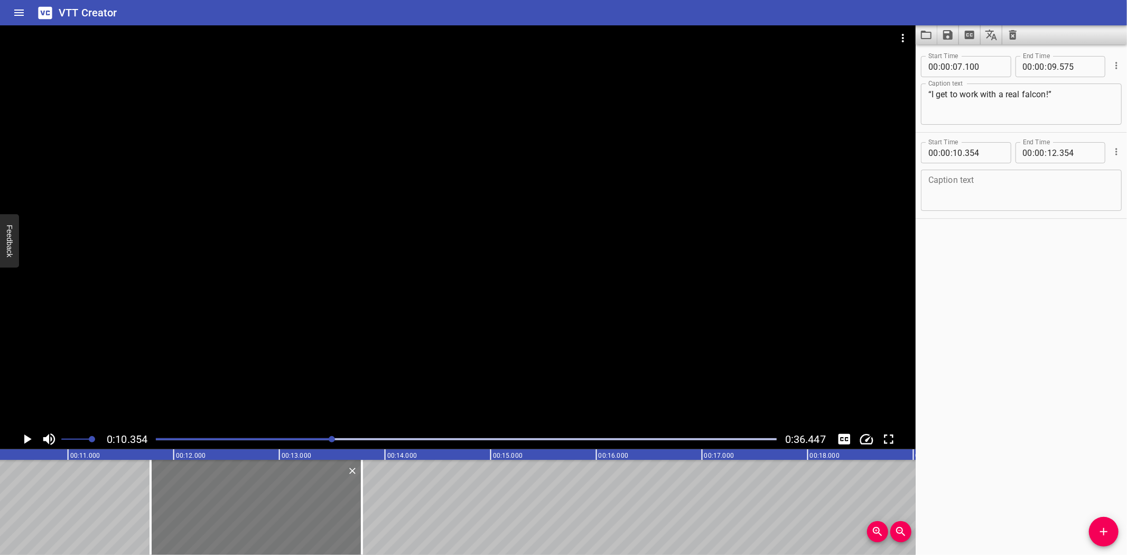
type input "779"
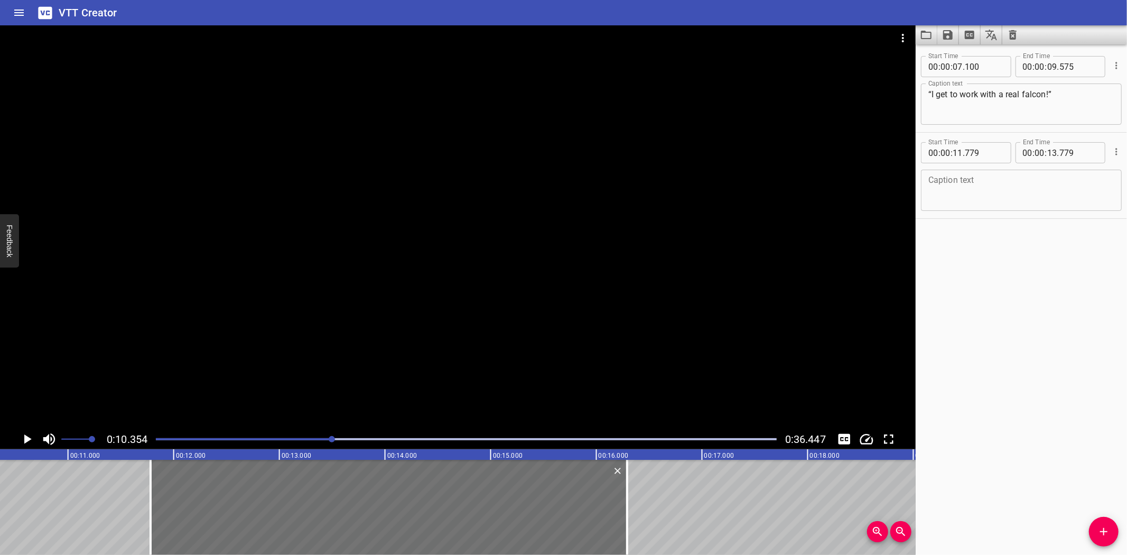
drag, startPoint x: 360, startPoint y: 496, endPoint x: 720, endPoint y: 460, distance: 361.5
click at [626, 515] on div at bounding box center [627, 507] width 2 height 95
type input "16"
type input "294"
click at [1010, 181] on textarea at bounding box center [1021, 190] width 186 height 30
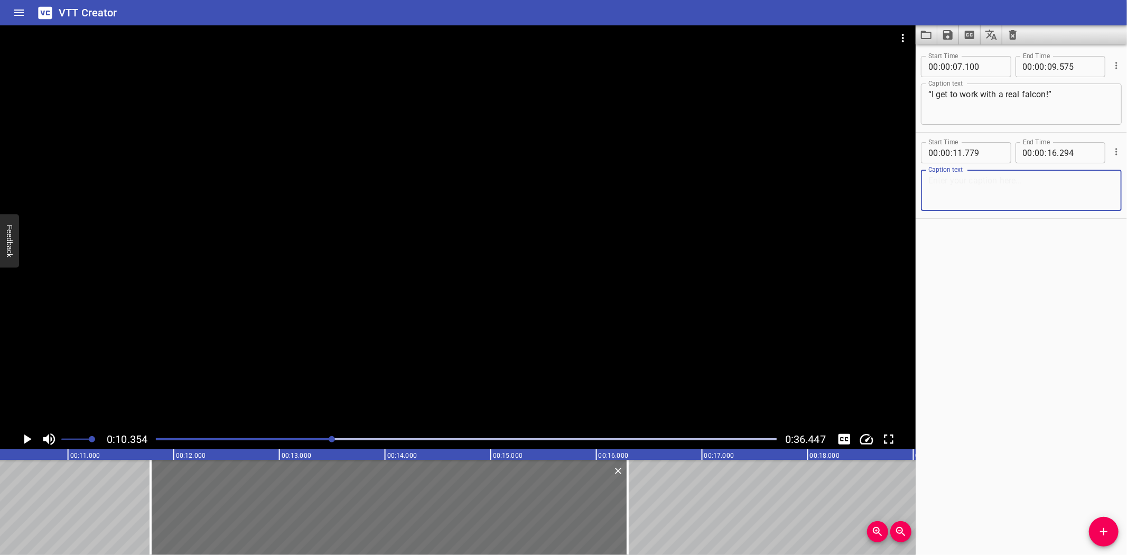
paste textarea "“Doctors are healing the injured birds and train ing young falconers.”"
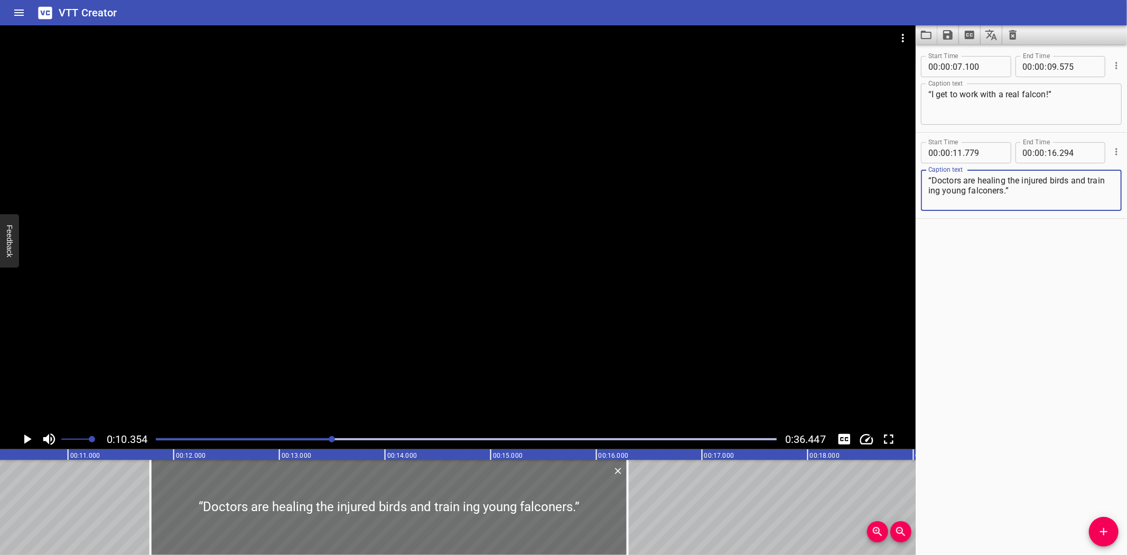
type textarea "“Doctors are healing the injured birds and train ing young falconers.”"
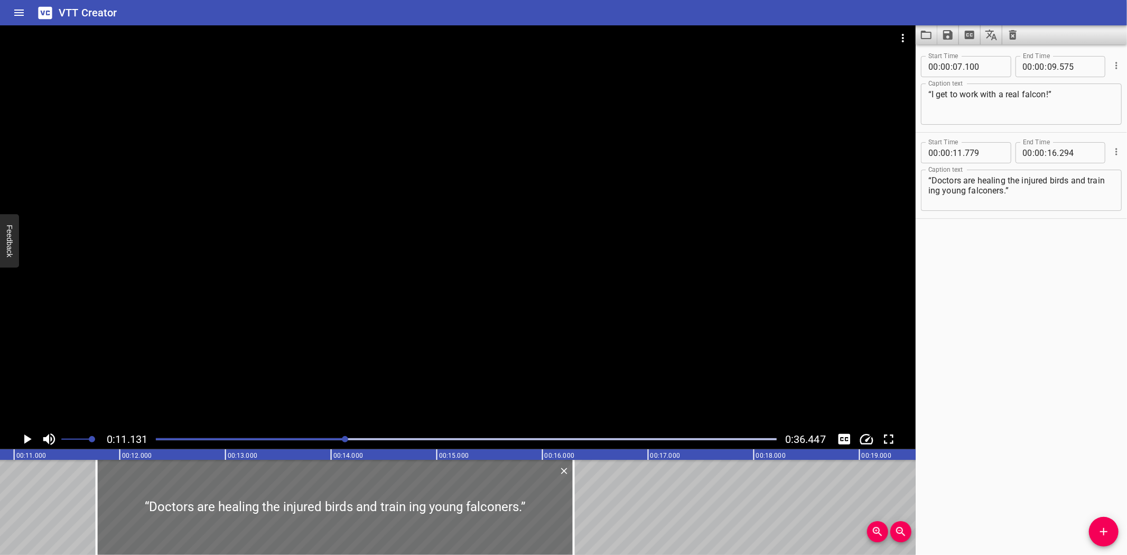
scroll to position [0, 1175]
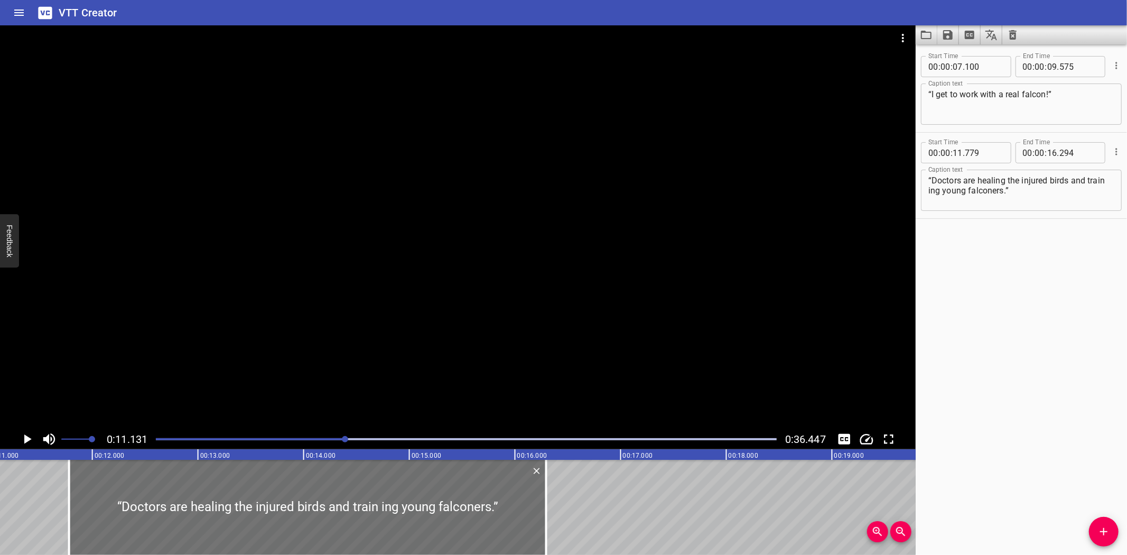
click at [25, 437] on icon "Play/Pause" at bounding box center [27, 439] width 7 height 10
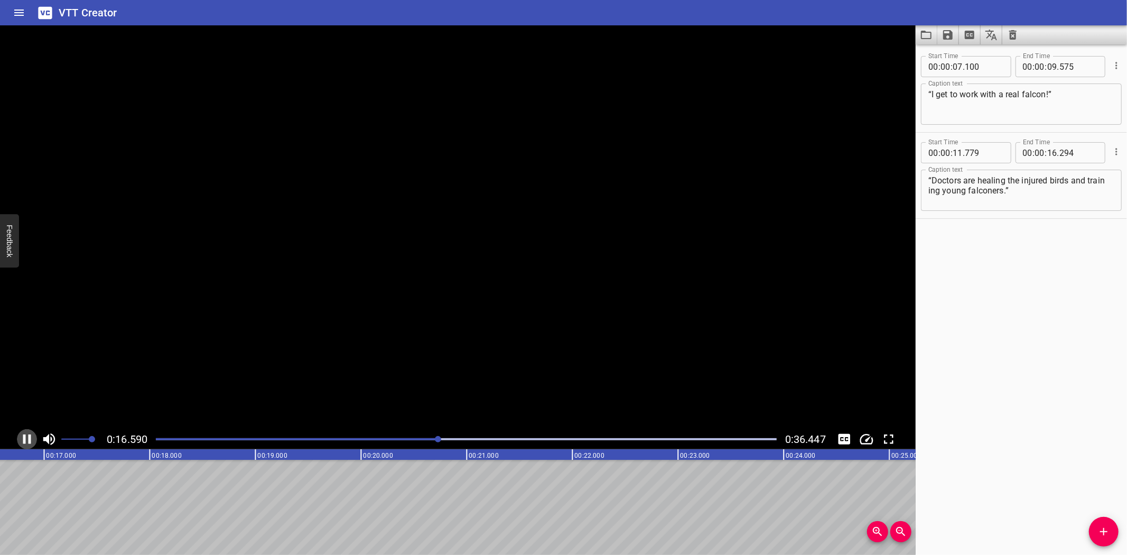
click at [25, 437] on icon "Play/Pause" at bounding box center [27, 439] width 8 height 10
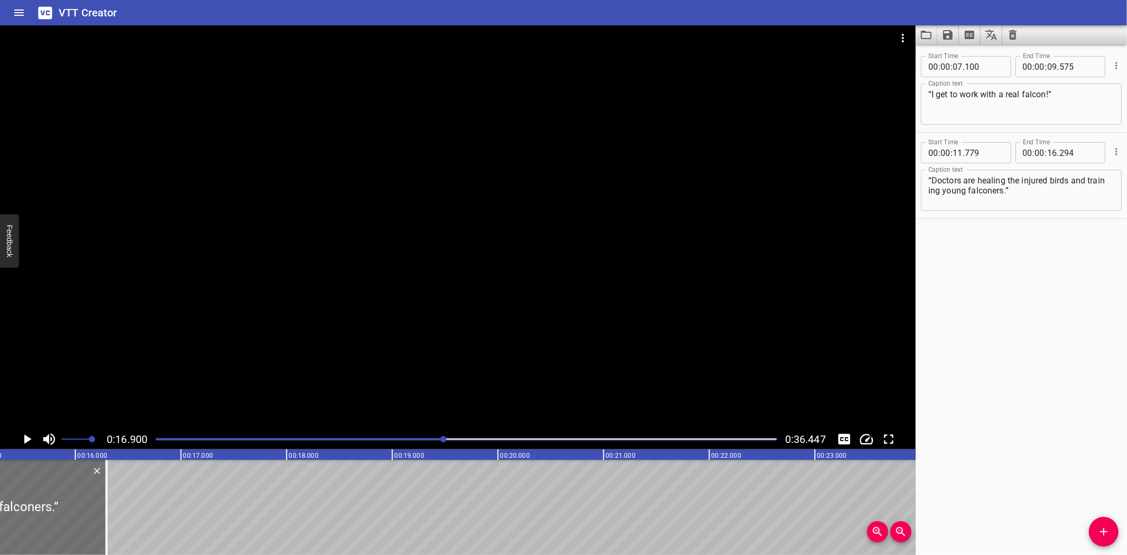
scroll to position [0, 1573]
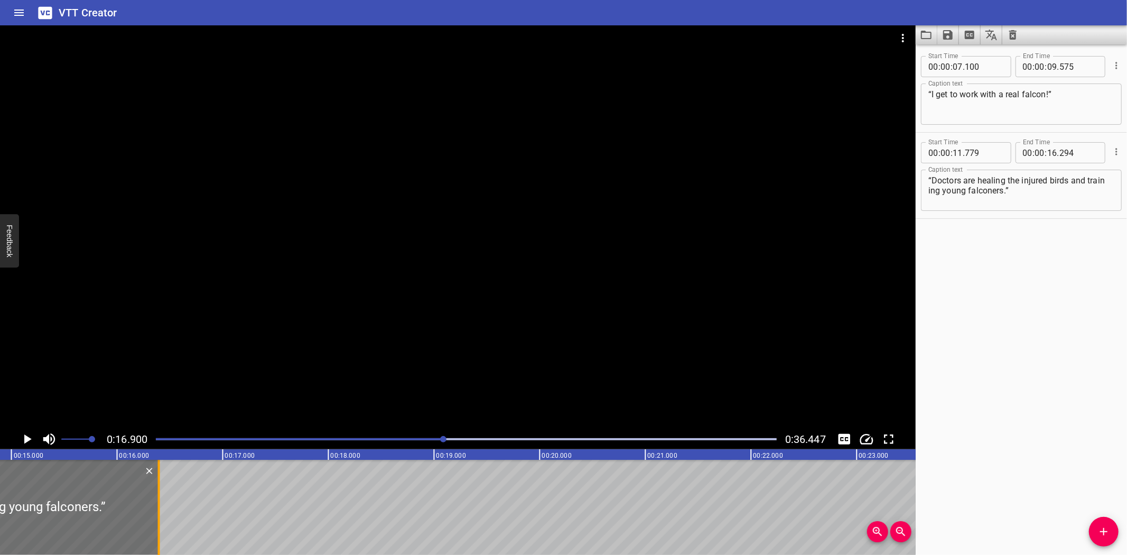
drag, startPoint x: 147, startPoint y: 503, endPoint x: 157, endPoint y: 505, distance: 10.7
click at [158, 505] on div at bounding box center [159, 507] width 2 height 95
type input "394"
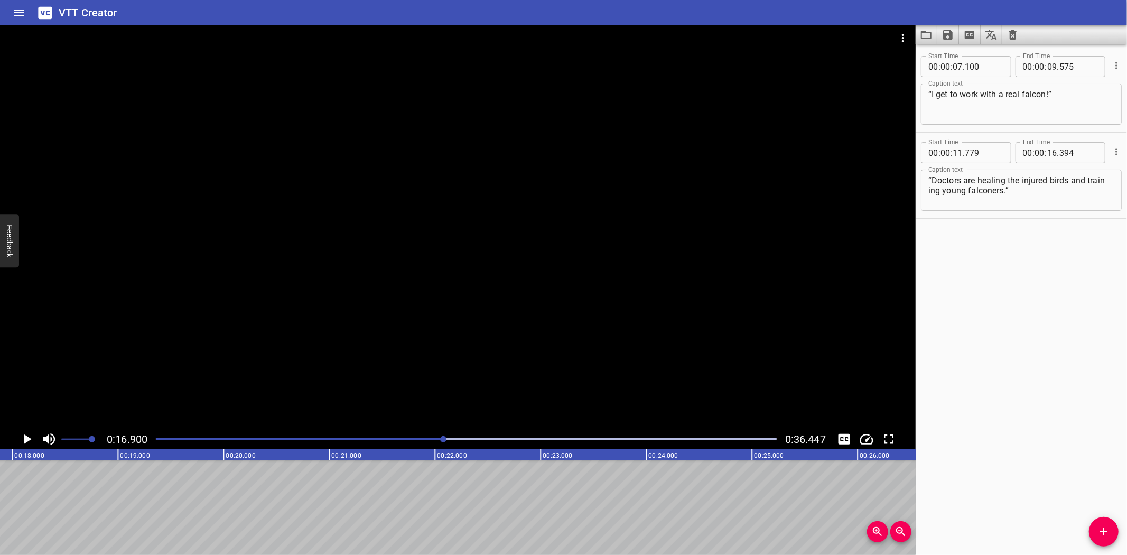
scroll to position [0, 1981]
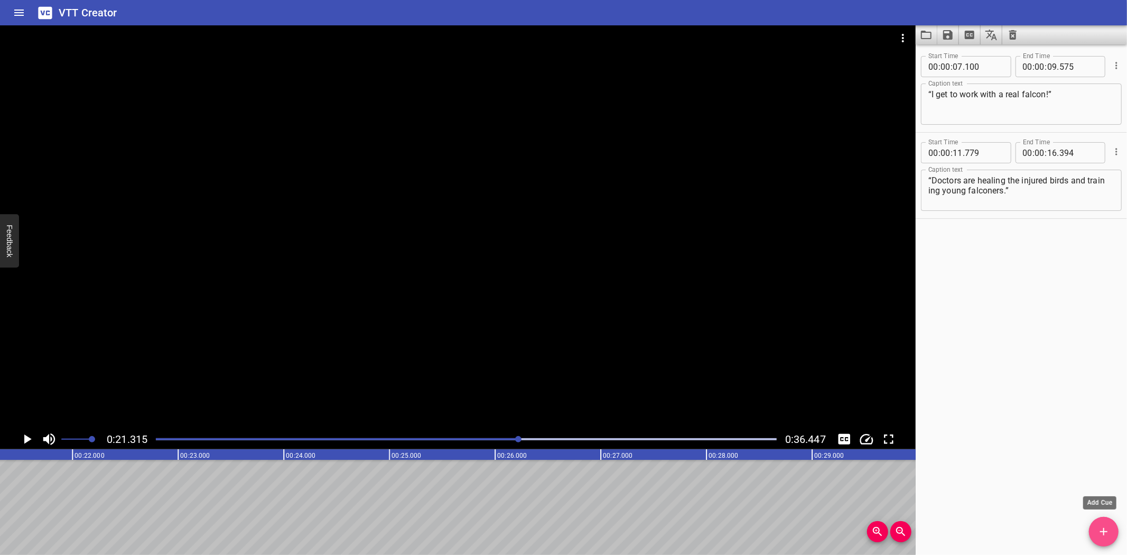
drag, startPoint x: 1104, startPoint y: 531, endPoint x: 468, endPoint y: 473, distance: 638.6
click at [1089, 531] on span "Add Cue" at bounding box center [1104, 531] width 30 height 13
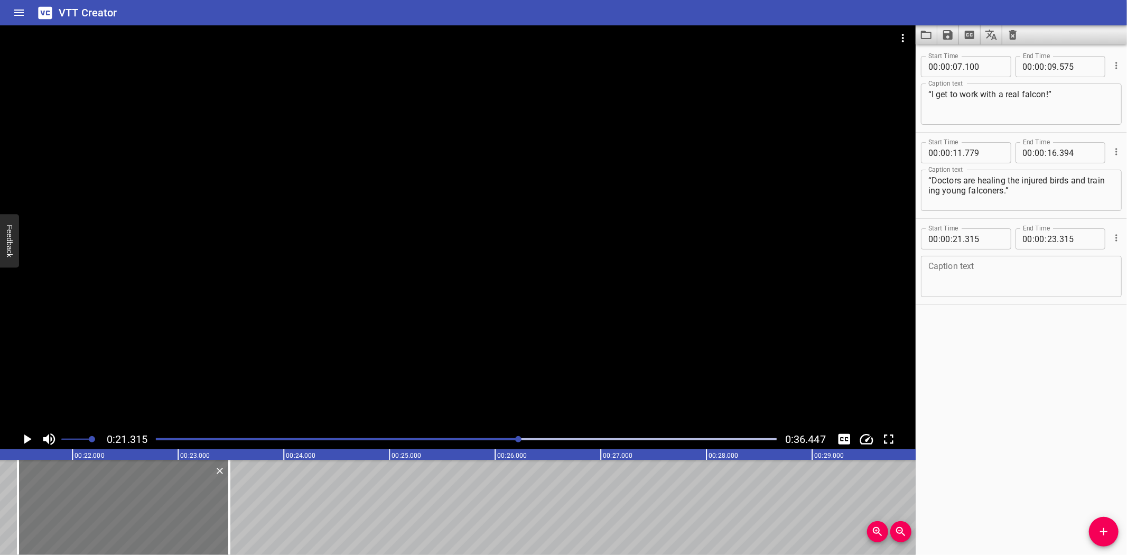
drag, startPoint x: 49, startPoint y: 503, endPoint x: 66, endPoint y: 500, distance: 17.1
click at [66, 500] on div at bounding box center [123, 507] width 211 height 95
type input "475"
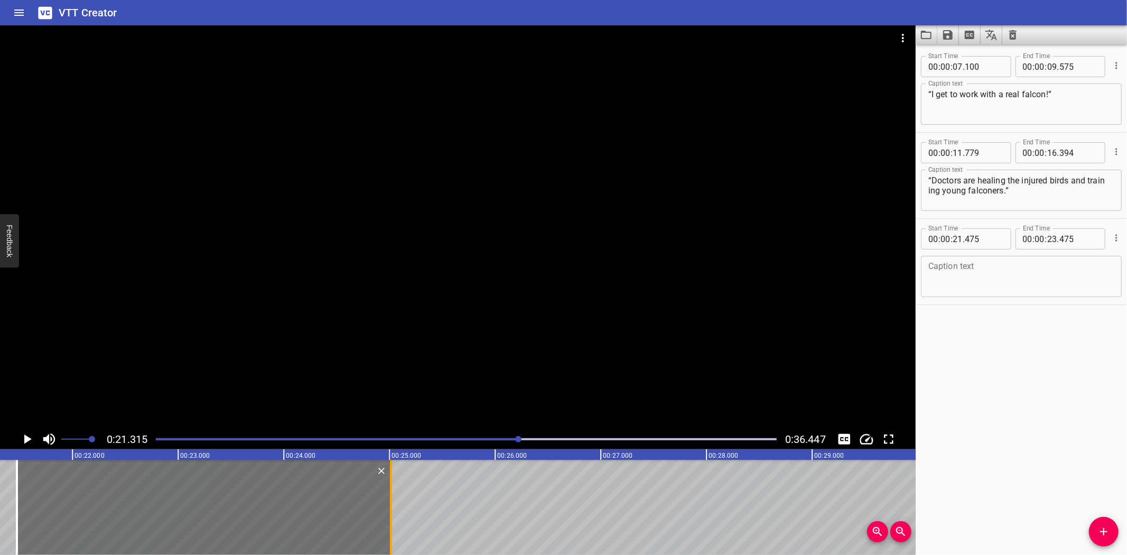
drag, startPoint x: 223, startPoint y: 498, endPoint x: 386, endPoint y: 517, distance: 163.8
click at [386, 517] on div at bounding box center [391, 507] width 11 height 95
type input "25"
type input "015"
click at [1054, 266] on textarea at bounding box center [1021, 276] width 186 height 30
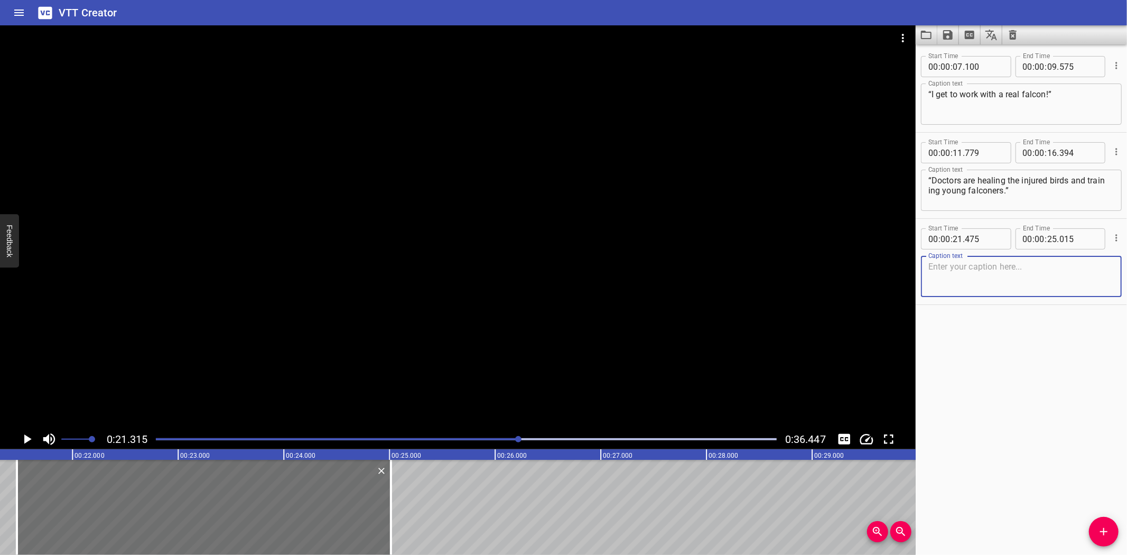
paste textarea "They will track where they fly—across countries!”"
type textarea "They will track where they fly—across countries!”"
click at [3, 479] on div "“I get to work with a real falcon!” “Doctors are healing the injured birds and …" at bounding box center [917, 507] width 6339 height 95
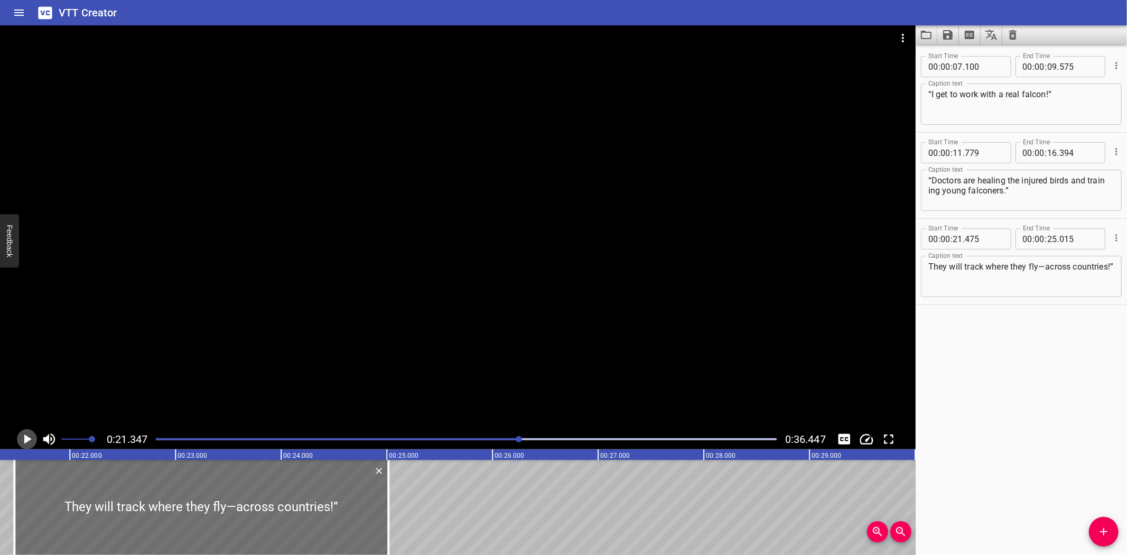
click at [28, 436] on icon "Play/Pause" at bounding box center [27, 439] width 16 height 16
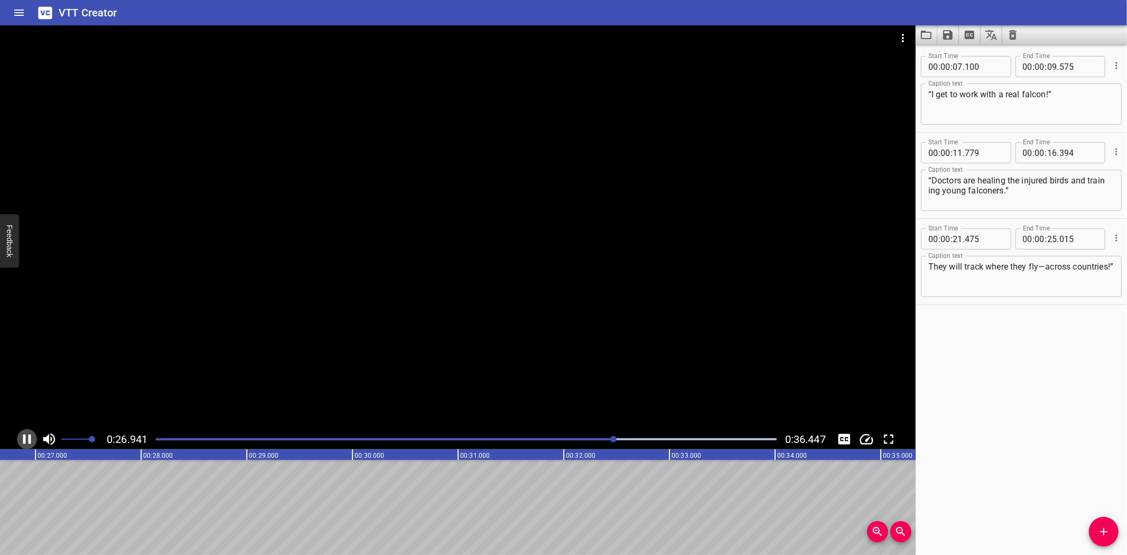
click at [26, 433] on icon "Play/Pause" at bounding box center [27, 439] width 16 height 16
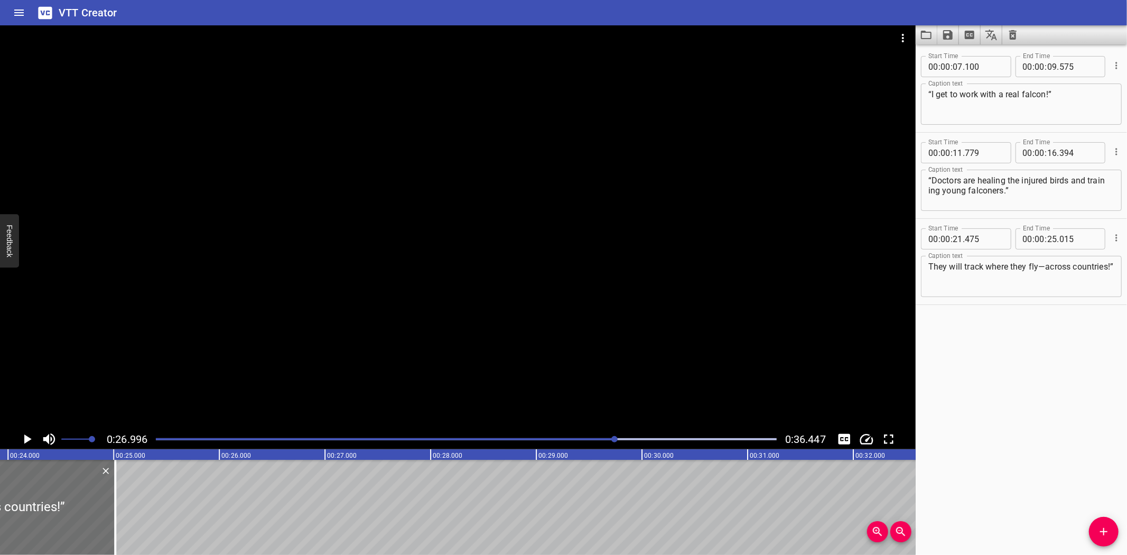
scroll to position [0, 2536]
click at [1098, 527] on icon "Add Cue" at bounding box center [1103, 531] width 13 height 13
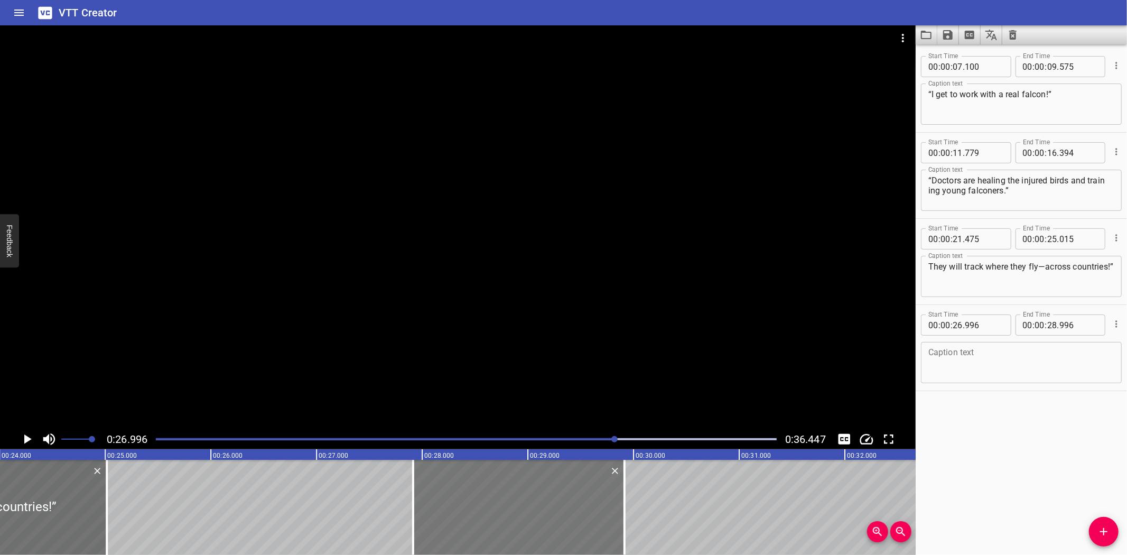
drag, startPoint x: 402, startPoint y: 500, endPoint x: 499, endPoint y: 493, distance: 97.4
click at [499, 493] on div at bounding box center [518, 507] width 211 height 95
type input "27"
type input "916"
type input "29"
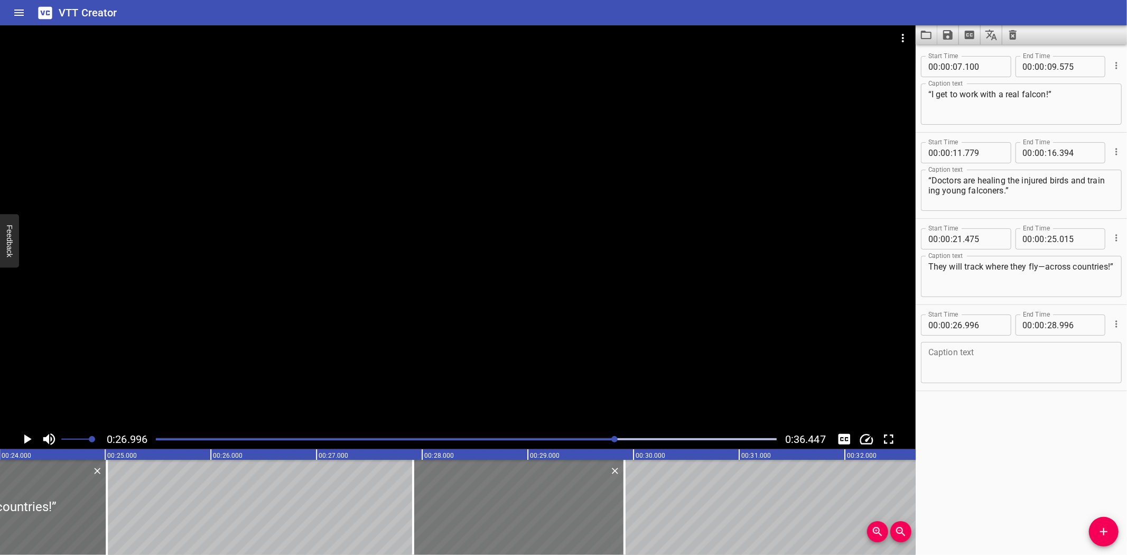
type input "916"
click at [983, 357] on textarea at bounding box center [1021, 363] width 186 height 30
paste textarea "“Ready to see how saving falcons protects the desert?”"
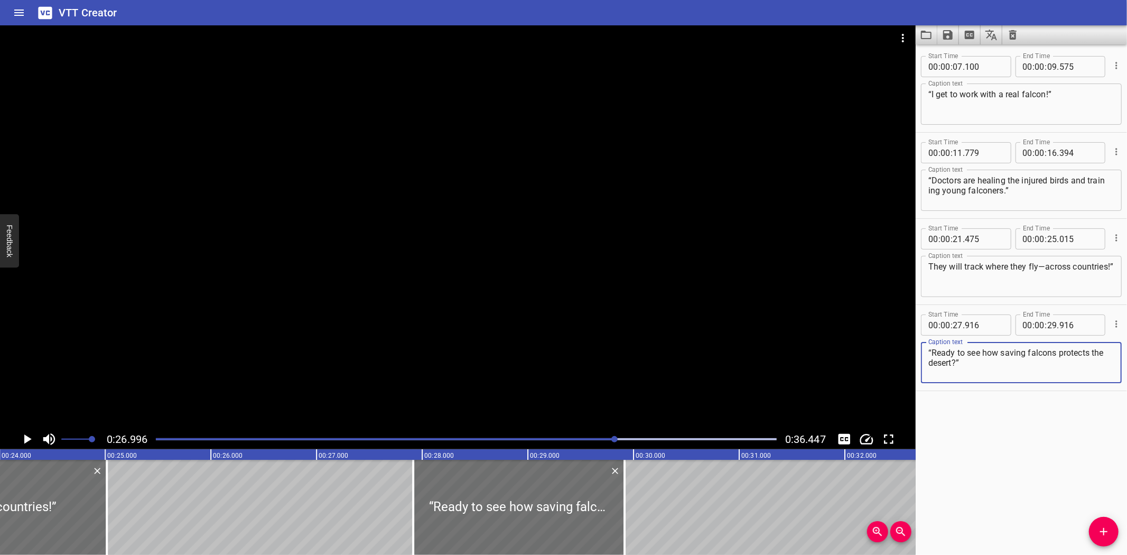
click at [930, 352] on textarea "“Ready to see how saving falcons protects the desert?”" at bounding box center [1021, 363] width 186 height 30
type textarea "“Ready to see how saving falcons protects the desert?”"
click at [165, 484] on div "“I get to work with a real falcon!” “Doctors are healing the injured birds and …" at bounding box center [633, 507] width 6339 height 95
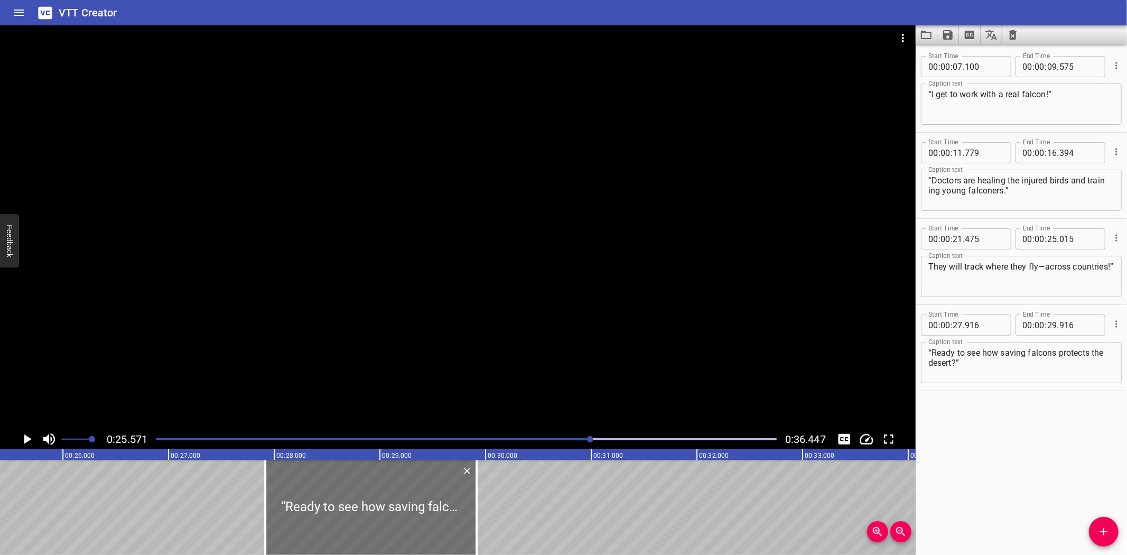
scroll to position [0, 2702]
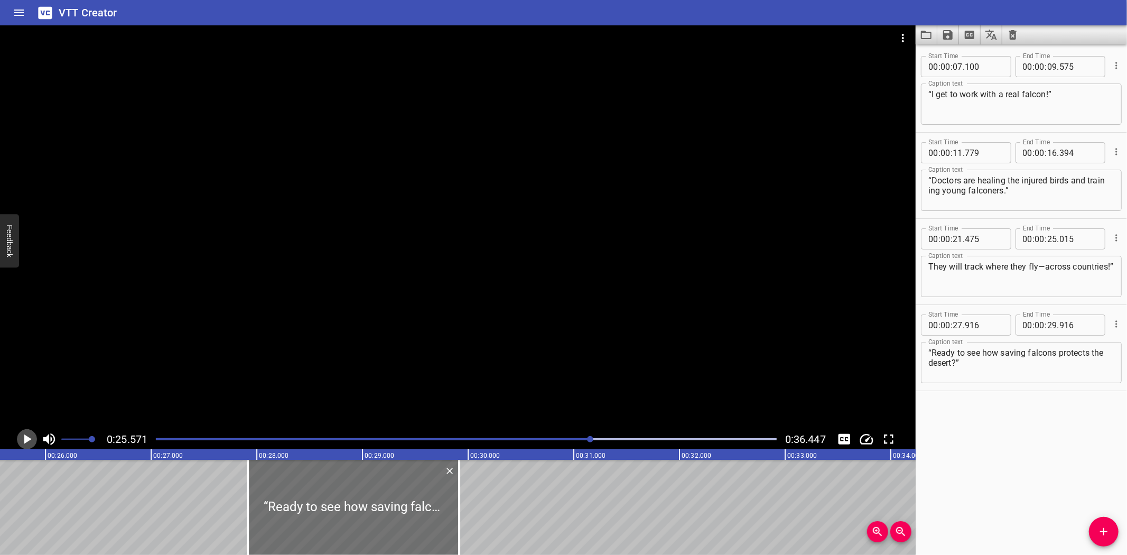
click at [26, 438] on icon "Play/Pause" at bounding box center [27, 439] width 7 height 10
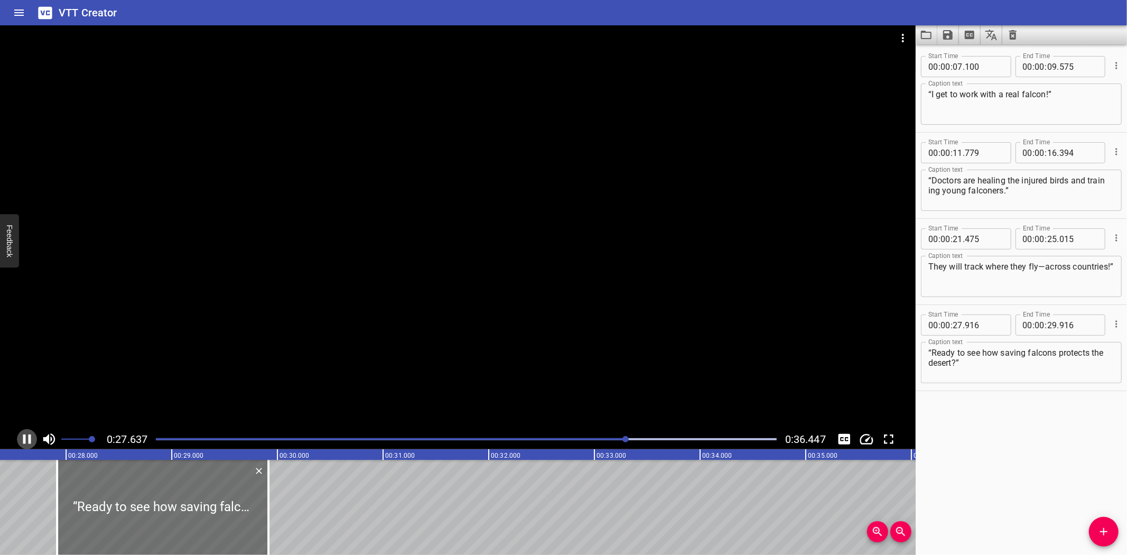
click at [28, 440] on icon "Play/Pause" at bounding box center [27, 439] width 16 height 16
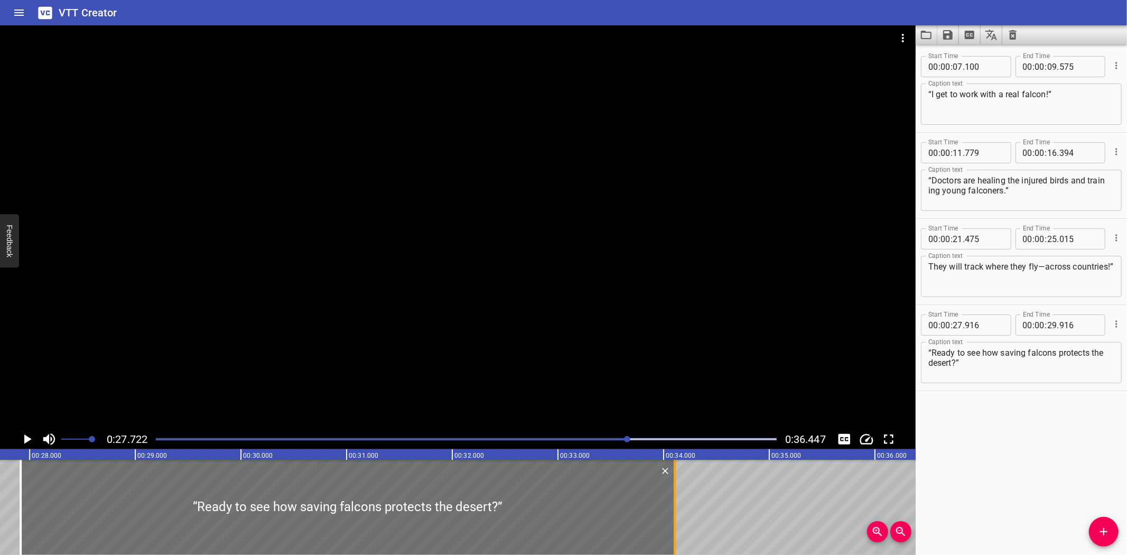
drag, startPoint x: 228, startPoint y: 509, endPoint x: 671, endPoint y: 500, distance: 442.8
click at [671, 500] on div at bounding box center [674, 507] width 11 height 95
type input "34"
type input "106"
click at [24, 436] on icon "Play/Pause" at bounding box center [27, 439] width 7 height 10
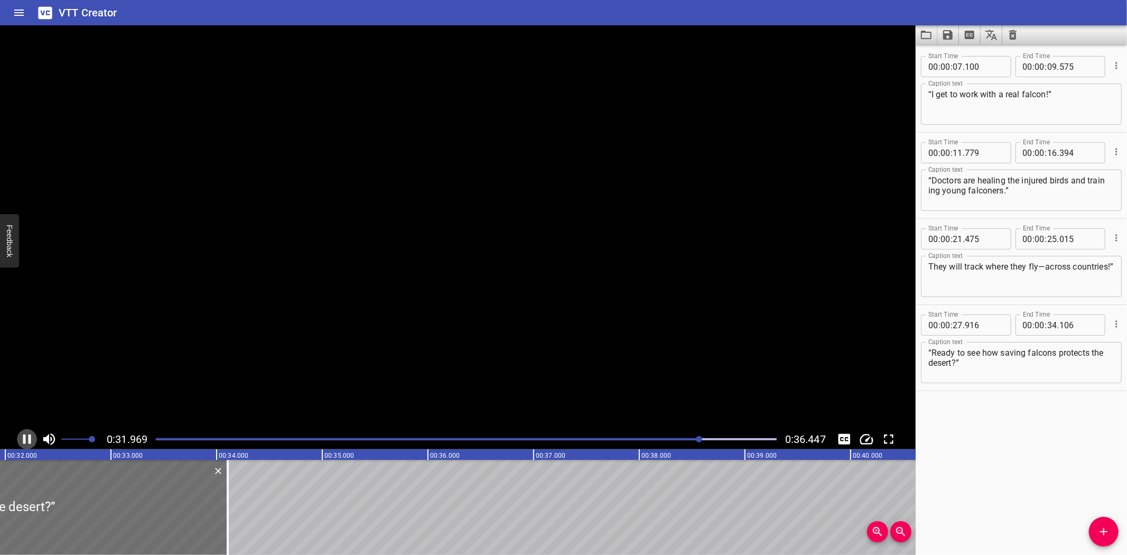
click at [24, 436] on icon "Play/Pause" at bounding box center [27, 439] width 8 height 10
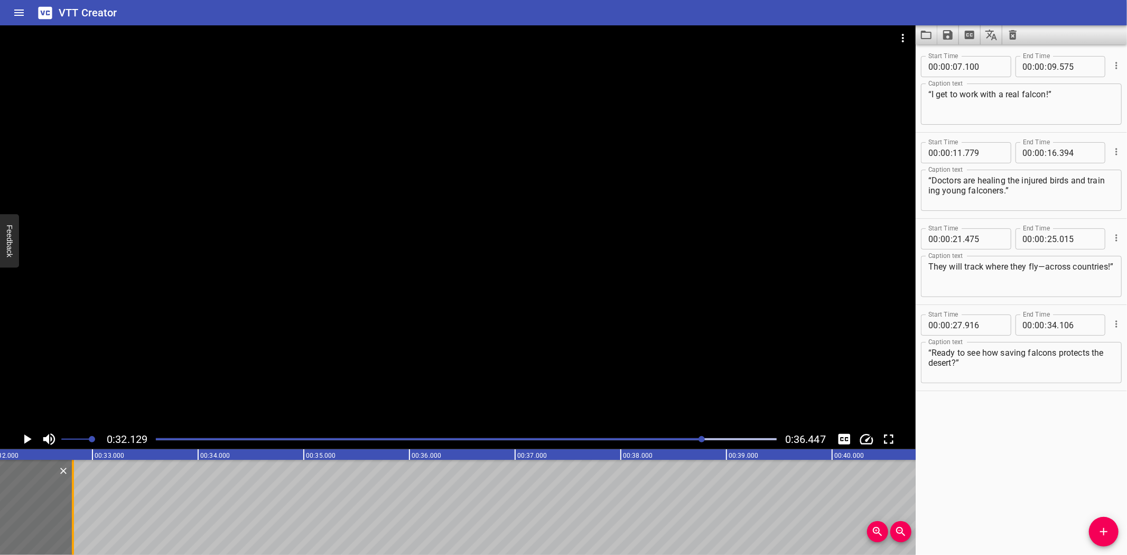
click at [72, 518] on div at bounding box center [73, 507] width 2 height 95
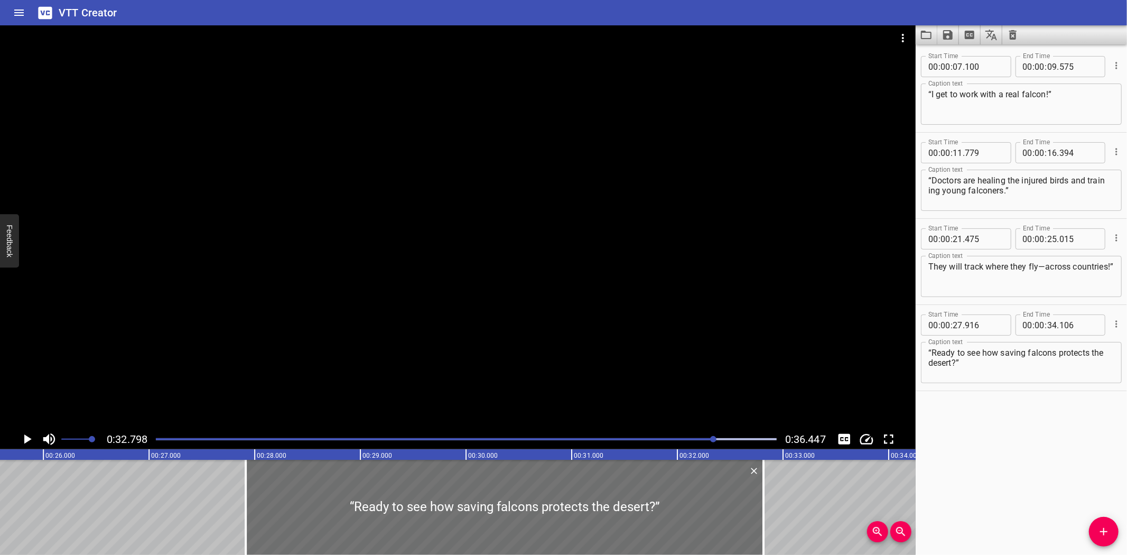
scroll to position [0, 2721]
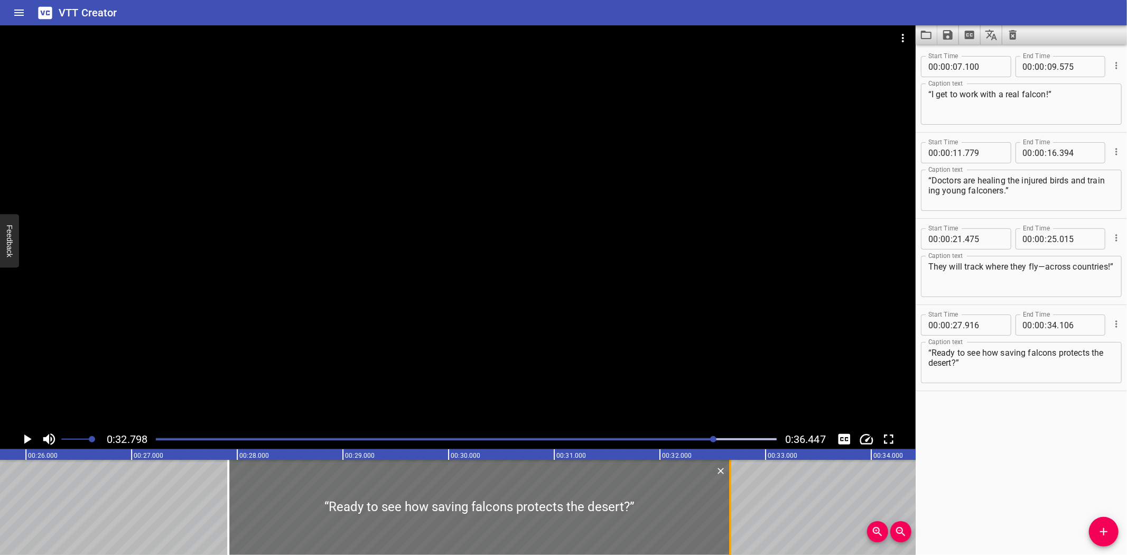
drag, startPoint x: 745, startPoint y: 510, endPoint x: 729, endPoint y: 513, distance: 16.1
click at [729, 513] on div at bounding box center [730, 507] width 2 height 95
type input "33"
type input "956"
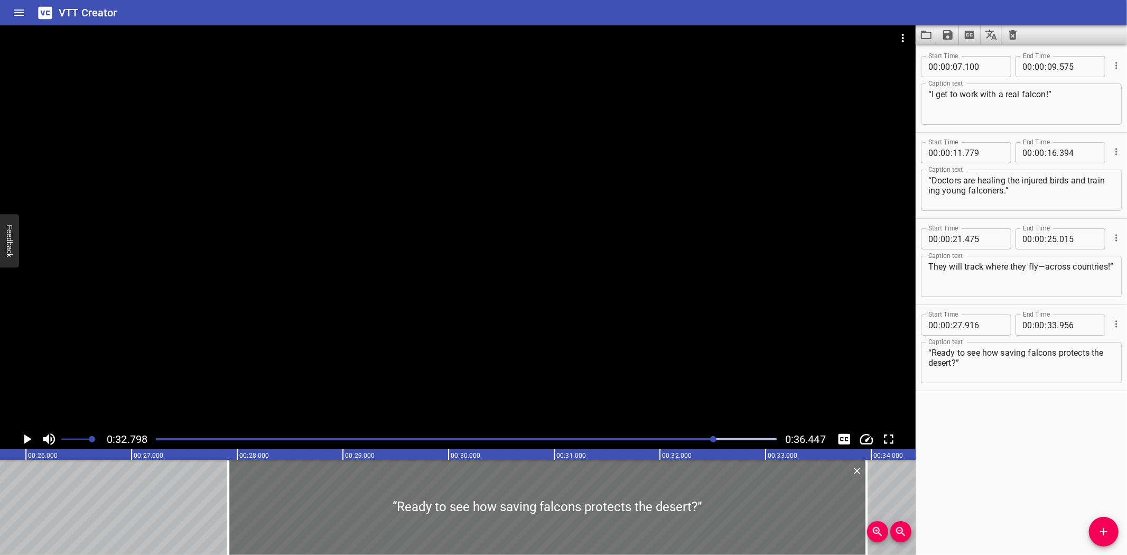
click at [134, 478] on div "“I get to work with a real falcon!” “Doctors are healing the injured birds and …" at bounding box center [448, 507] width 6339 height 95
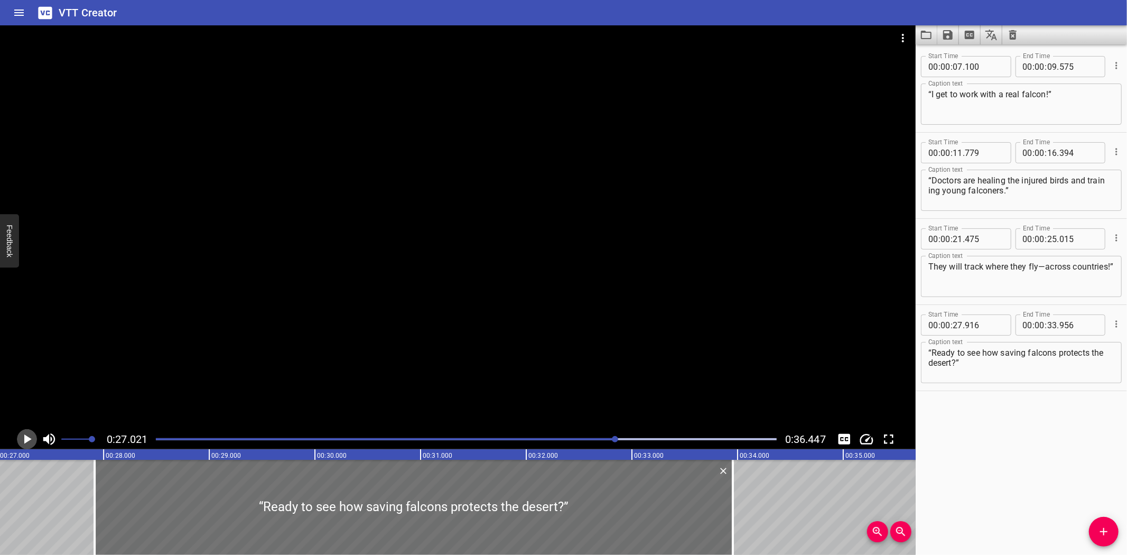
click at [23, 436] on icon "Play/Pause" at bounding box center [27, 439] width 16 height 16
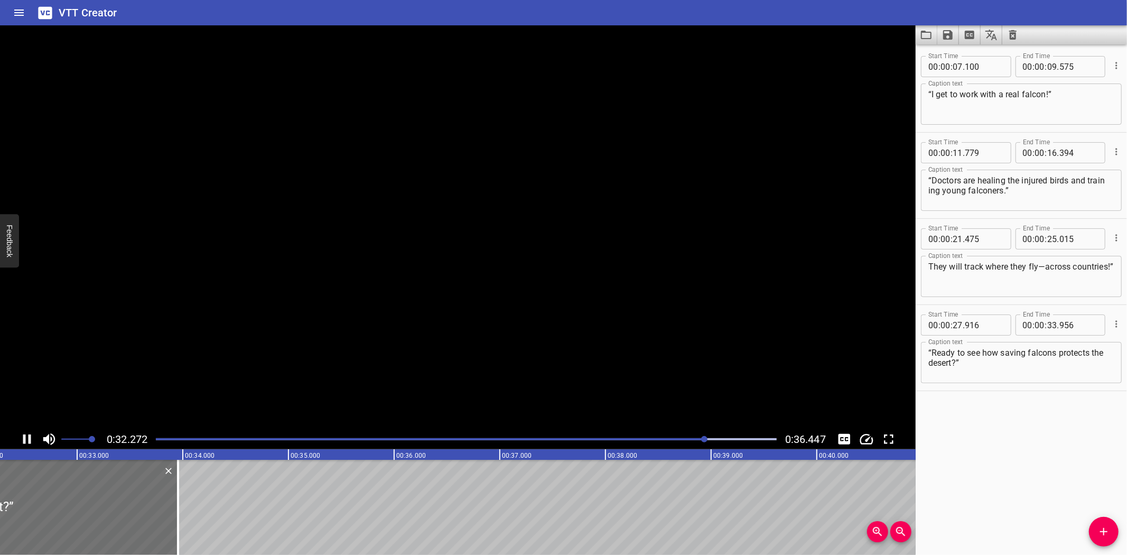
click at [24, 437] on icon "Play/Pause" at bounding box center [27, 439] width 8 height 10
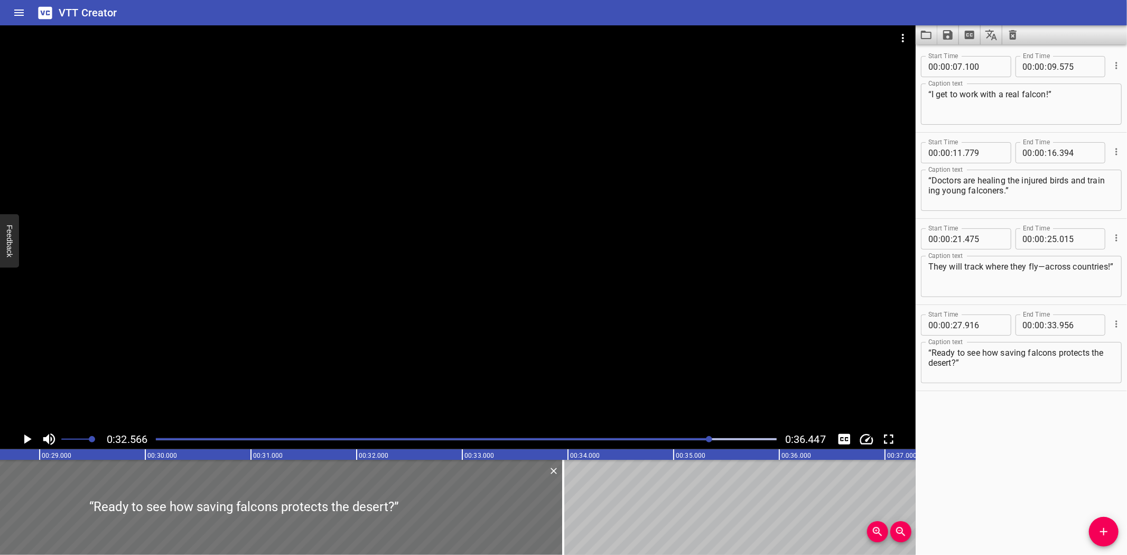
scroll to position [0, 2987]
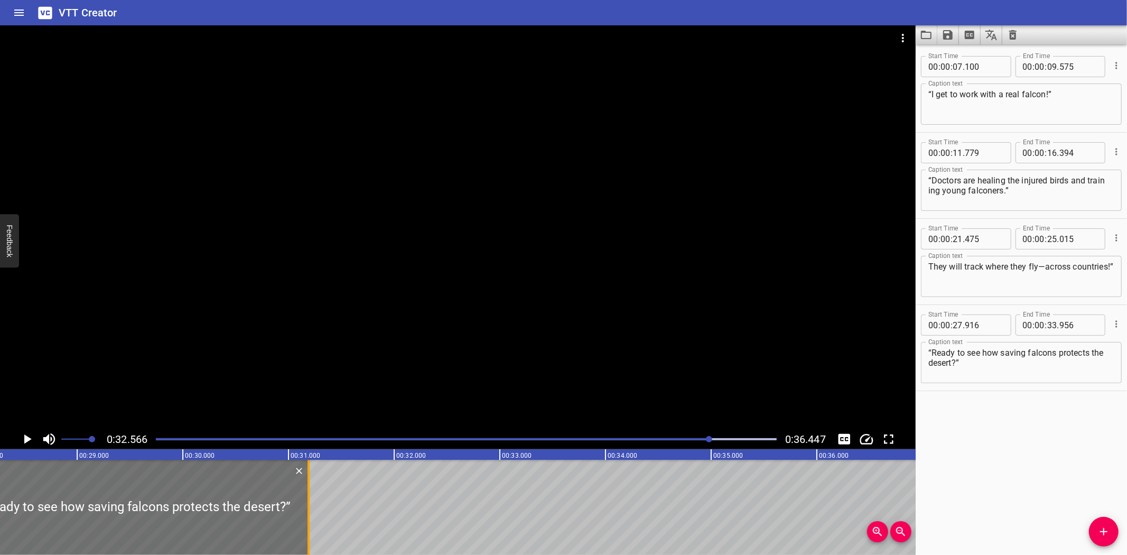
drag, startPoint x: 600, startPoint y: 500, endPoint x: 307, endPoint y: 519, distance: 293.3
click at [307, 519] on div at bounding box center [308, 507] width 2 height 95
type input "31"
type input "186"
click at [1, 476] on div at bounding box center [134, 507] width 345 height 95
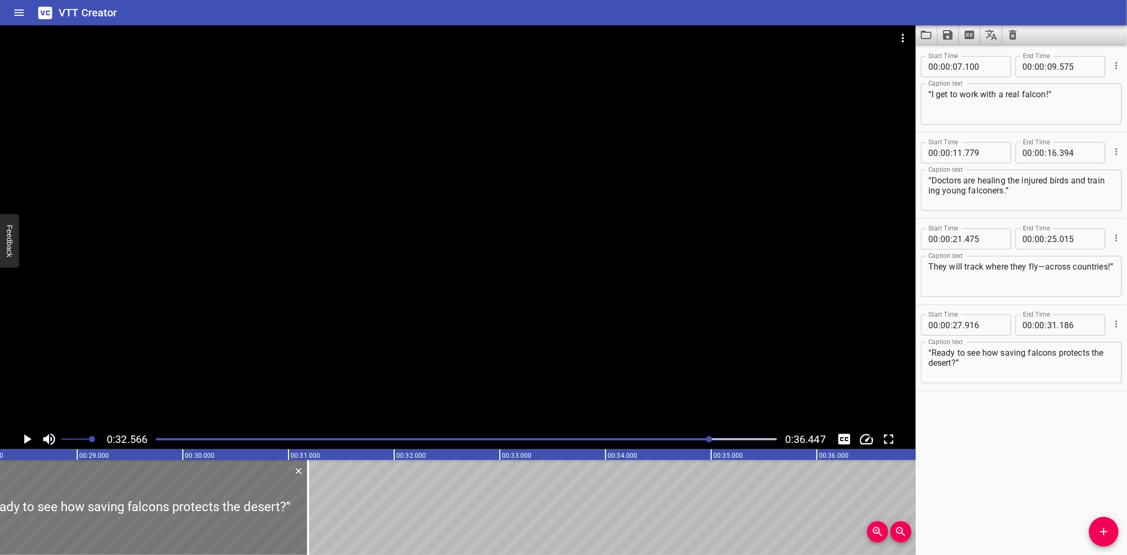
scroll to position [0, 2987]
click at [24, 436] on icon "Play/Pause" at bounding box center [27, 439] width 16 height 16
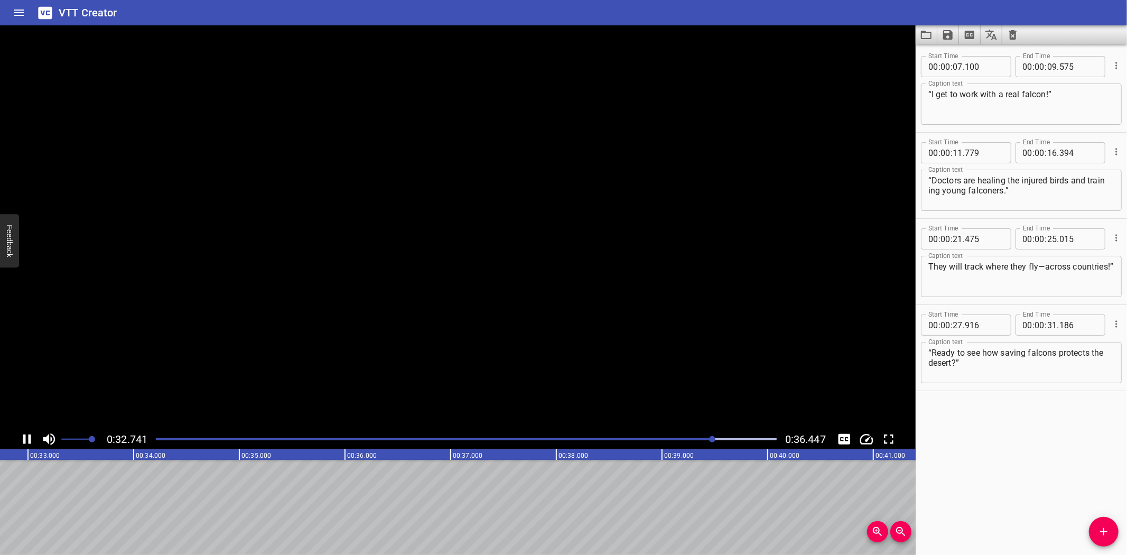
click at [24, 436] on icon "Play/Pause" at bounding box center [27, 439] width 8 height 10
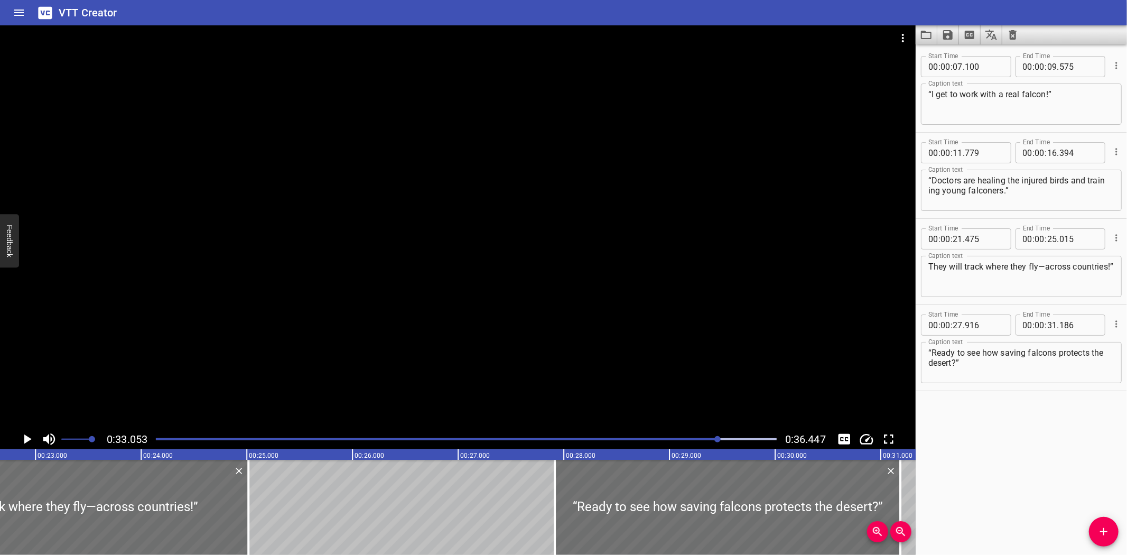
scroll to position [0, 2386]
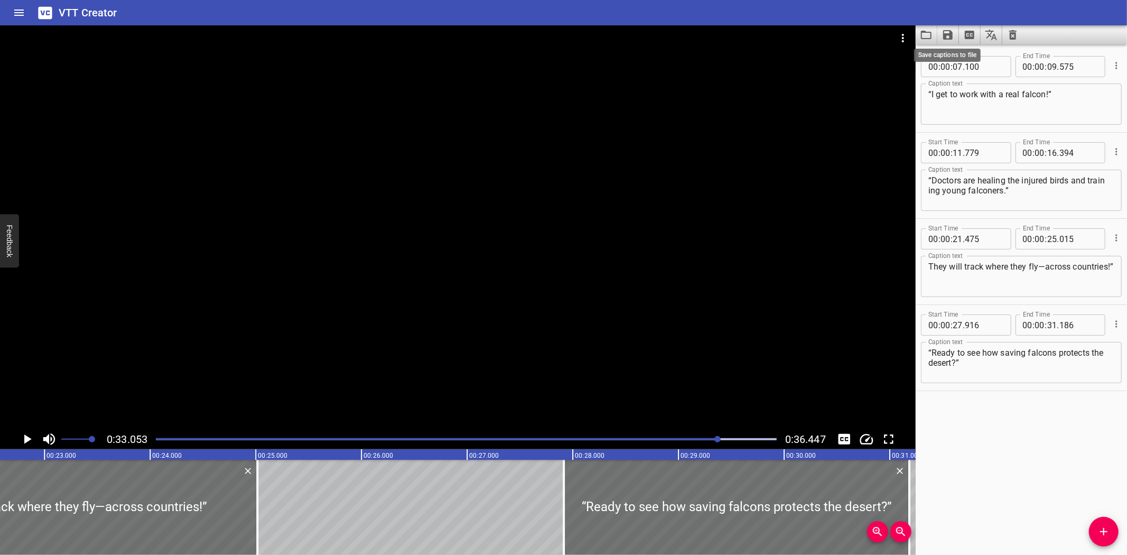
click at [948, 32] on icon "Save captions to file" at bounding box center [947, 35] width 13 height 13
click at [975, 57] on li "Save to VTT file" at bounding box center [976, 58] width 78 height 19
click at [949, 33] on icon "Save captions to file" at bounding box center [948, 35] width 10 height 10
click at [963, 77] on li "Save to SRT file" at bounding box center [976, 77] width 78 height 19
